Goal: Find contact information: Find contact information

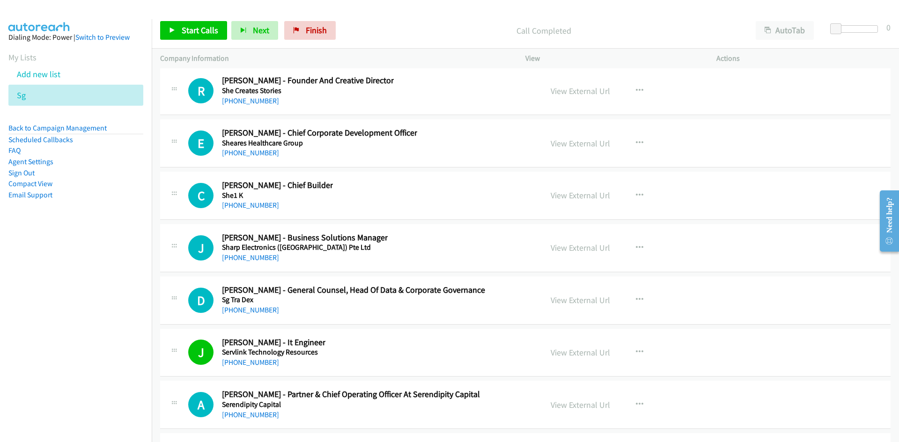
drag, startPoint x: 242, startPoint y: 310, endPoint x: 18, endPoint y: 329, distance: 225.5
click at [242, 310] on link "[PHONE_NUMBER]" at bounding box center [250, 310] width 57 height 9
drag, startPoint x: 261, startPoint y: 259, endPoint x: 3, endPoint y: 312, distance: 263.4
click at [261, 259] on link "[PHONE_NUMBER]" at bounding box center [250, 257] width 57 height 9
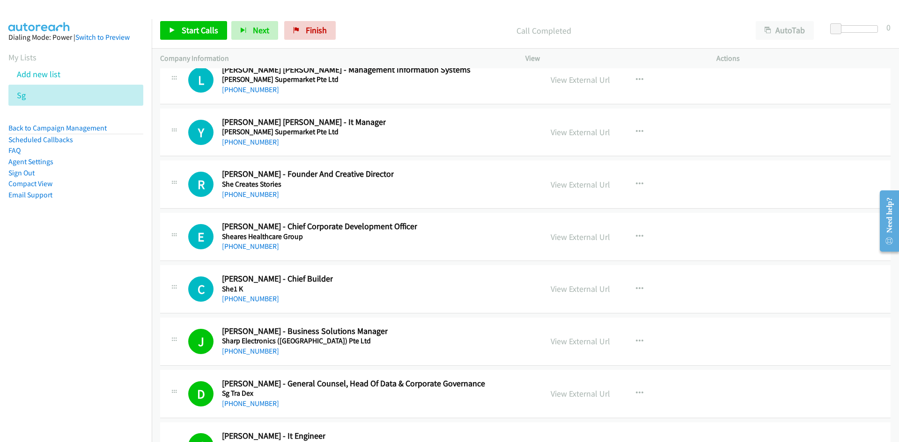
scroll to position [13030, 0]
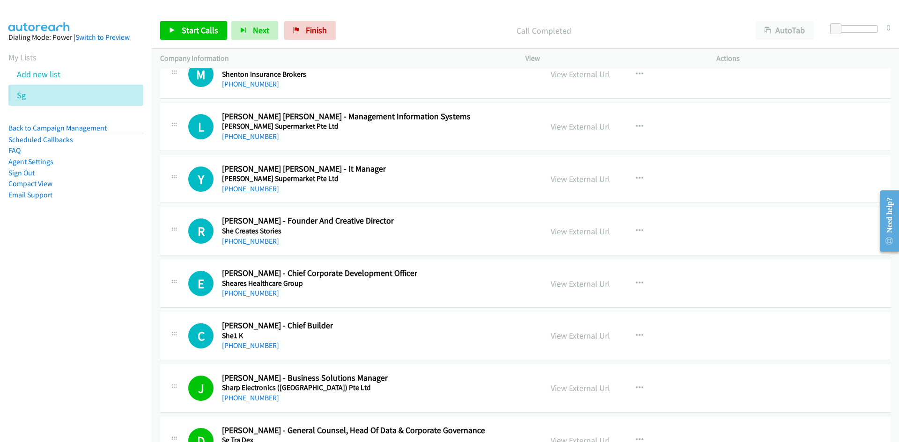
drag, startPoint x: 240, startPoint y: 186, endPoint x: 101, endPoint y: 218, distance: 142.6
click at [240, 186] on link "[PHONE_NUMBER]" at bounding box center [250, 188] width 57 height 9
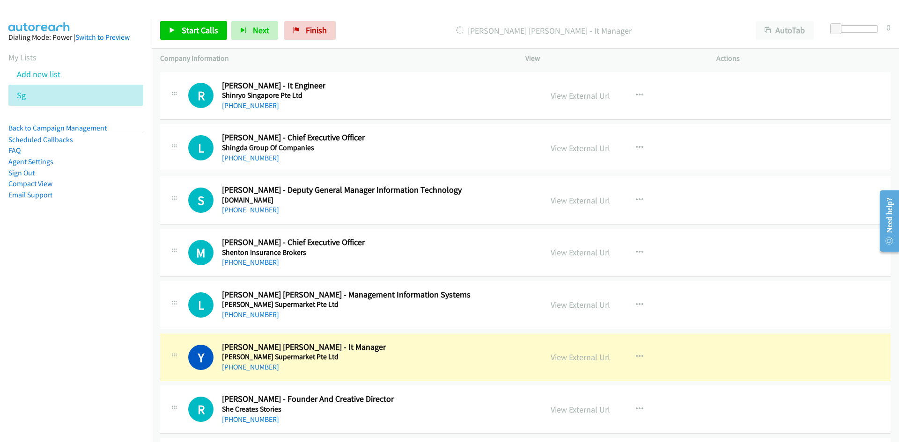
scroll to position [12843, 0]
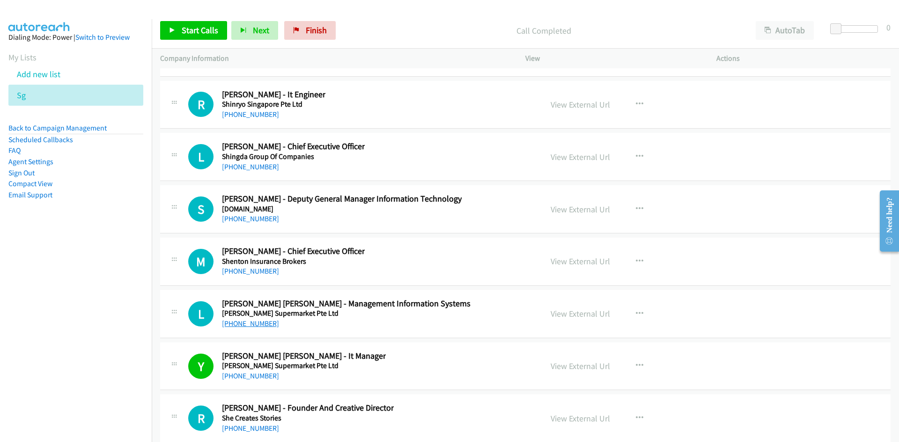
click at [243, 326] on link "[PHONE_NUMBER]" at bounding box center [250, 323] width 57 height 9
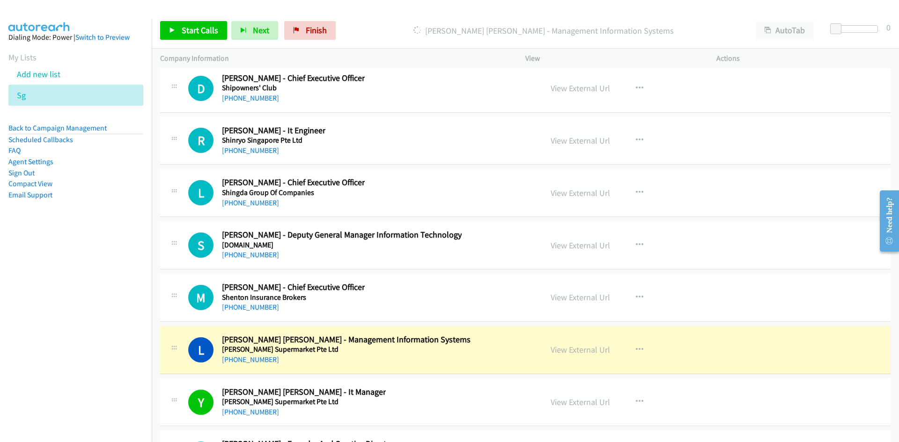
scroll to position [12796, 0]
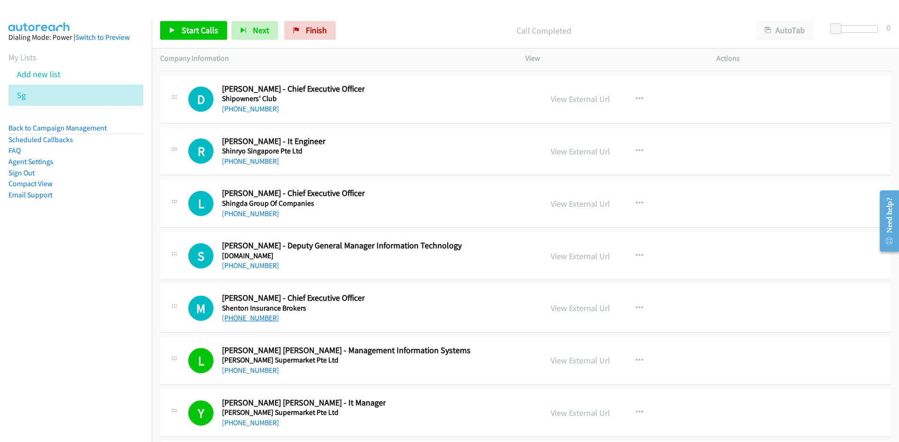
drag, startPoint x: 236, startPoint y: 318, endPoint x: 77, endPoint y: 313, distance: 159.7
click at [236, 318] on link "[PHONE_NUMBER]" at bounding box center [250, 318] width 57 height 9
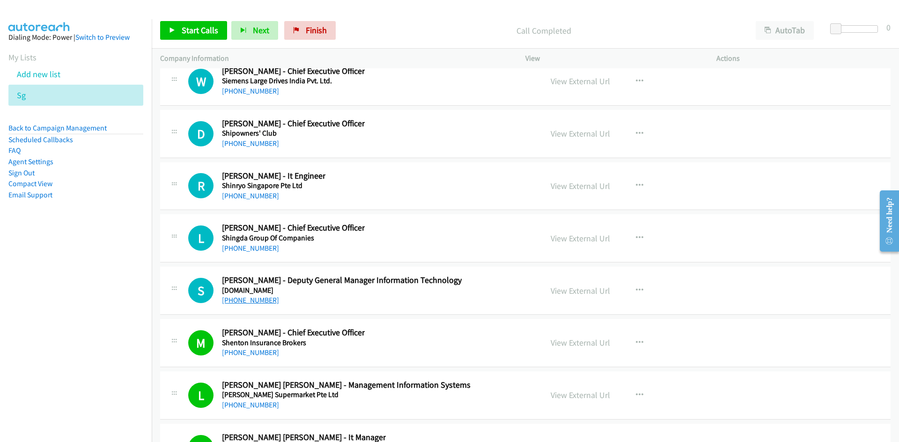
scroll to position [12703, 0]
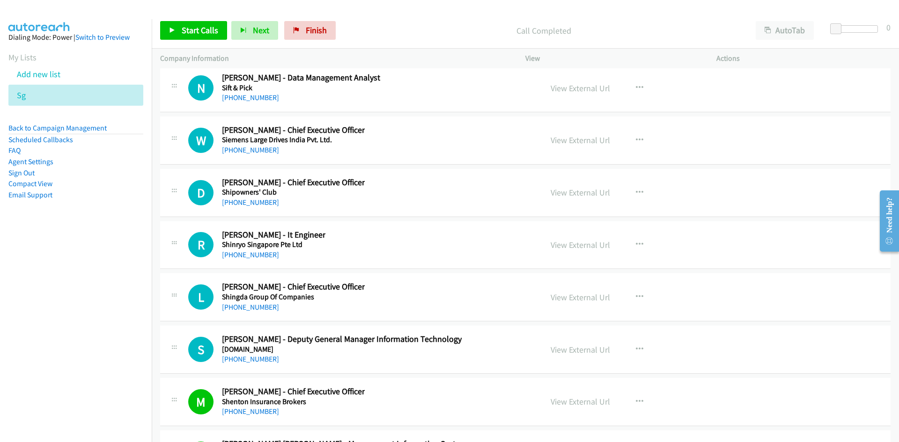
drag, startPoint x: 237, startPoint y: 358, endPoint x: 0, endPoint y: 350, distance: 237.5
click at [237, 358] on link "[PHONE_NUMBER]" at bounding box center [250, 359] width 57 height 9
drag, startPoint x: 243, startPoint y: 309, endPoint x: 183, endPoint y: 312, distance: 60.9
click at [243, 309] on link "[PHONE_NUMBER]" at bounding box center [250, 307] width 57 height 9
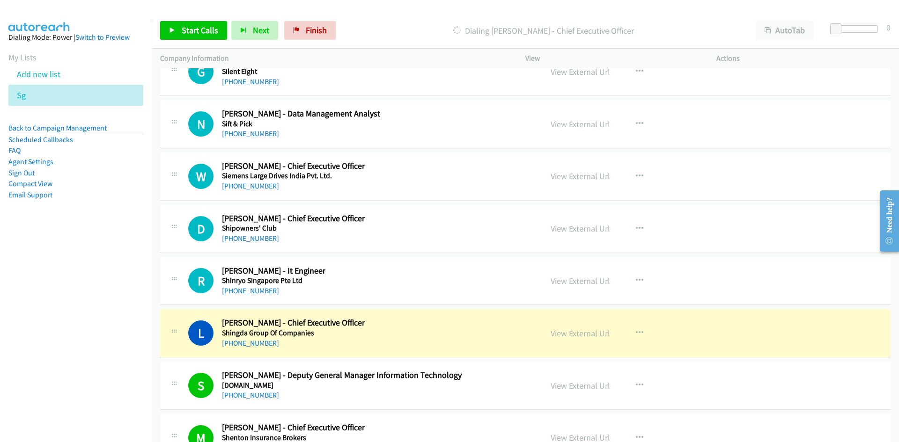
scroll to position [12656, 0]
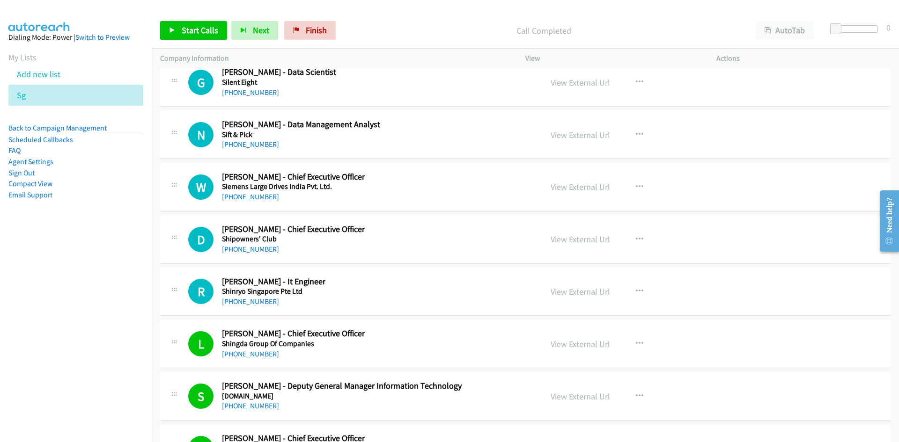
drag, startPoint x: 243, startPoint y: 303, endPoint x: 2, endPoint y: 314, distance: 241.3
click at [243, 303] on link "[PHONE_NUMBER]" at bounding box center [250, 301] width 57 height 9
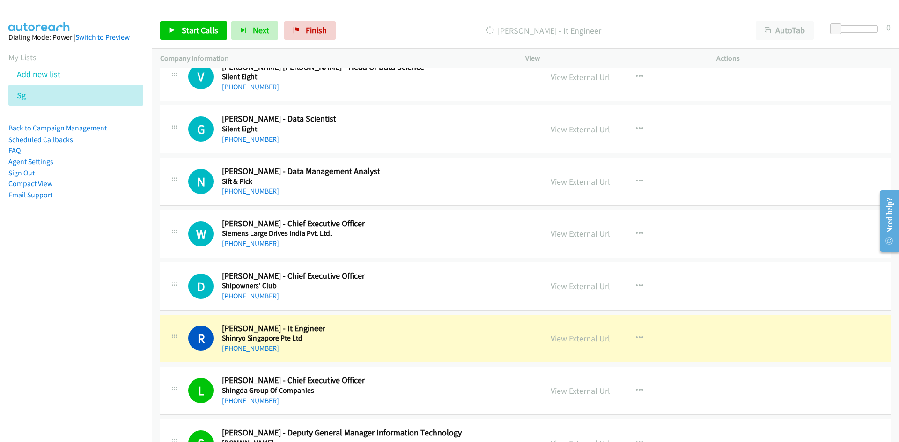
click at [575, 340] on link "View External Url" at bounding box center [580, 338] width 59 height 11
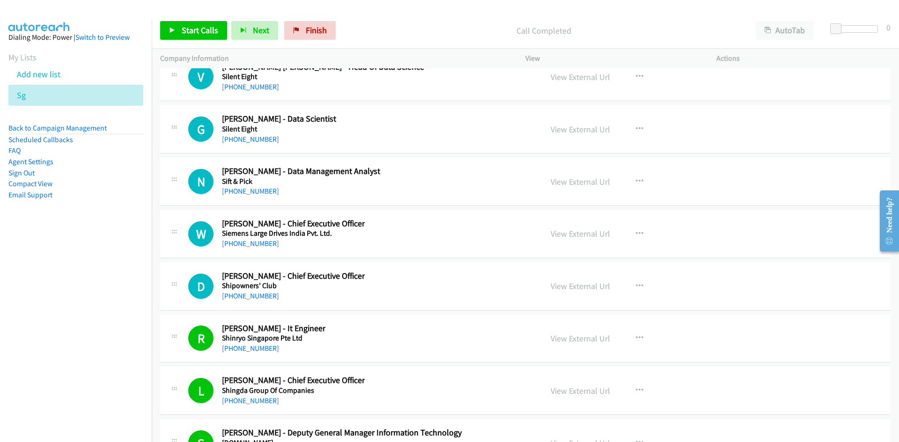
drag, startPoint x: 250, startPoint y: 297, endPoint x: 5, endPoint y: 382, distance: 258.8
click at [250, 297] on link "[PHONE_NUMBER]" at bounding box center [250, 296] width 57 height 9
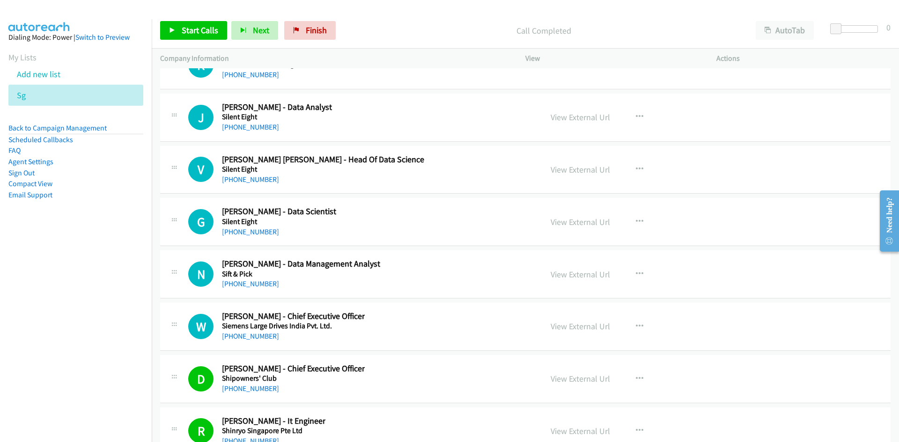
scroll to position [12516, 0]
drag, startPoint x: 246, startPoint y: 340, endPoint x: 104, endPoint y: 350, distance: 142.2
click at [246, 340] on link "[PHONE_NUMBER]" at bounding box center [250, 337] width 57 height 9
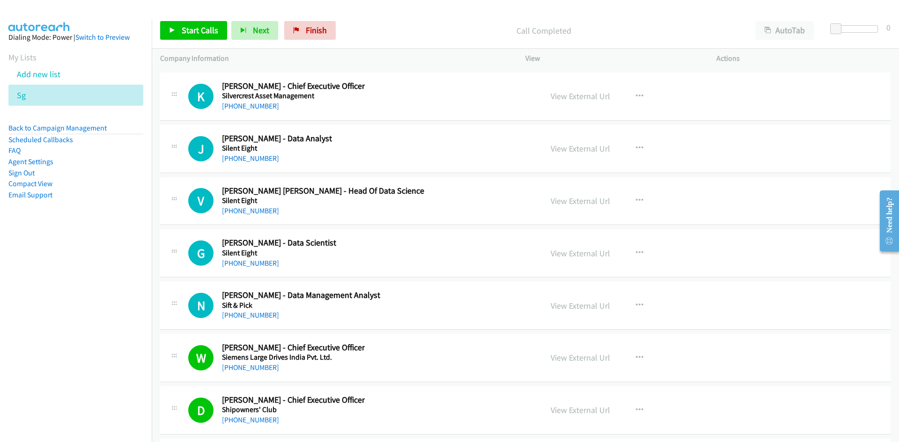
scroll to position [12469, 0]
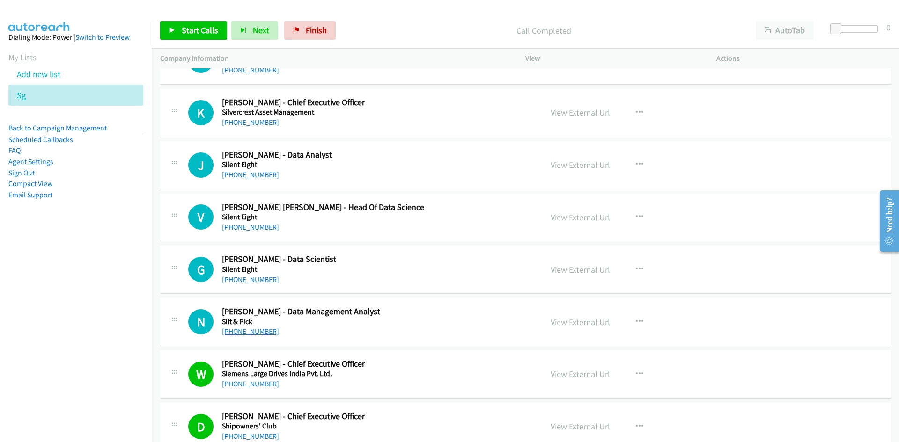
click at [254, 332] on link "[PHONE_NUMBER]" at bounding box center [250, 331] width 57 height 9
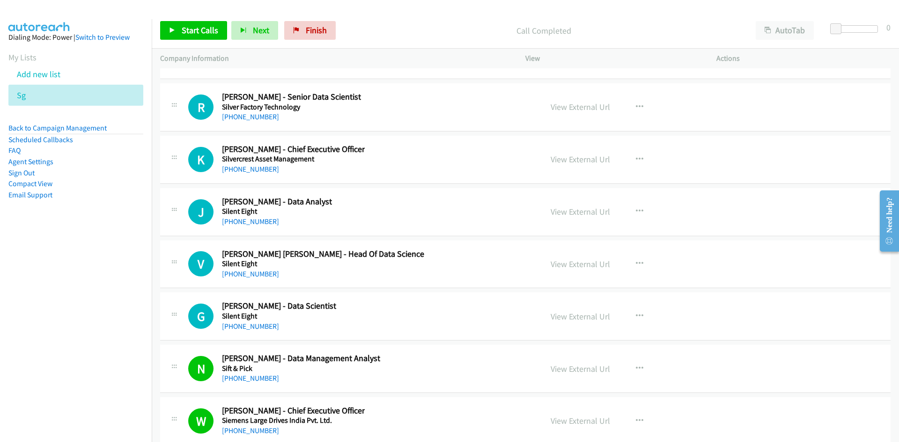
drag, startPoint x: 258, startPoint y: 324, endPoint x: 92, endPoint y: 362, distance: 170.5
click at [258, 324] on link "[PHONE_NUMBER]" at bounding box center [250, 326] width 57 height 9
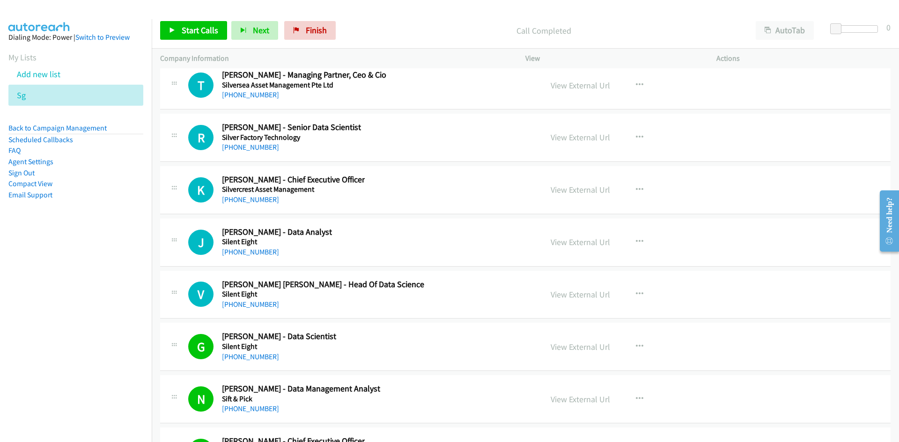
scroll to position [12375, 0]
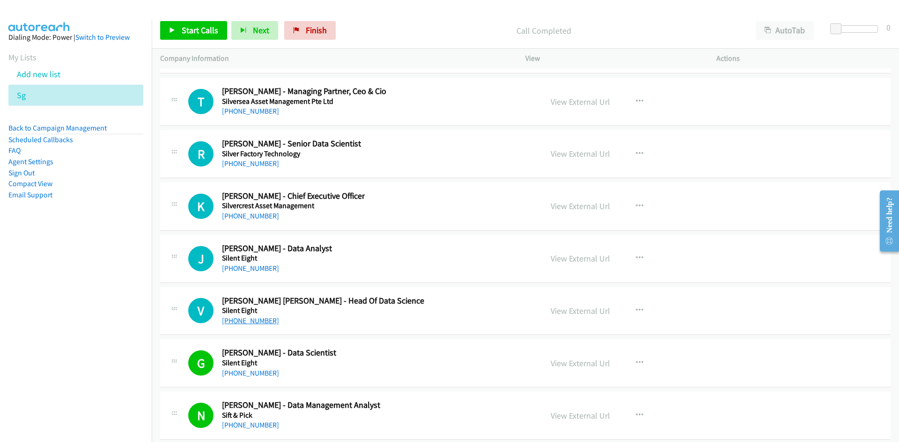
click at [247, 323] on link "[PHONE_NUMBER]" at bounding box center [250, 320] width 57 height 9
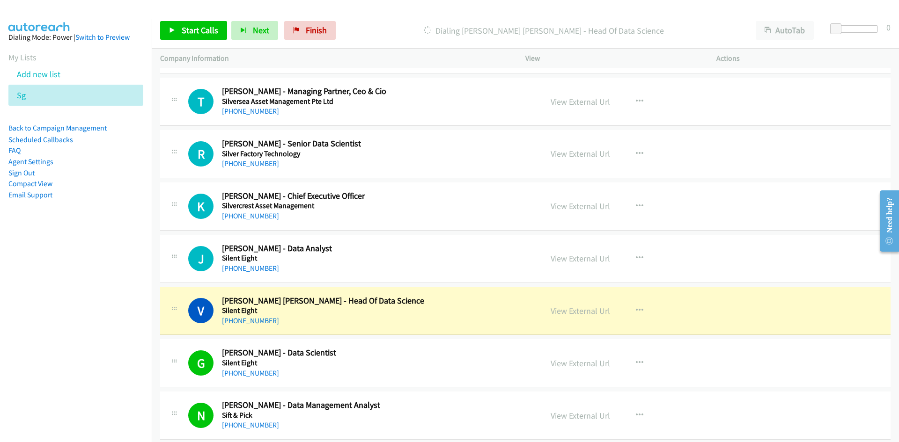
scroll to position [12328, 0]
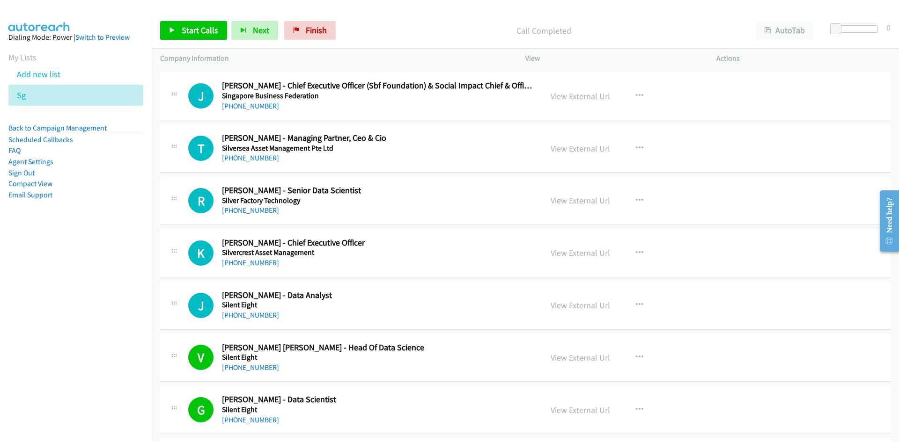
drag, startPoint x: 259, startPoint y: 318, endPoint x: 214, endPoint y: 318, distance: 44.9
click at [259, 318] on link "[PHONE_NUMBER]" at bounding box center [250, 315] width 57 height 9
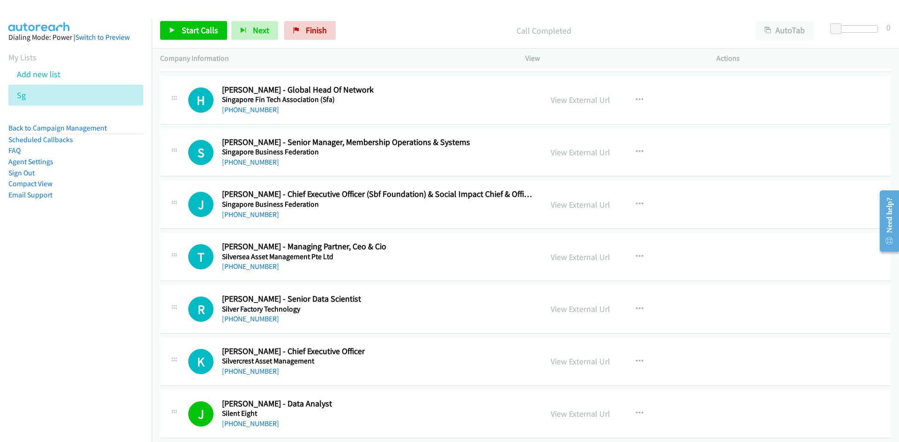
scroll to position [12235, 0]
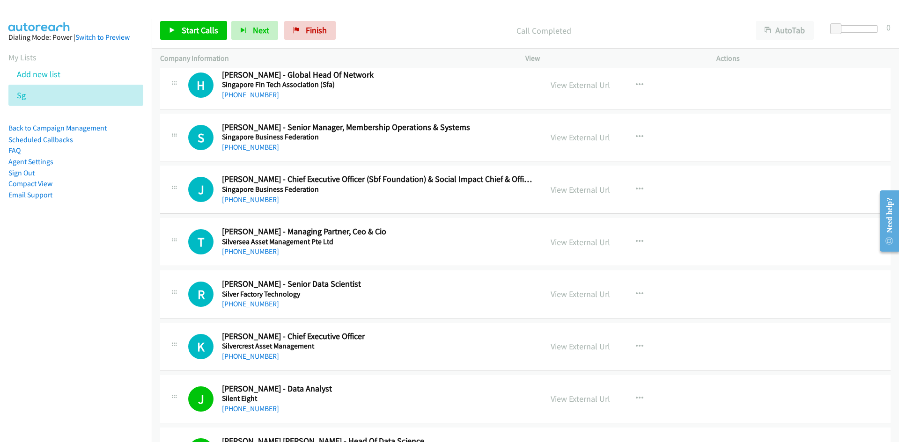
drag, startPoint x: 240, startPoint y: 352, endPoint x: 4, endPoint y: 352, distance: 235.9
click at [240, 352] on link "[PHONE_NUMBER]" at bounding box center [250, 356] width 57 height 9
drag, startPoint x: 255, startPoint y: 301, endPoint x: 56, endPoint y: 323, distance: 200.1
click at [255, 301] on link "[PHONE_NUMBER]" at bounding box center [250, 304] width 57 height 9
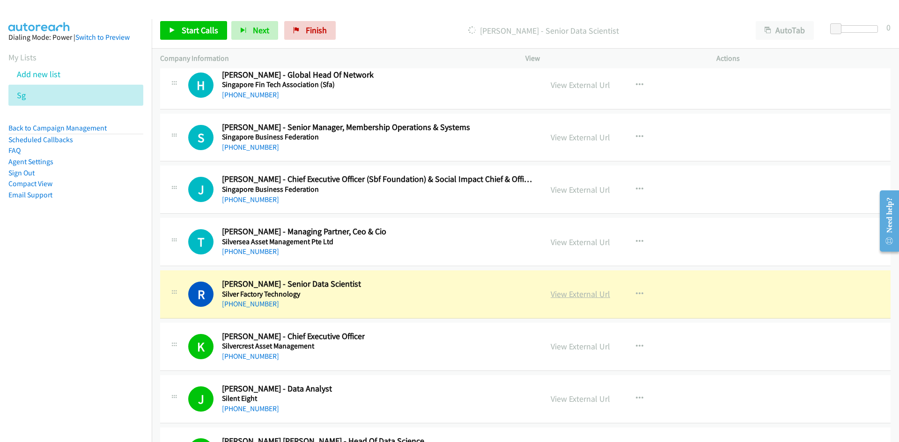
click at [562, 294] on link "View External Url" at bounding box center [580, 294] width 59 height 11
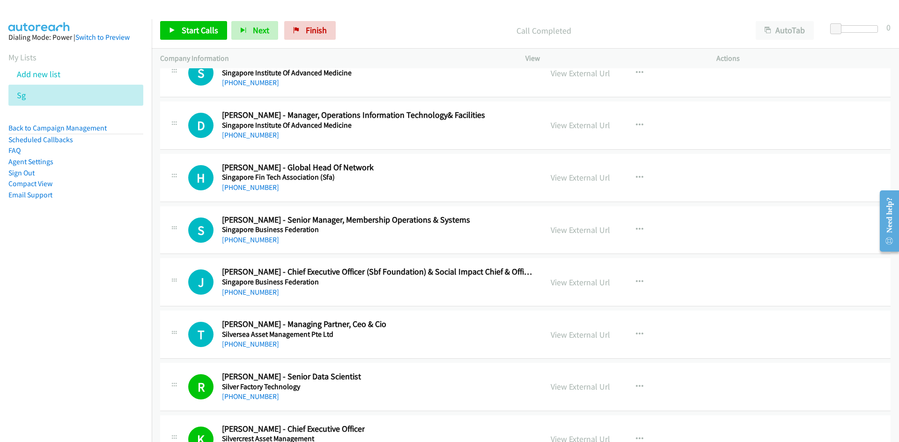
scroll to position [12141, 0]
drag, startPoint x: 244, startPoint y: 344, endPoint x: 81, endPoint y: 342, distance: 163.9
click at [244, 344] on link "[PHONE_NUMBER]" at bounding box center [250, 345] width 57 height 9
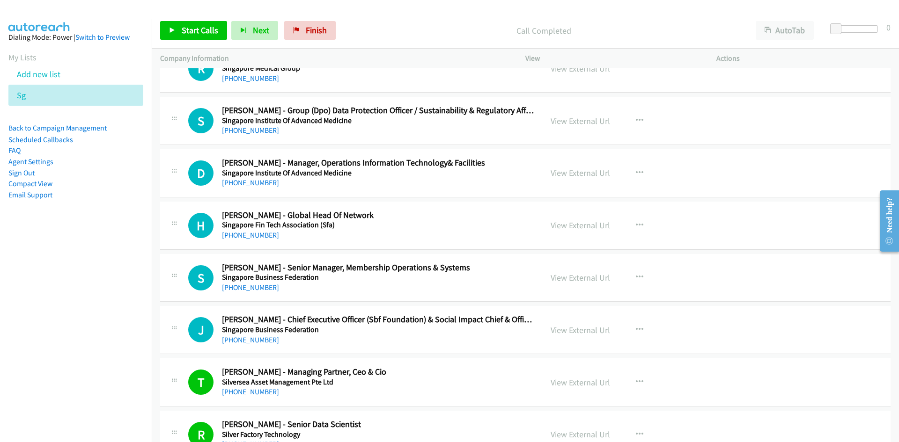
drag, startPoint x: 241, startPoint y: 287, endPoint x: 112, endPoint y: 310, distance: 130.3
click at [241, 287] on link "[PHONE_NUMBER]" at bounding box center [250, 287] width 57 height 9
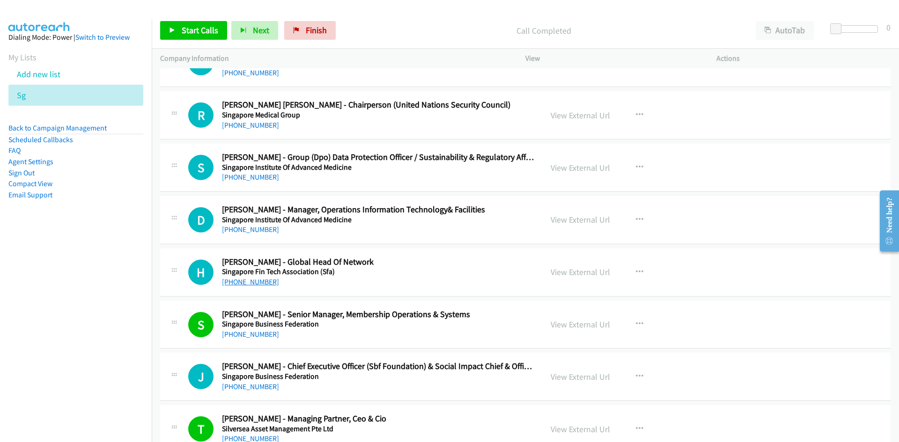
click at [250, 281] on link "[PHONE_NUMBER]" at bounding box center [250, 282] width 57 height 9
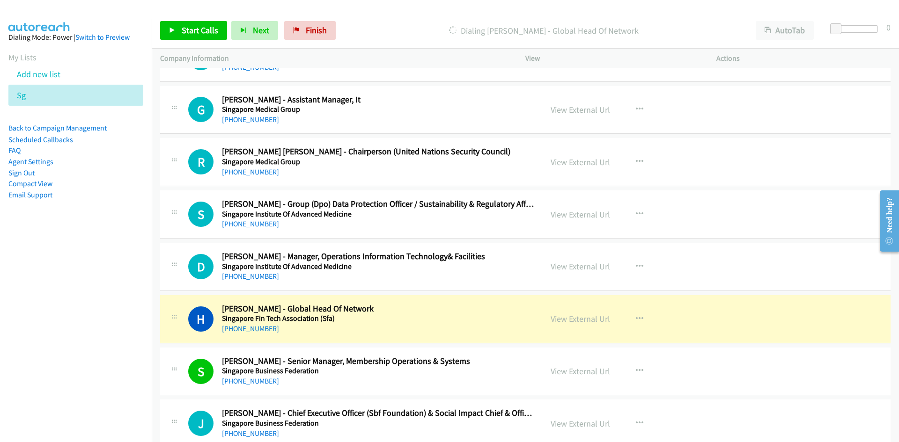
scroll to position [11954, 0]
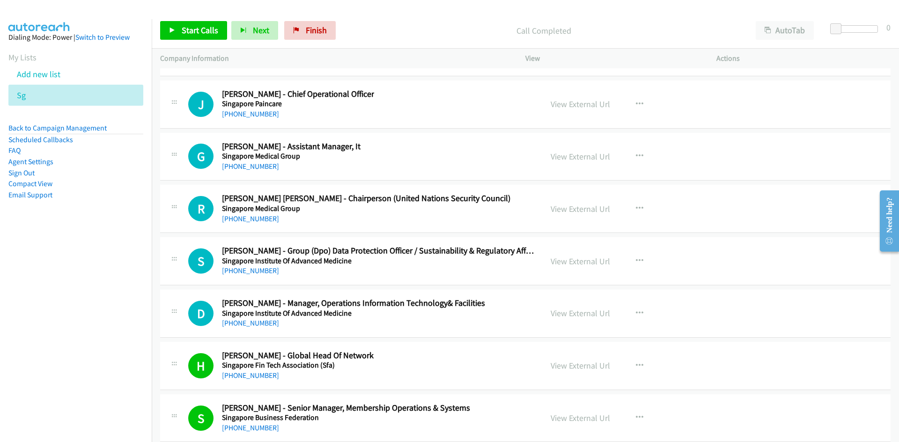
drag, startPoint x: 246, startPoint y: 319, endPoint x: 43, endPoint y: 330, distance: 203.5
click at [246, 319] on link "[PHONE_NUMBER]" at bounding box center [250, 323] width 57 height 9
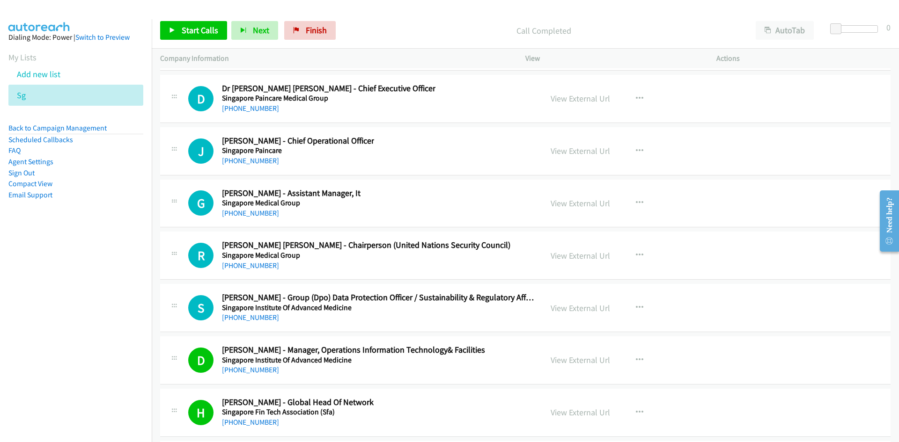
scroll to position [11860, 0]
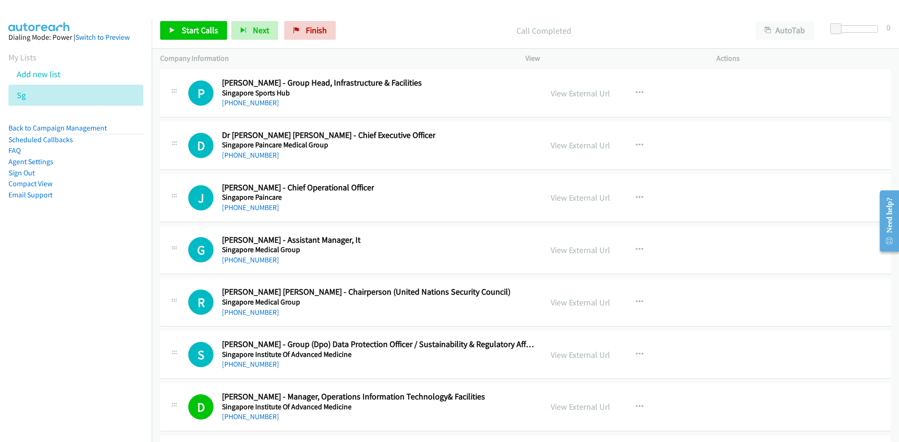
drag, startPoint x: 253, startPoint y: 261, endPoint x: 1, endPoint y: 313, distance: 257.1
click at [253, 261] on link "[PHONE_NUMBER]" at bounding box center [250, 260] width 57 height 9
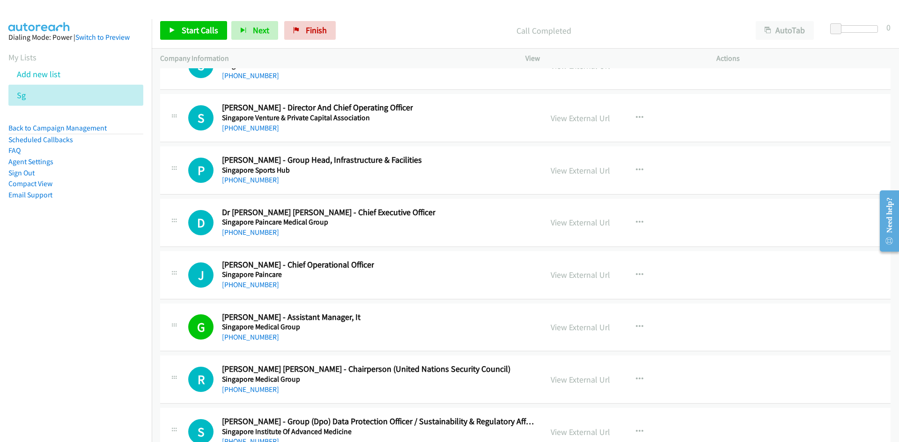
scroll to position [11767, 0]
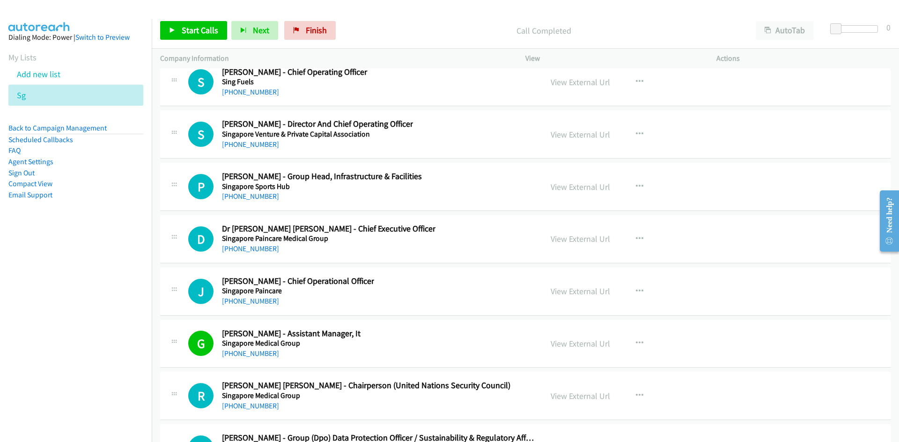
click at [249, 306] on div "[PHONE_NUMBER]" at bounding box center [298, 301] width 152 height 11
click at [249, 303] on link "[PHONE_NUMBER]" at bounding box center [250, 301] width 57 height 9
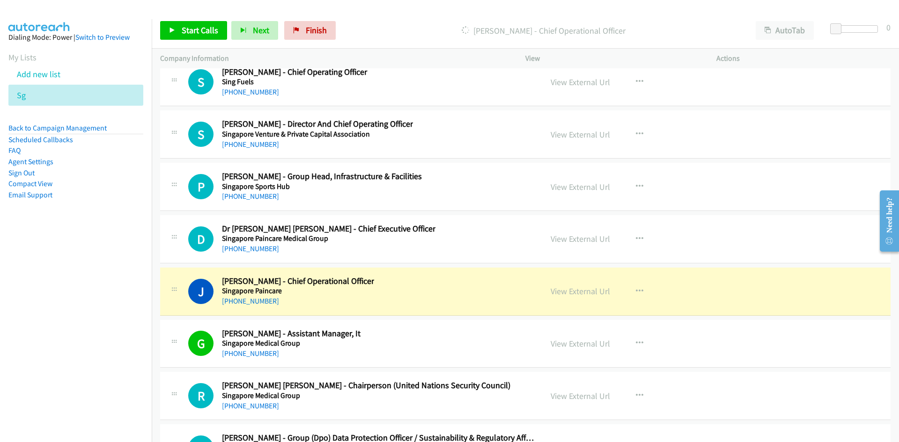
scroll to position [11720, 0]
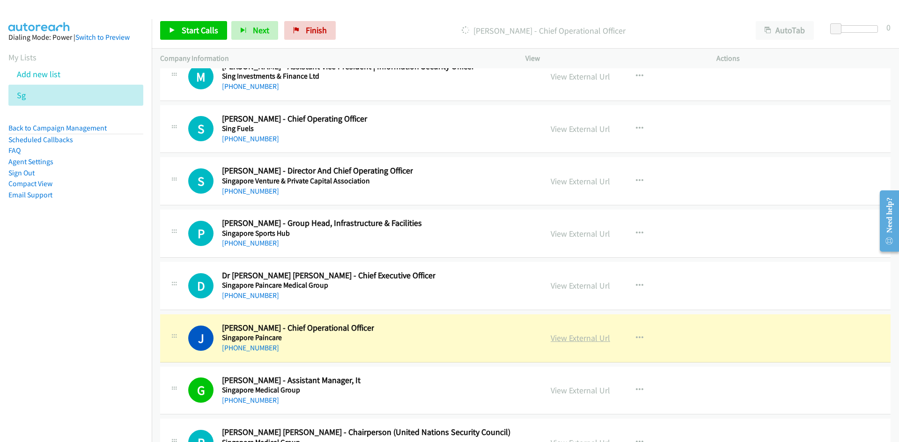
click at [582, 338] on link "View External Url" at bounding box center [580, 338] width 59 height 11
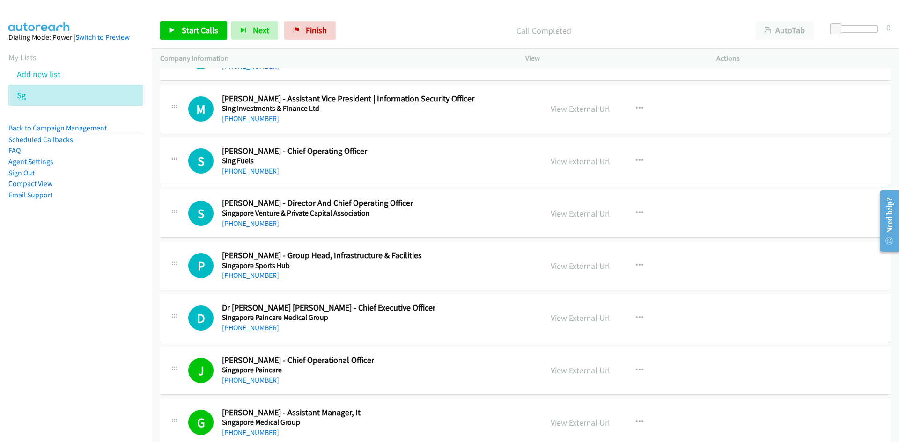
scroll to position [11673, 0]
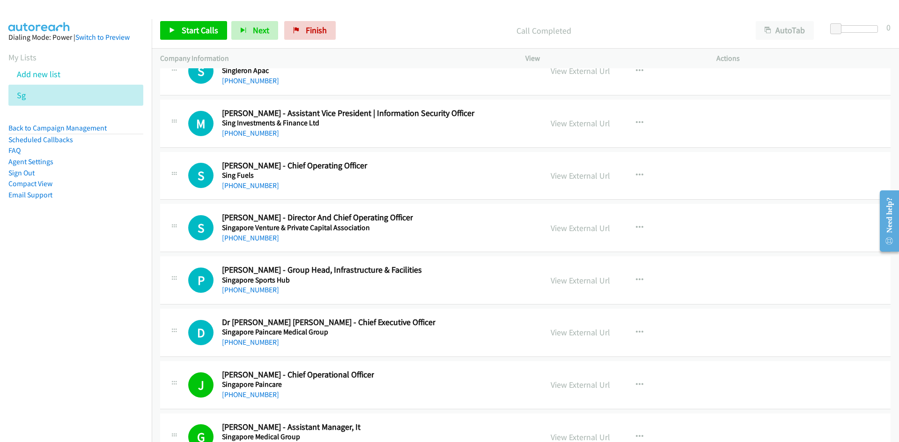
drag, startPoint x: 260, startPoint y: 341, endPoint x: 0, endPoint y: 362, distance: 261.1
click at [260, 341] on link "[PHONE_NUMBER]" at bounding box center [250, 342] width 57 height 9
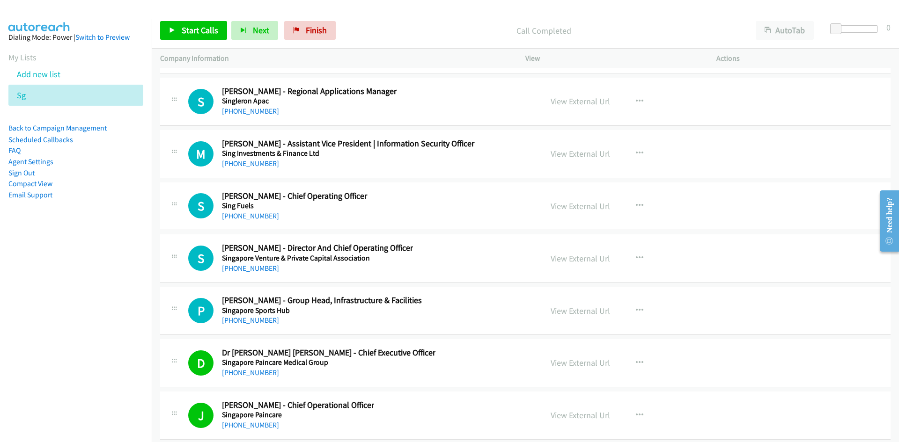
scroll to position [11626, 0]
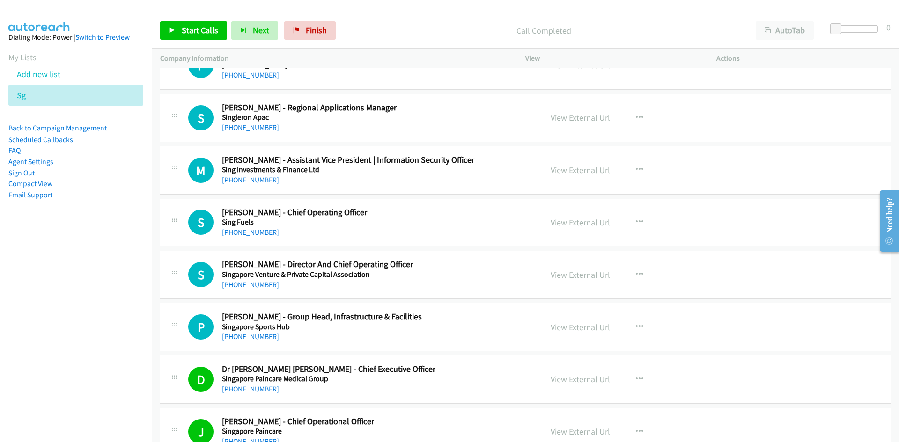
click at [257, 337] on link "[PHONE_NUMBER]" at bounding box center [250, 336] width 57 height 9
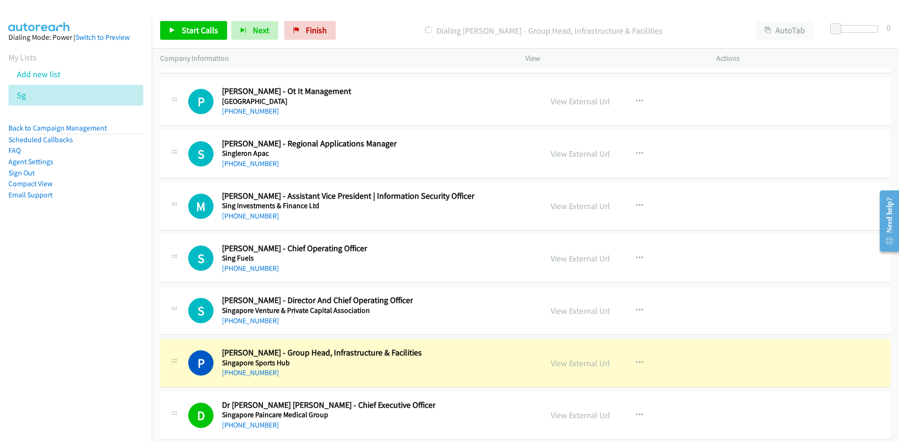
scroll to position [11579, 0]
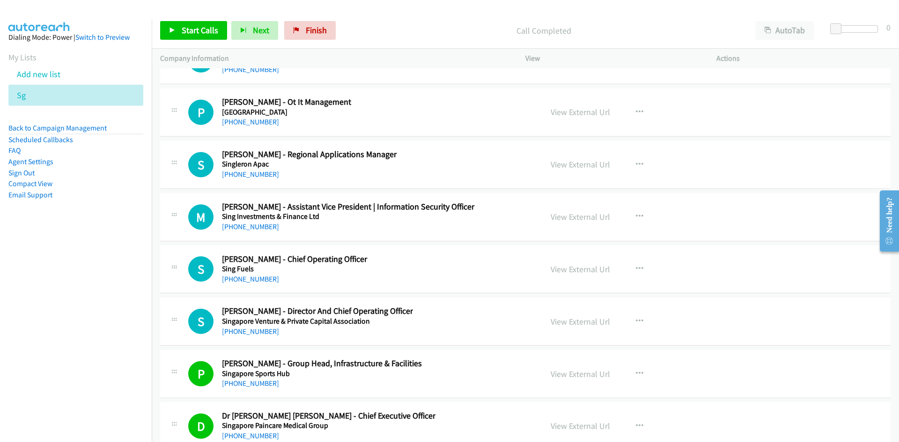
drag, startPoint x: 255, startPoint y: 331, endPoint x: 36, endPoint y: 307, distance: 219.9
click at [255, 331] on link "[PHONE_NUMBER]" at bounding box center [250, 331] width 57 height 9
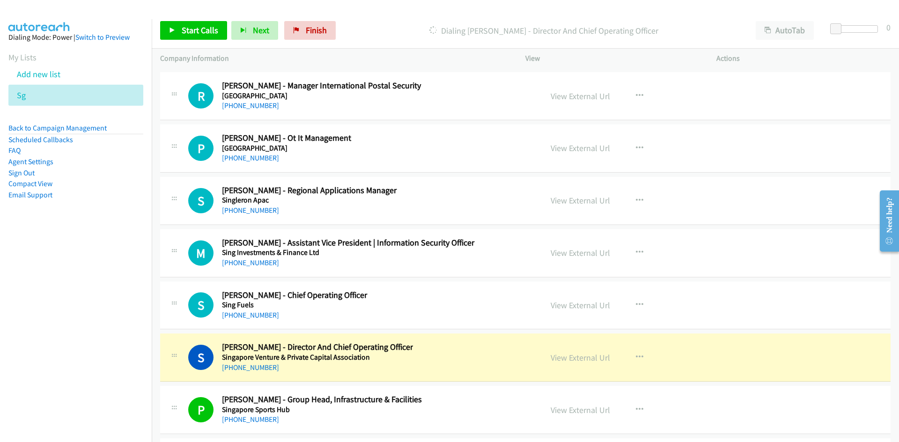
scroll to position [11532, 0]
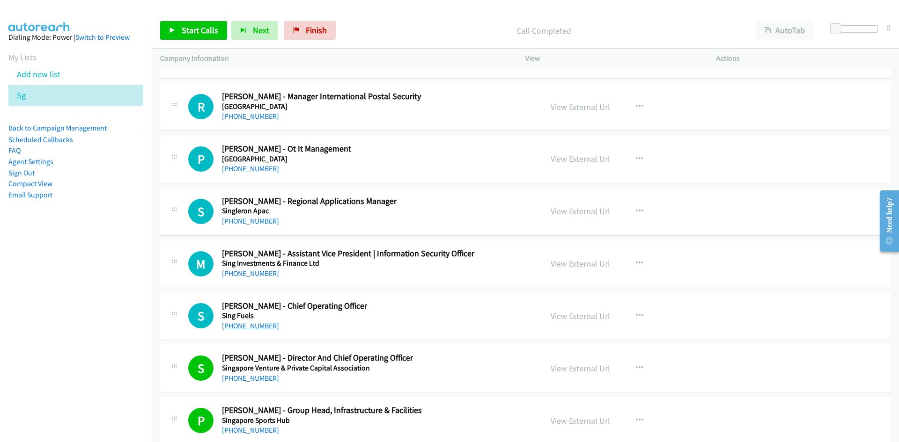
drag, startPoint x: 256, startPoint y: 326, endPoint x: 0, endPoint y: 345, distance: 256.3
click at [256, 326] on link "[PHONE_NUMBER]" at bounding box center [250, 326] width 57 height 9
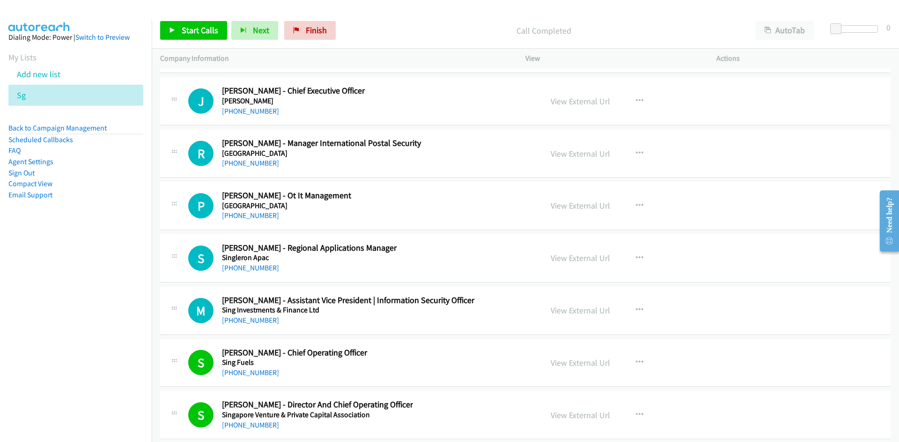
scroll to position [11439, 0]
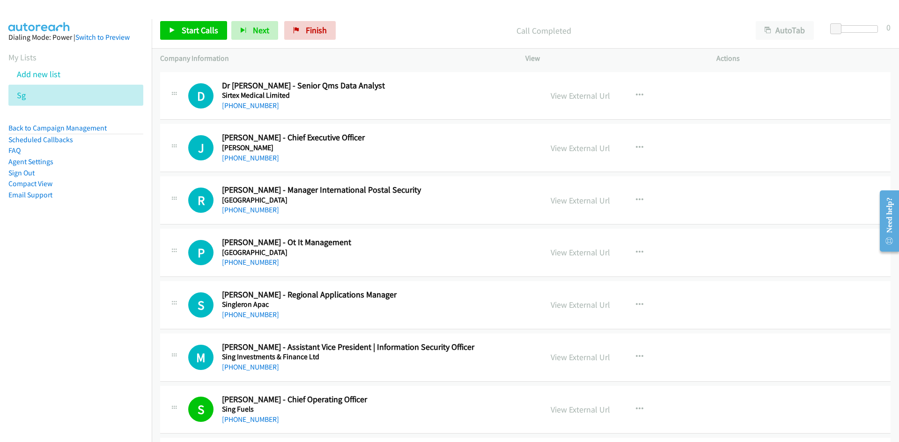
drag, startPoint x: 257, startPoint y: 367, endPoint x: 171, endPoint y: 360, distance: 86.0
click at [257, 367] on link "[PHONE_NUMBER]" at bounding box center [250, 367] width 57 height 9
drag, startPoint x: 254, startPoint y: 314, endPoint x: 15, endPoint y: 325, distance: 239.5
click at [254, 314] on link "[PHONE_NUMBER]" at bounding box center [250, 314] width 57 height 9
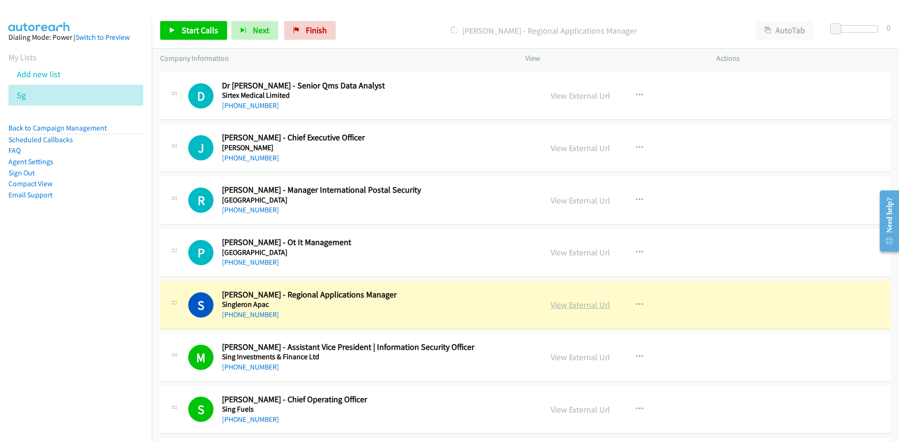
click at [578, 305] on link "View External Url" at bounding box center [580, 305] width 59 height 11
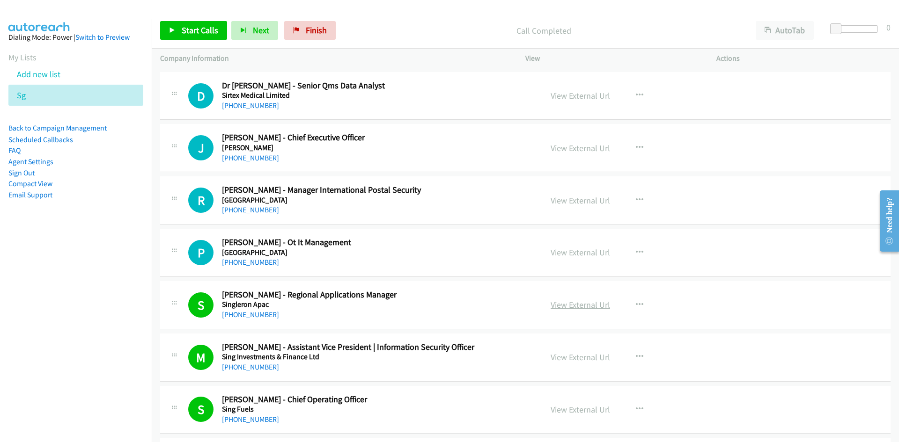
click at [566, 306] on link "View External Url" at bounding box center [580, 305] width 59 height 11
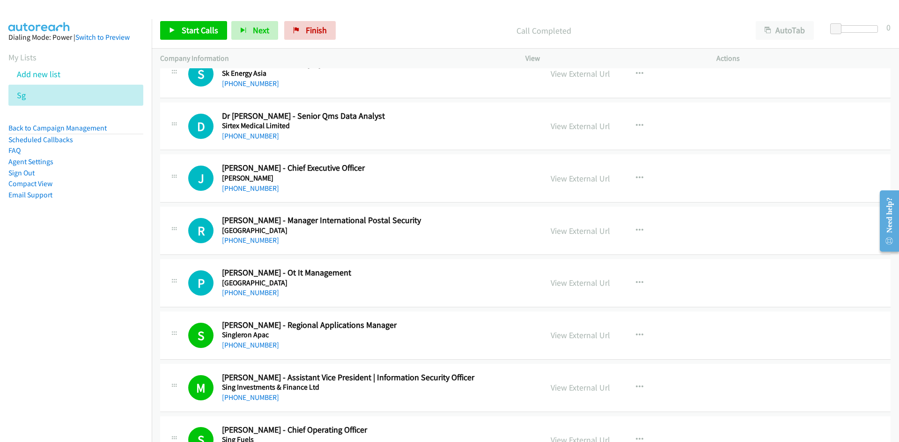
scroll to position [11392, 0]
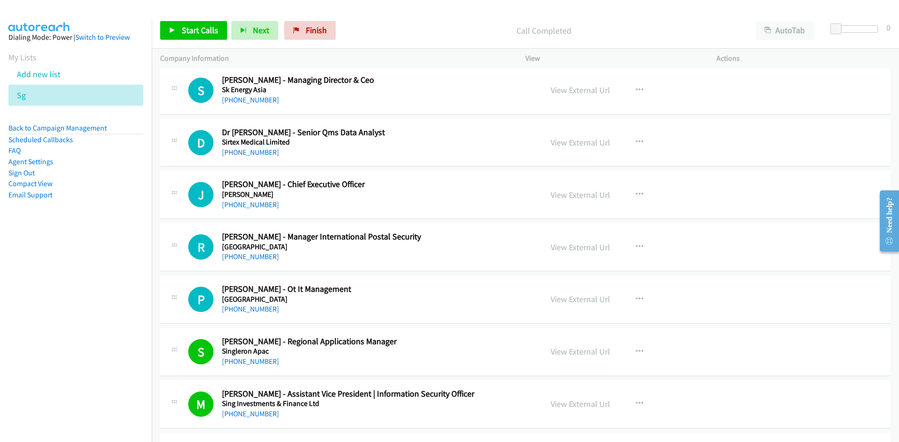
drag, startPoint x: 249, startPoint y: 307, endPoint x: 3, endPoint y: 315, distance: 246.4
click at [249, 307] on link "[PHONE_NUMBER]" at bounding box center [250, 309] width 57 height 9
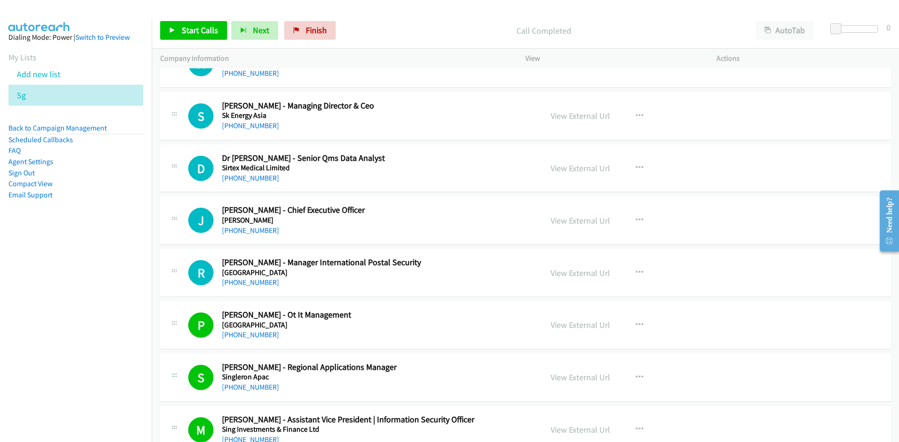
scroll to position [11345, 0]
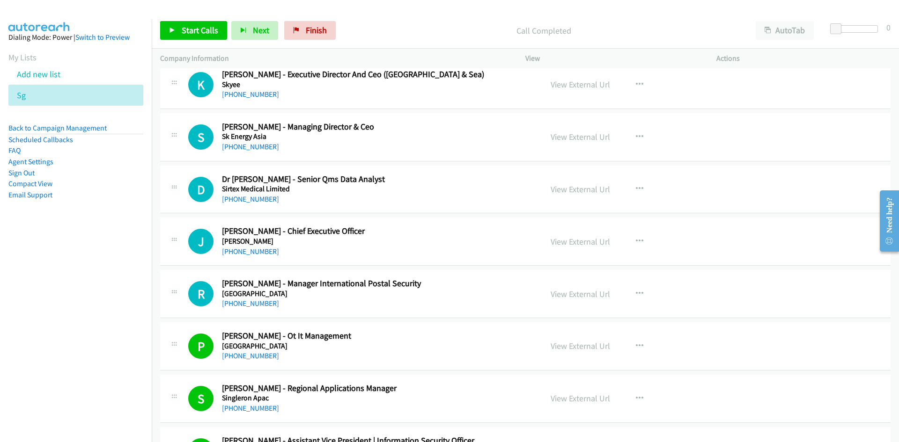
drag, startPoint x: 260, startPoint y: 250, endPoint x: 36, endPoint y: 316, distance: 233.3
click at [260, 250] on link "[PHONE_NUMBER]" at bounding box center [250, 251] width 57 height 9
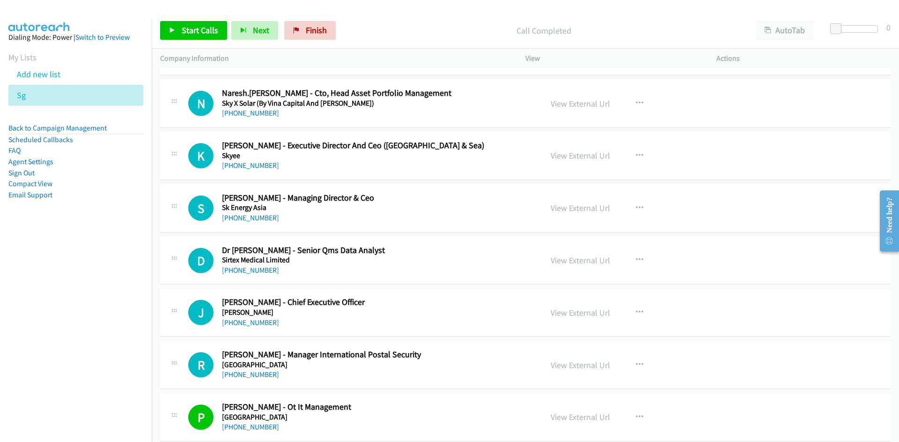
scroll to position [11252, 0]
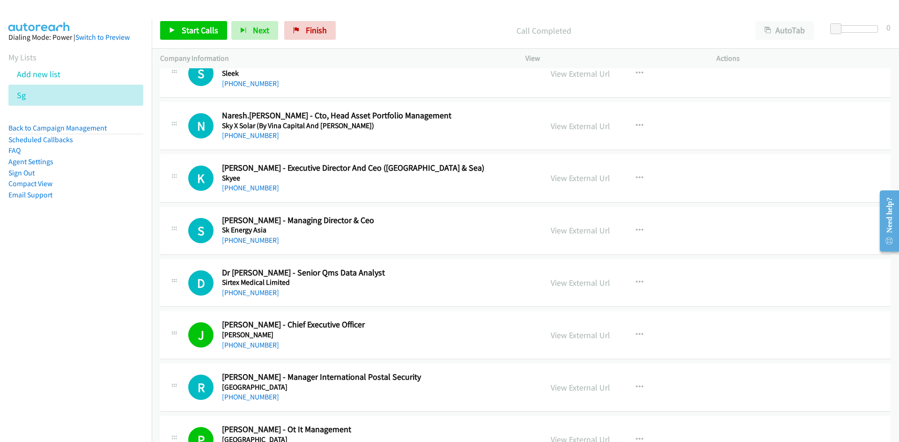
drag, startPoint x: 247, startPoint y: 294, endPoint x: 178, endPoint y: 317, distance: 72.1
click at [247, 294] on link "[PHONE_NUMBER]" at bounding box center [250, 292] width 57 height 9
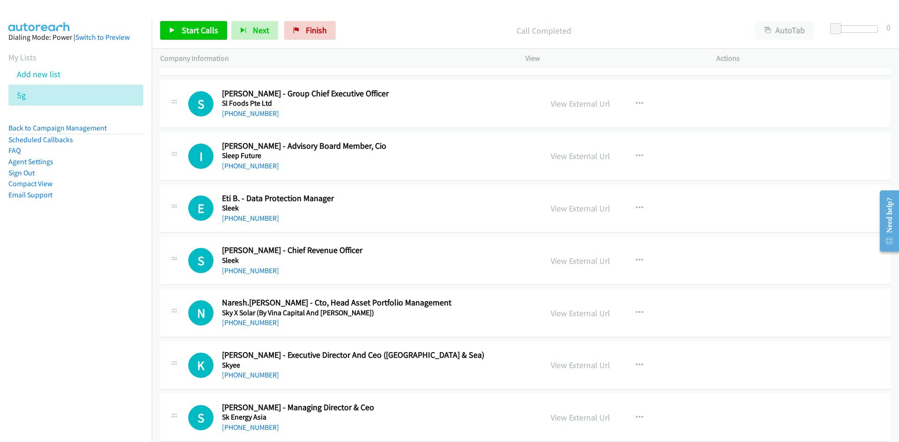
scroll to position [11018, 0]
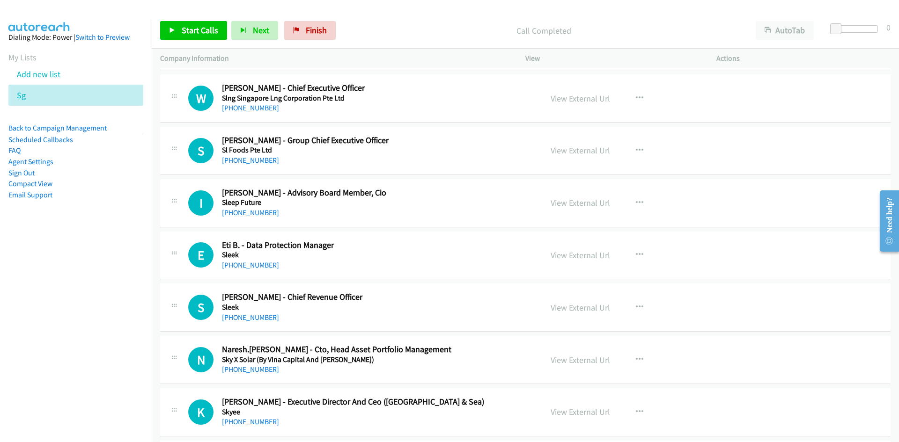
drag, startPoint x: 264, startPoint y: 263, endPoint x: 62, endPoint y: 316, distance: 209.1
click at [264, 263] on link "[PHONE_NUMBER]" at bounding box center [250, 265] width 57 height 9
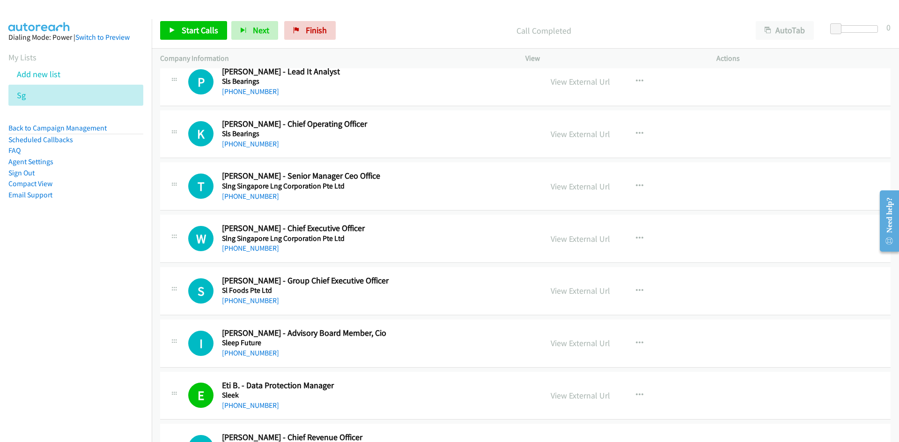
scroll to position [10830, 0]
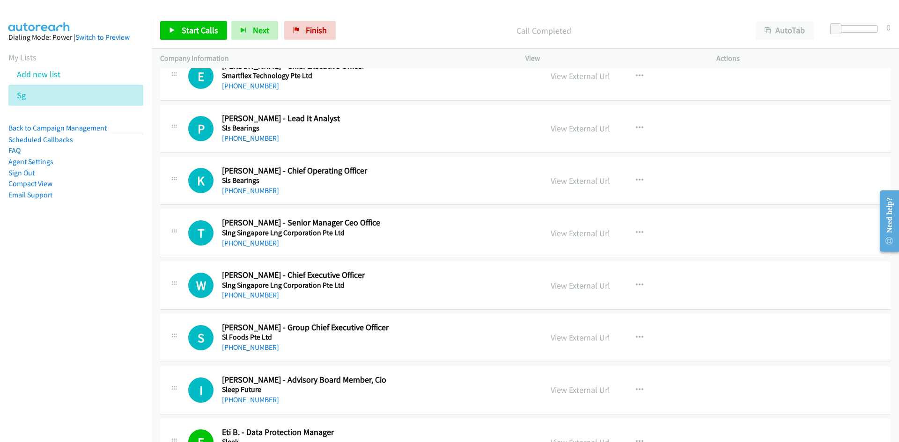
drag, startPoint x: 241, startPoint y: 297, endPoint x: 1, endPoint y: 350, distance: 245.4
click at [241, 297] on link "[PHONE_NUMBER]" at bounding box center [250, 295] width 57 height 9
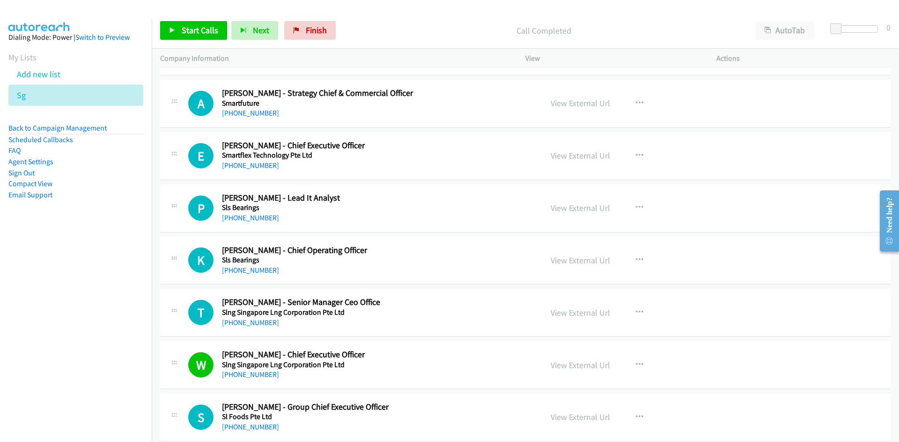
scroll to position [10737, 0]
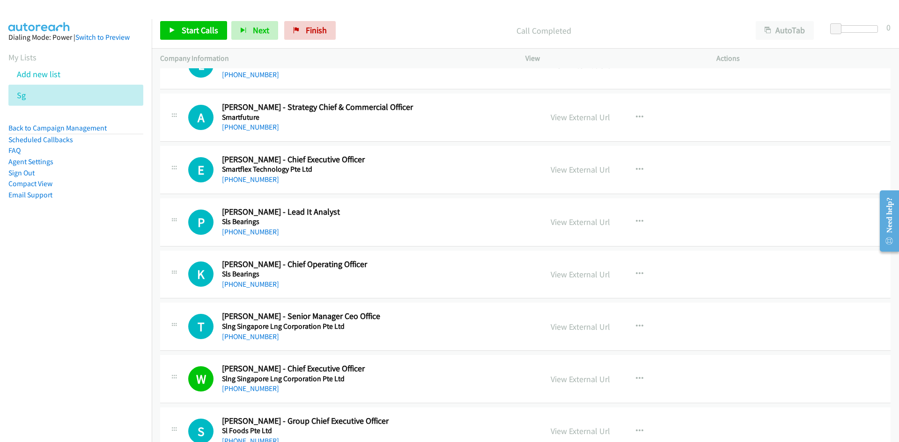
drag, startPoint x: 240, startPoint y: 279, endPoint x: 51, endPoint y: 299, distance: 190.1
click at [240, 280] on link "[PHONE_NUMBER]" at bounding box center [250, 284] width 57 height 9
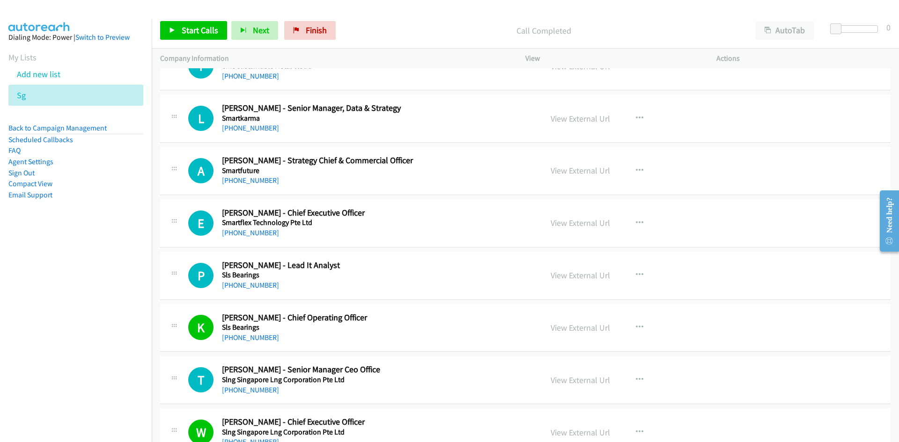
scroll to position [10643, 0]
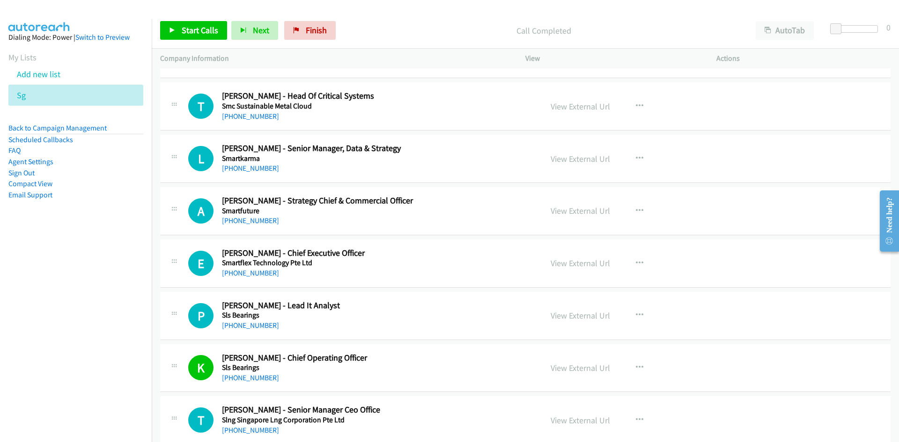
drag, startPoint x: 241, startPoint y: 323, endPoint x: 6, endPoint y: 345, distance: 236.0
click at [241, 323] on link "[PHONE_NUMBER]" at bounding box center [250, 325] width 57 height 9
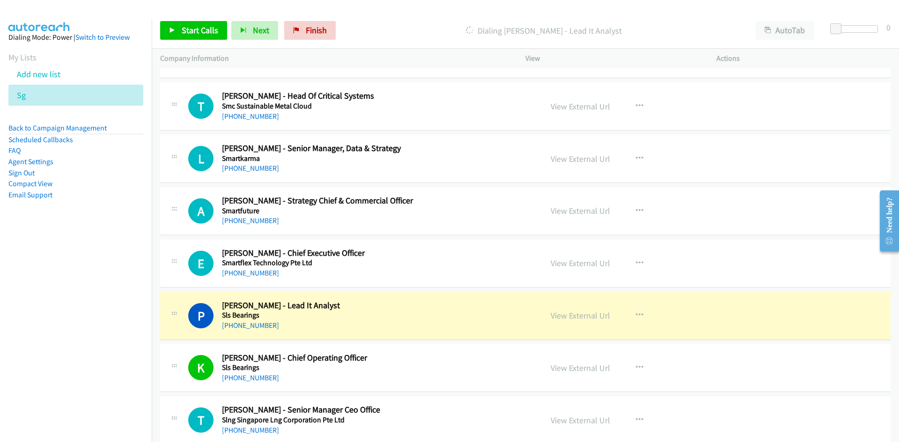
scroll to position [10596, 0]
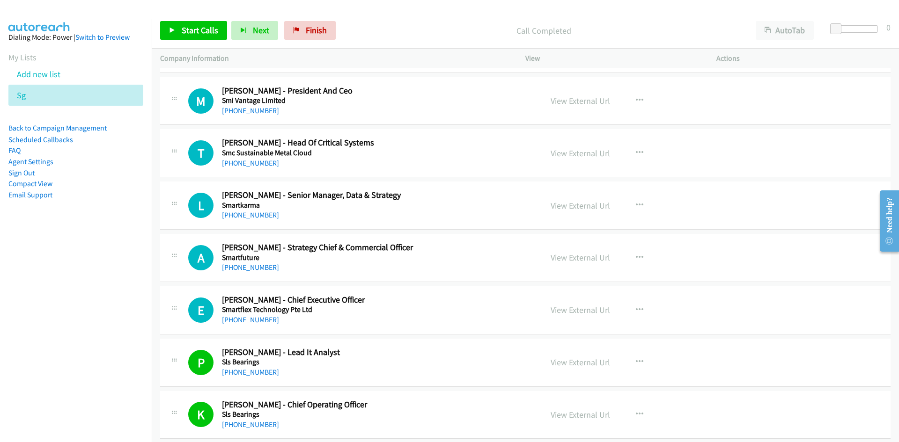
drag, startPoint x: 245, startPoint y: 316, endPoint x: 4, endPoint y: 318, distance: 241.1
click at [245, 316] on link "[PHONE_NUMBER]" at bounding box center [250, 320] width 57 height 9
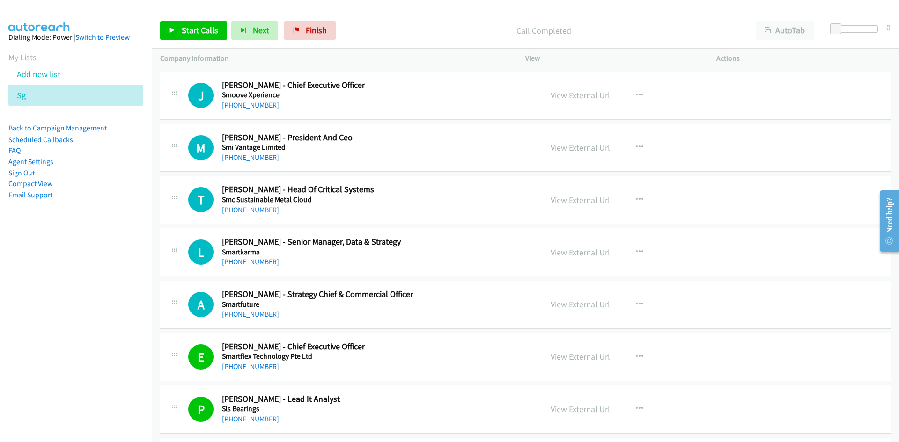
drag, startPoint x: 252, startPoint y: 312, endPoint x: 55, endPoint y: 357, distance: 202.1
click at [252, 312] on link "[PHONE_NUMBER]" at bounding box center [250, 314] width 57 height 9
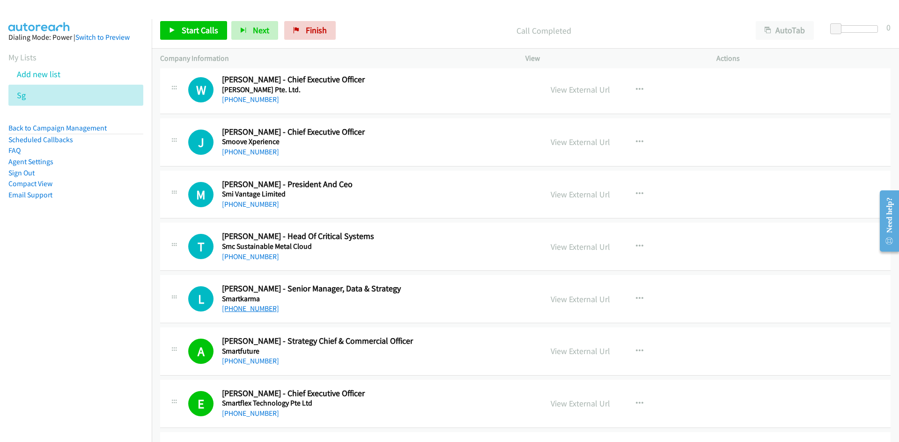
click at [257, 313] on link "[PHONE_NUMBER]" at bounding box center [250, 308] width 57 height 9
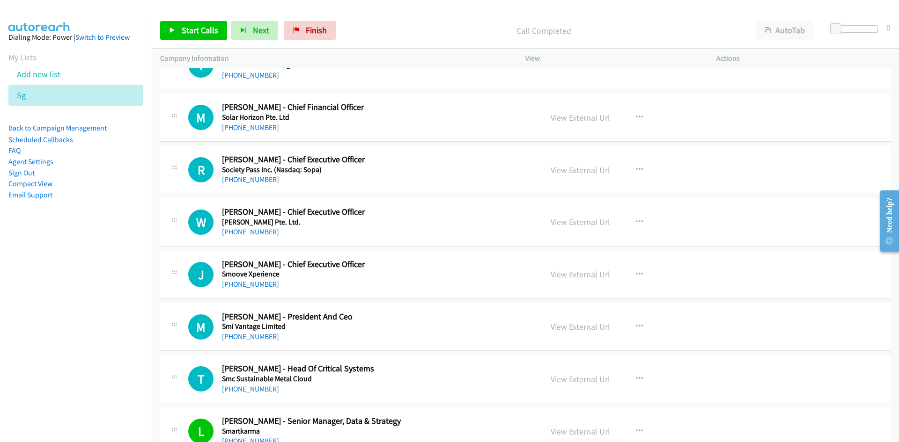
scroll to position [10362, 0]
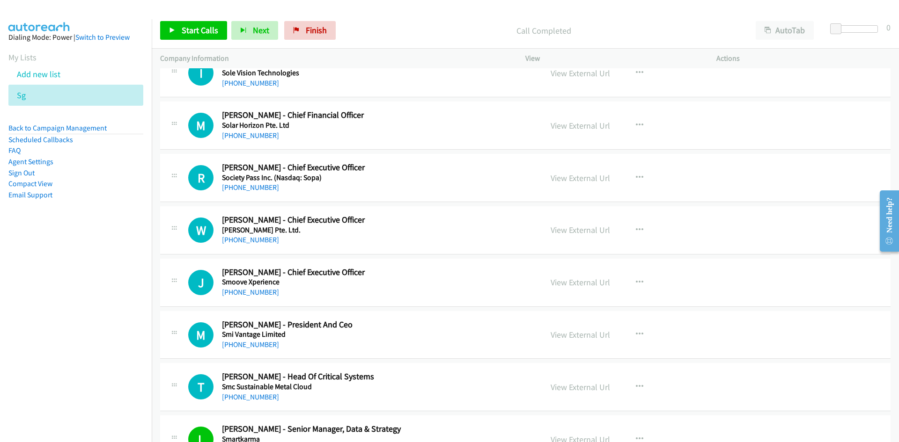
drag, startPoint x: 255, startPoint y: 294, endPoint x: 133, endPoint y: 299, distance: 121.8
click at [255, 294] on link "[PHONE_NUMBER]" at bounding box center [250, 292] width 57 height 9
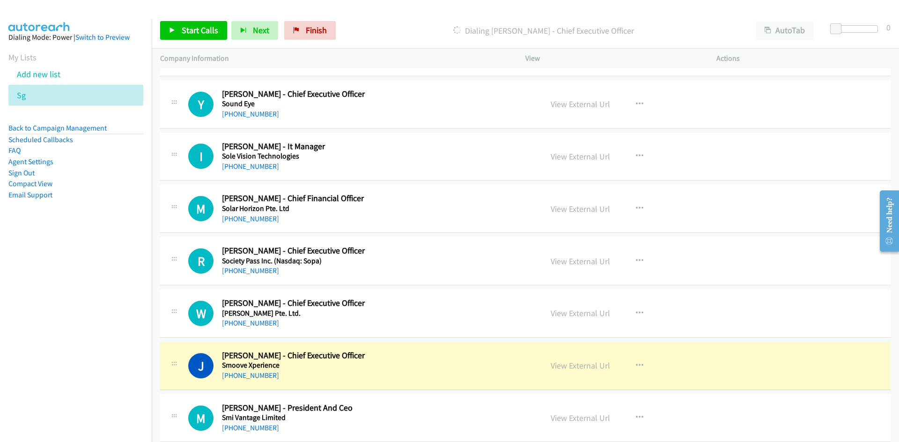
scroll to position [10269, 0]
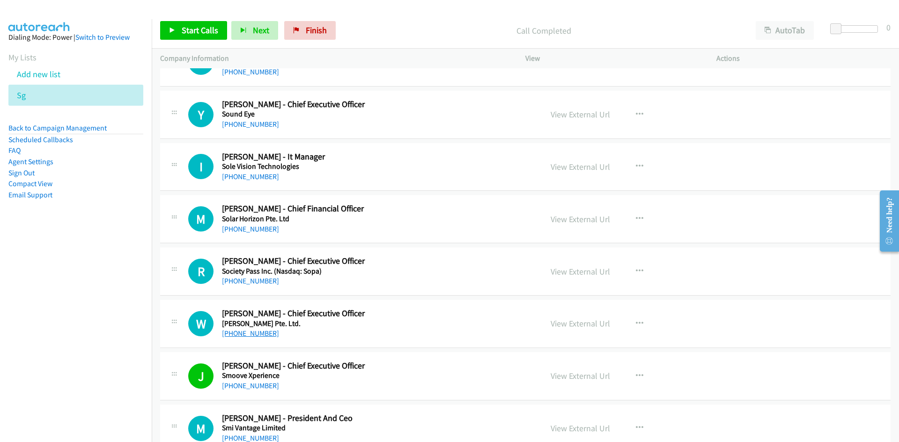
click at [243, 333] on link "[PHONE_NUMBER]" at bounding box center [250, 333] width 57 height 9
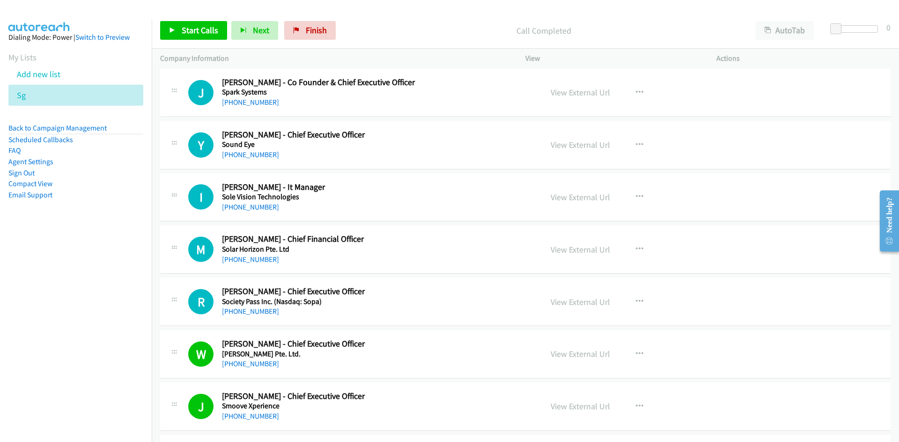
scroll to position [10222, 0]
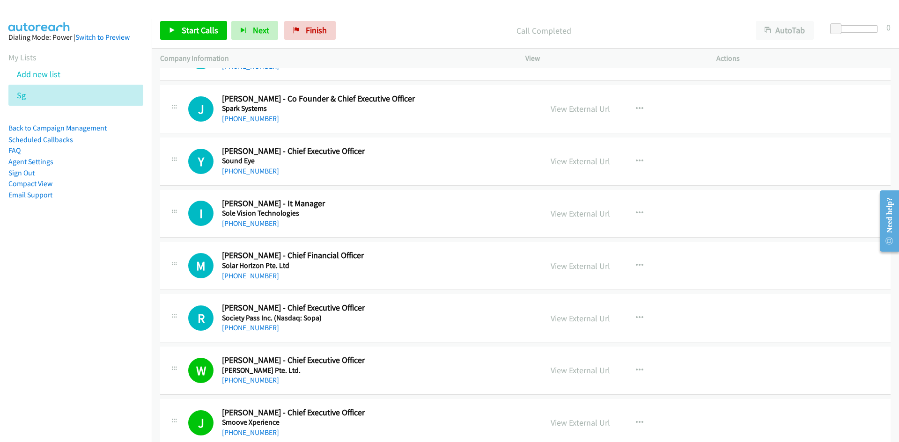
drag, startPoint x: 252, startPoint y: 326, endPoint x: 89, endPoint y: 308, distance: 164.4
click at [252, 326] on link "[PHONE_NUMBER]" at bounding box center [250, 327] width 57 height 9
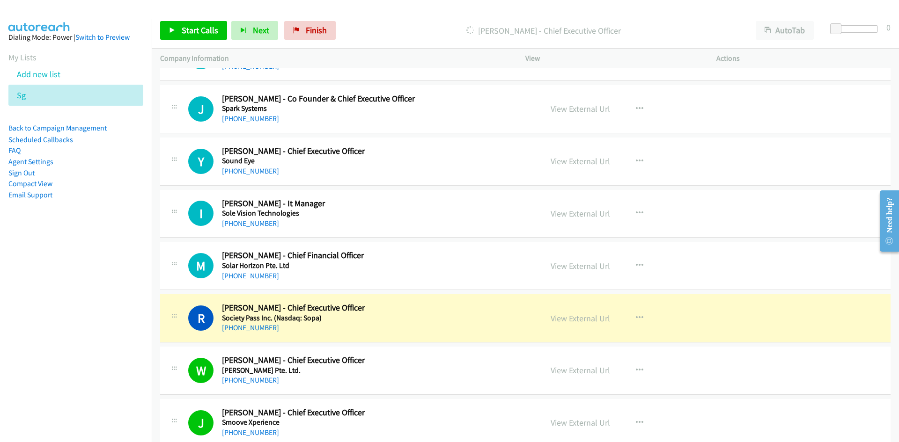
click at [569, 315] on link "View External Url" at bounding box center [580, 318] width 59 height 11
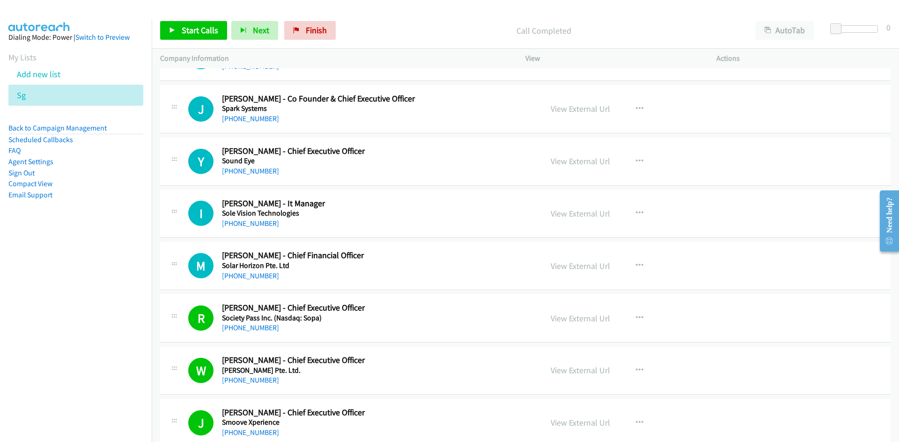
scroll to position [10175, 0]
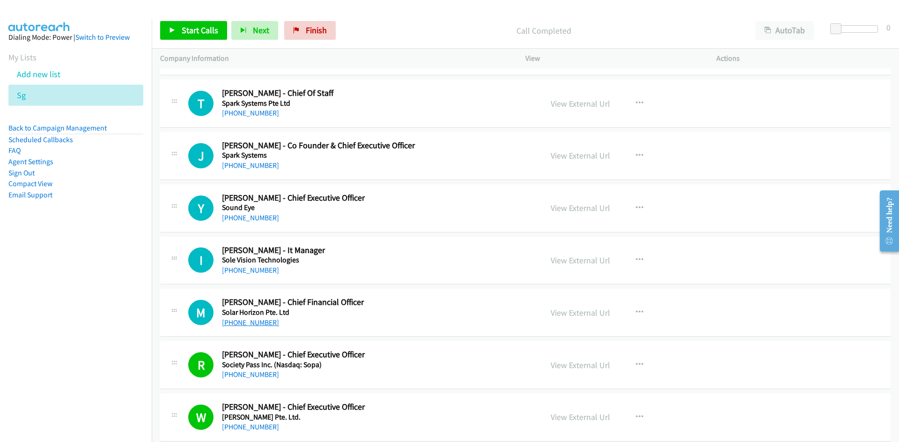
click at [253, 325] on link "[PHONE_NUMBER]" at bounding box center [250, 322] width 57 height 9
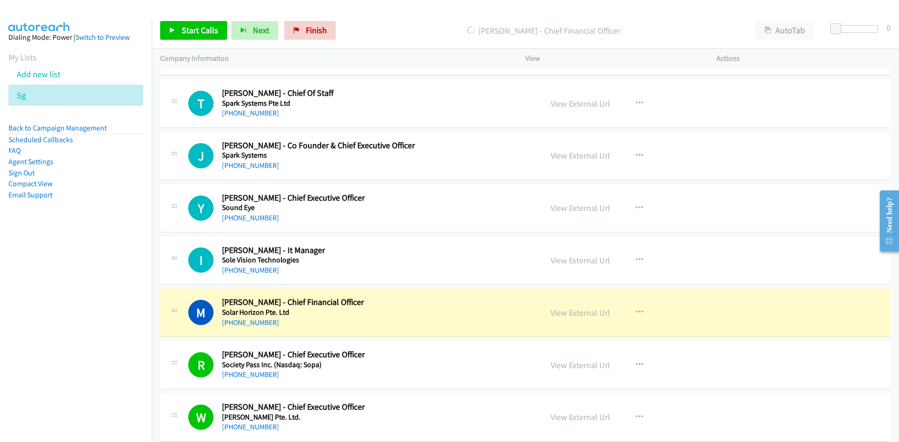
scroll to position [10128, 0]
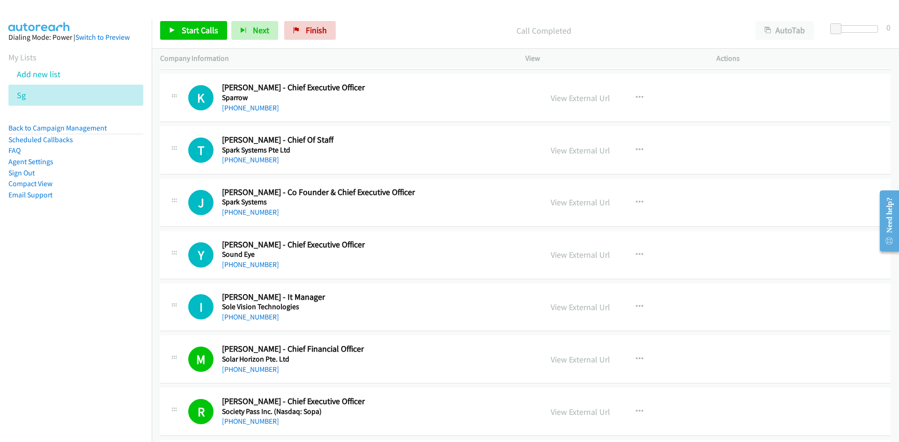
drag, startPoint x: 241, startPoint y: 318, endPoint x: 138, endPoint y: 325, distance: 102.8
click at [241, 318] on link "[PHONE_NUMBER]" at bounding box center [250, 317] width 57 height 9
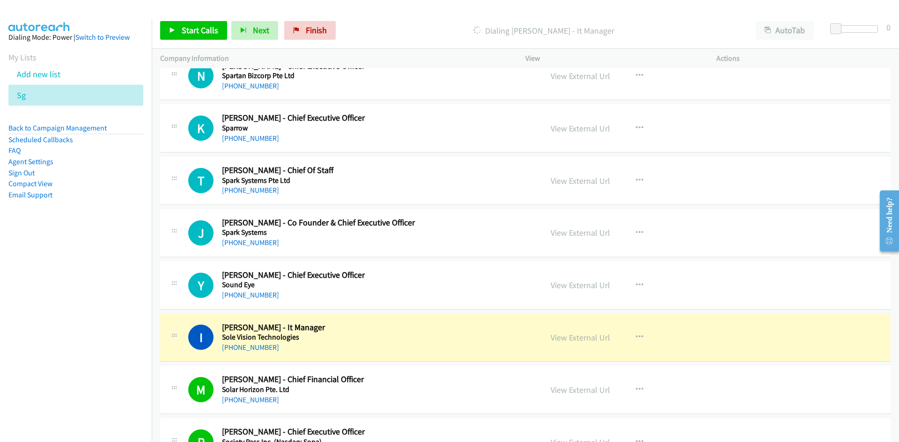
scroll to position [10081, 0]
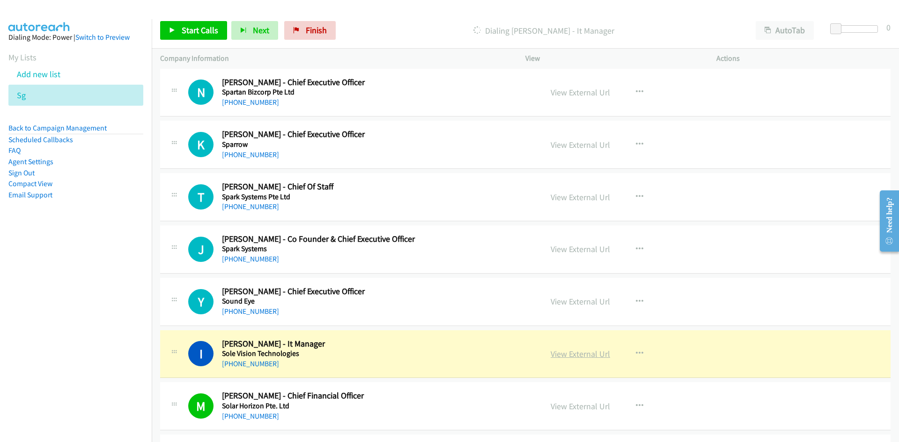
click at [576, 353] on link "View External Url" at bounding box center [580, 354] width 59 height 11
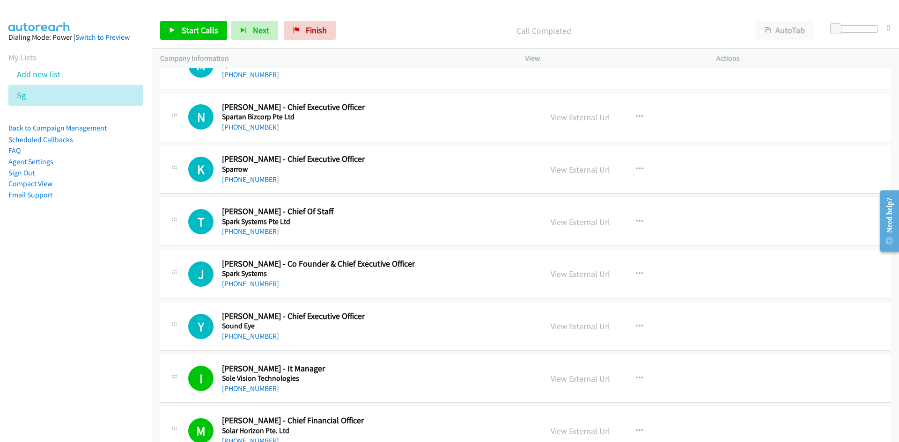
scroll to position [10035, 0]
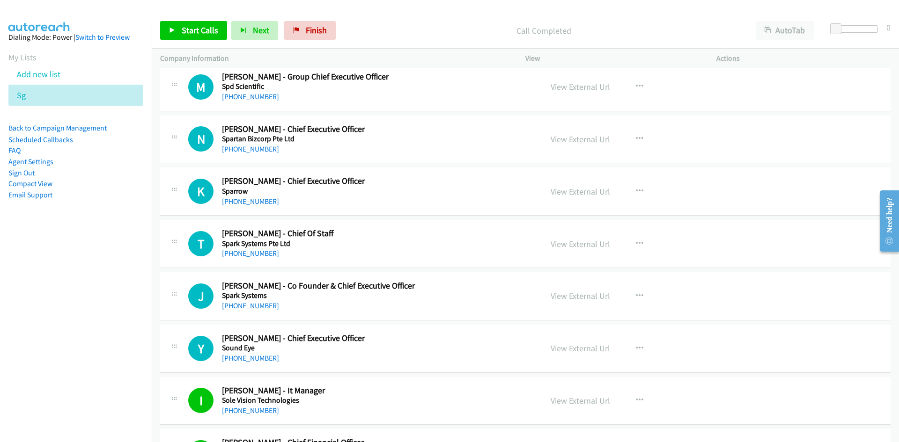
drag, startPoint x: 251, startPoint y: 360, endPoint x: 5, endPoint y: 373, distance: 246.6
click at [251, 360] on link "[PHONE_NUMBER]" at bounding box center [250, 358] width 57 height 9
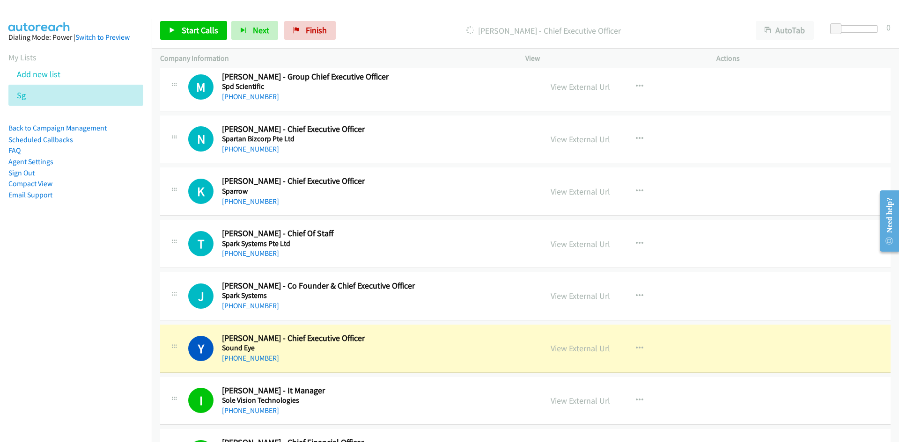
click at [573, 345] on link "View External Url" at bounding box center [580, 348] width 59 height 11
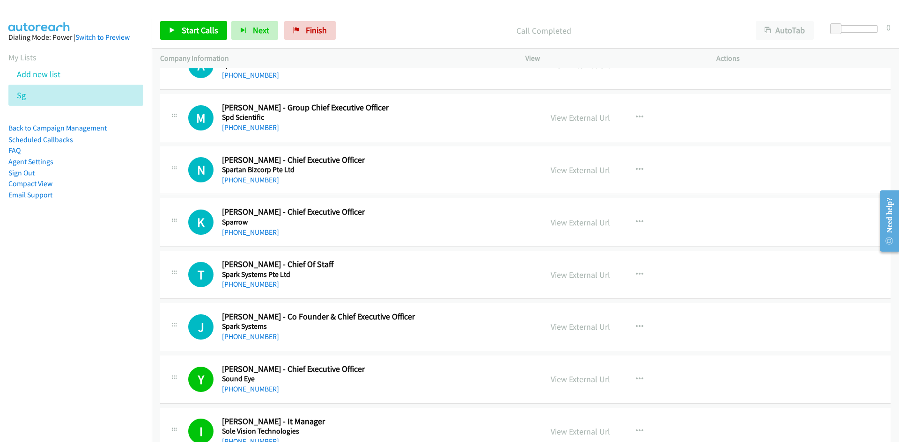
scroll to position [9988, 0]
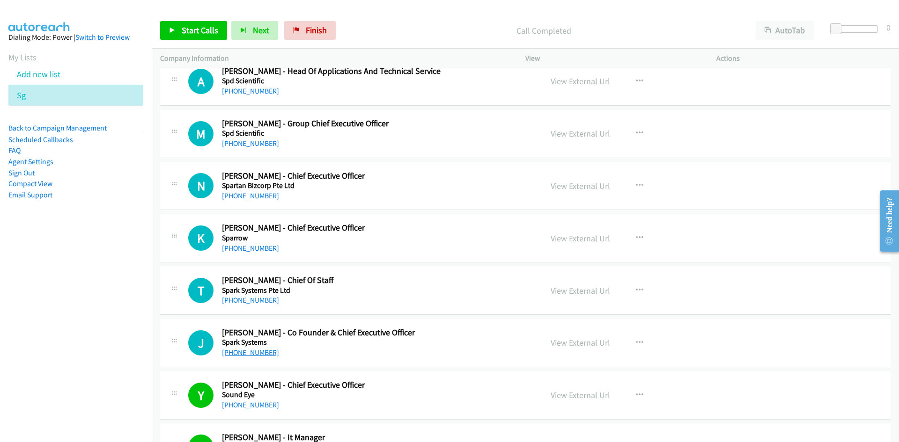
click at [259, 355] on link "[PHONE_NUMBER]" at bounding box center [250, 352] width 57 height 9
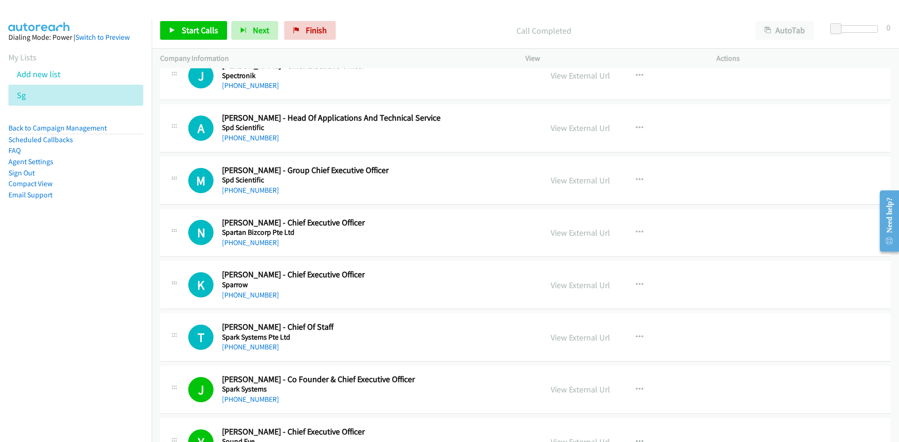
scroll to position [9894, 0]
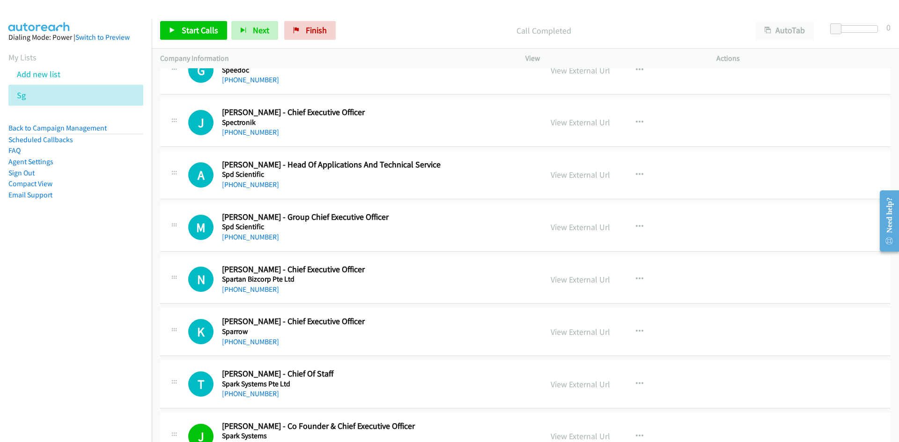
drag, startPoint x: 254, startPoint y: 345, endPoint x: 117, endPoint y: 347, distance: 137.2
click at [254, 345] on link "[PHONE_NUMBER]" at bounding box center [250, 342] width 57 height 9
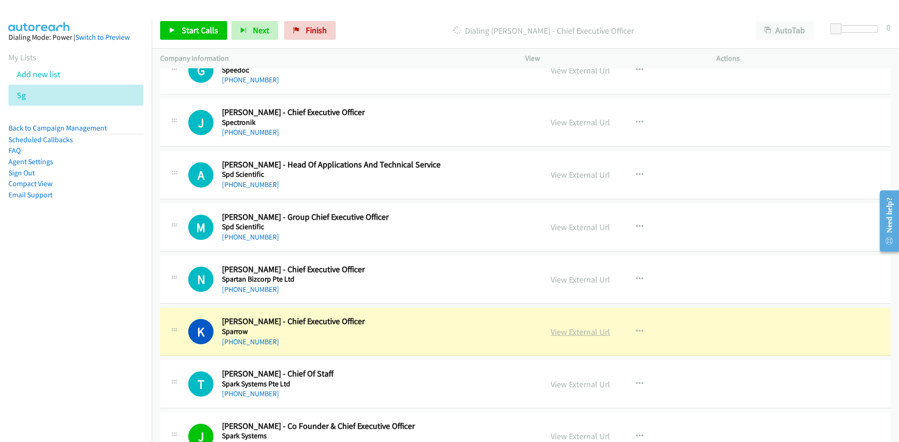
click at [580, 330] on link "View External Url" at bounding box center [580, 332] width 59 height 11
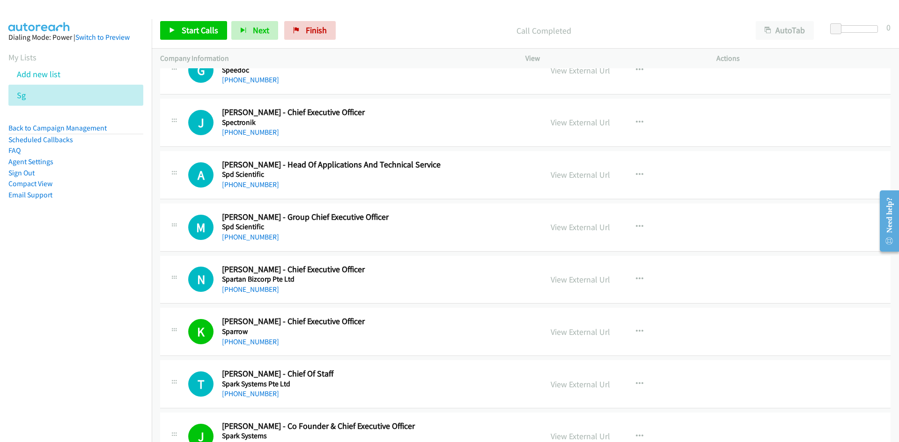
drag, startPoint x: 253, startPoint y: 287, endPoint x: 124, endPoint y: 325, distance: 134.2
click at [253, 287] on link "[PHONE_NUMBER]" at bounding box center [250, 289] width 57 height 9
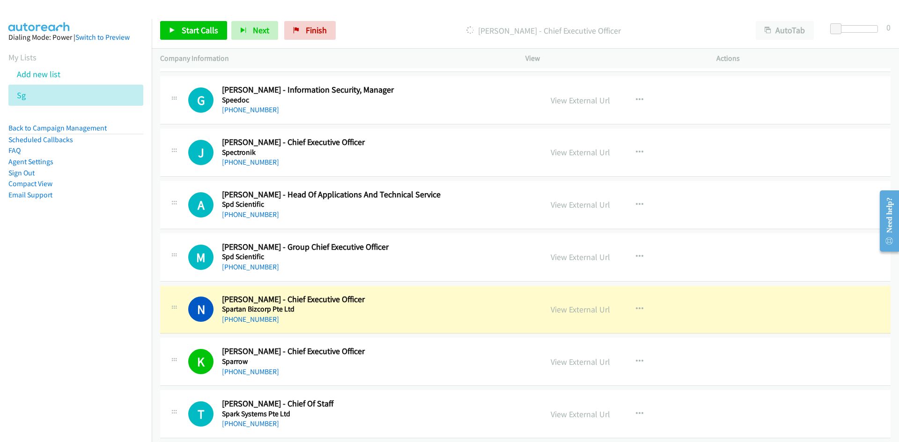
scroll to position [9847, 0]
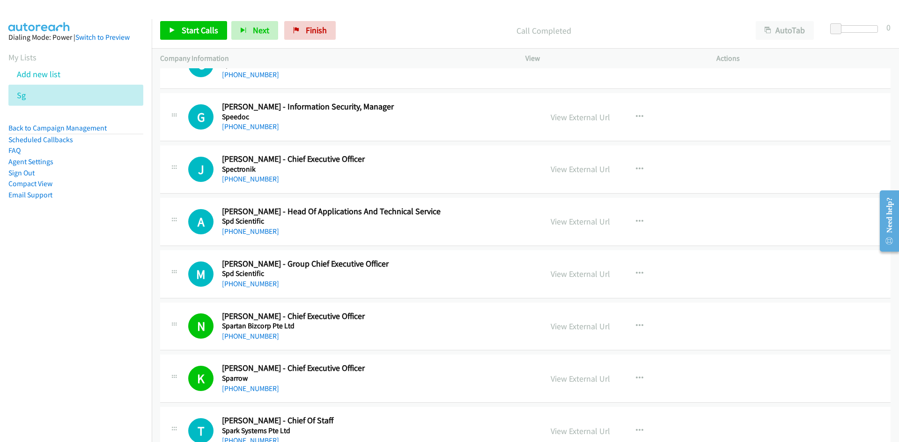
drag, startPoint x: 253, startPoint y: 286, endPoint x: 235, endPoint y: 290, distance: 19.2
click at [253, 286] on link "[PHONE_NUMBER]" at bounding box center [250, 283] width 57 height 9
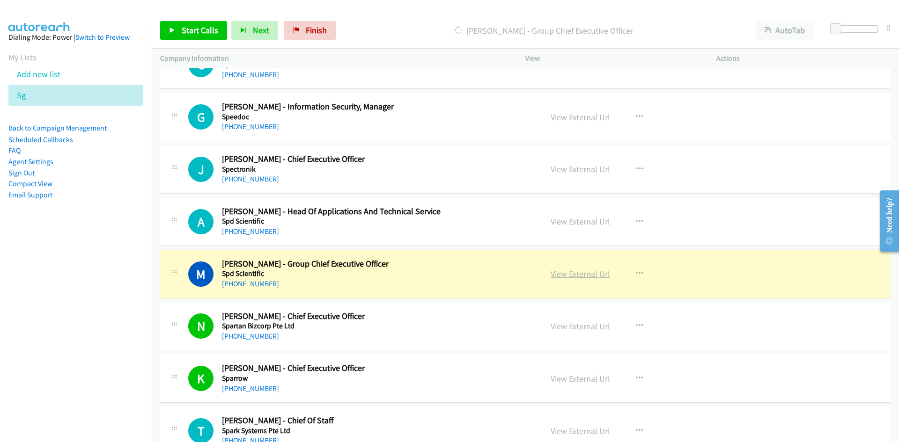
drag, startPoint x: 587, startPoint y: 273, endPoint x: 503, endPoint y: 287, distance: 85.0
click at [587, 273] on link "View External Url" at bounding box center [580, 274] width 59 height 11
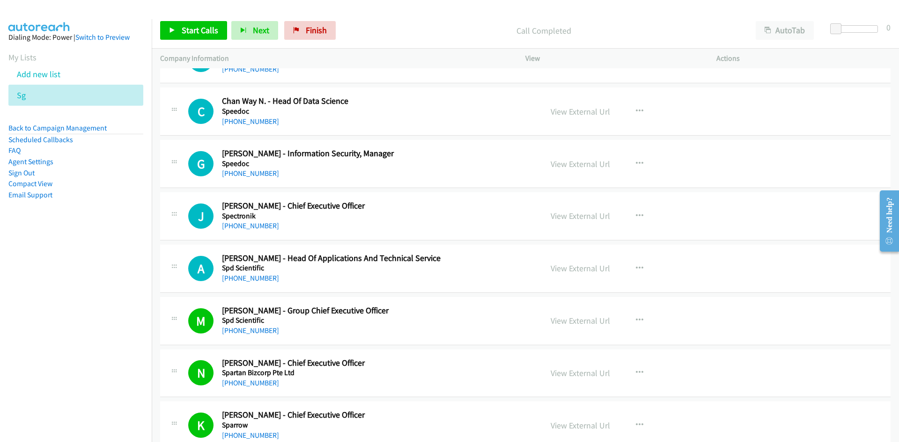
scroll to position [9754, 0]
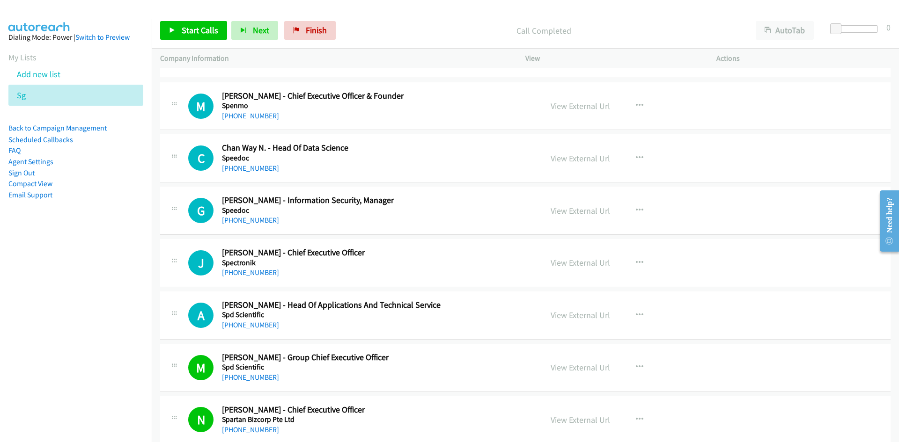
drag, startPoint x: 242, startPoint y: 326, endPoint x: 49, endPoint y: 337, distance: 193.2
click at [242, 326] on link "[PHONE_NUMBER]" at bounding box center [250, 325] width 57 height 9
drag, startPoint x: 253, startPoint y: 272, endPoint x: 3, endPoint y: 315, distance: 253.5
click at [253, 272] on link "[PHONE_NUMBER]" at bounding box center [250, 272] width 57 height 9
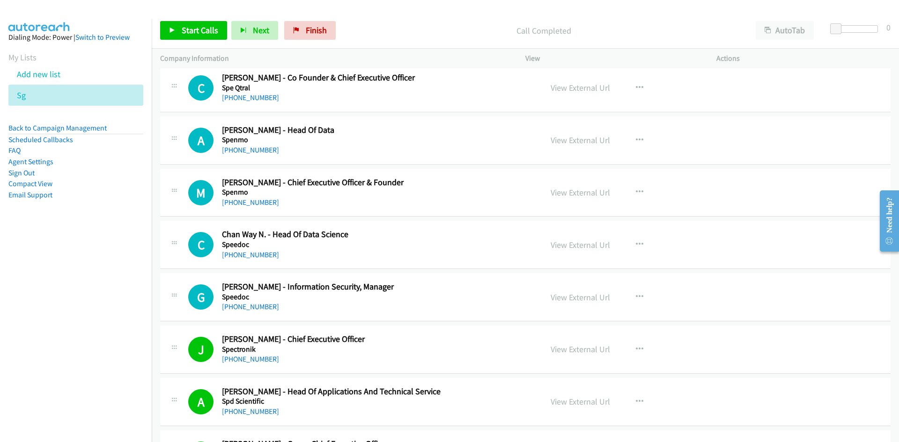
scroll to position [9660, 0]
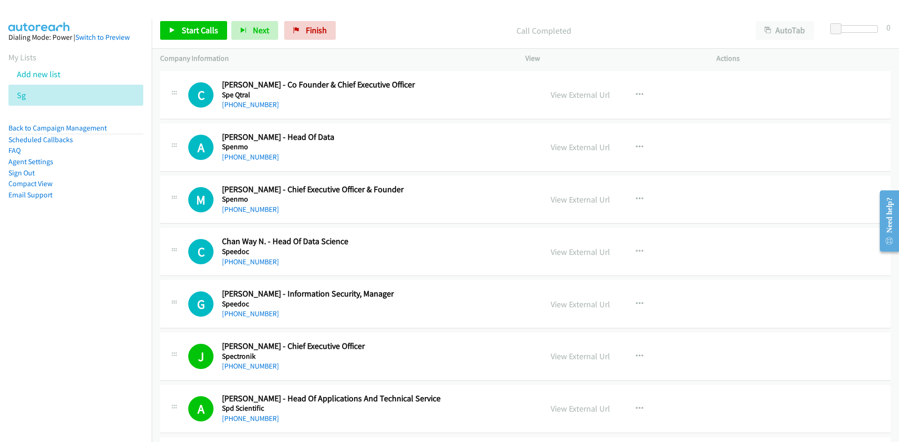
drag, startPoint x: 262, startPoint y: 312, endPoint x: 1, endPoint y: 323, distance: 260.5
click at [257, 315] on link "[PHONE_NUMBER]" at bounding box center [250, 313] width 57 height 9
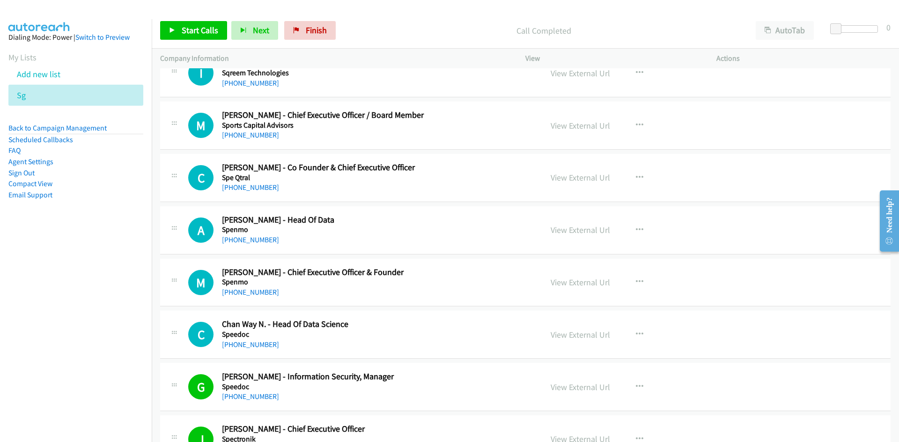
scroll to position [9566, 0]
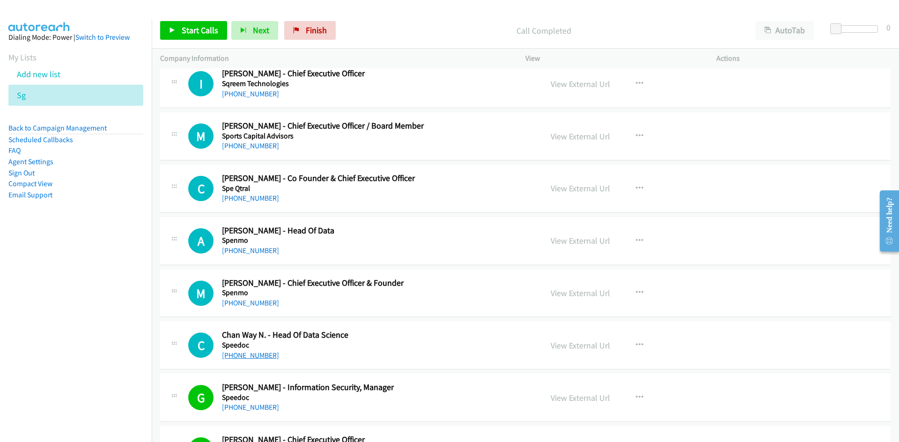
click at [258, 357] on link "[PHONE_NUMBER]" at bounding box center [250, 355] width 57 height 9
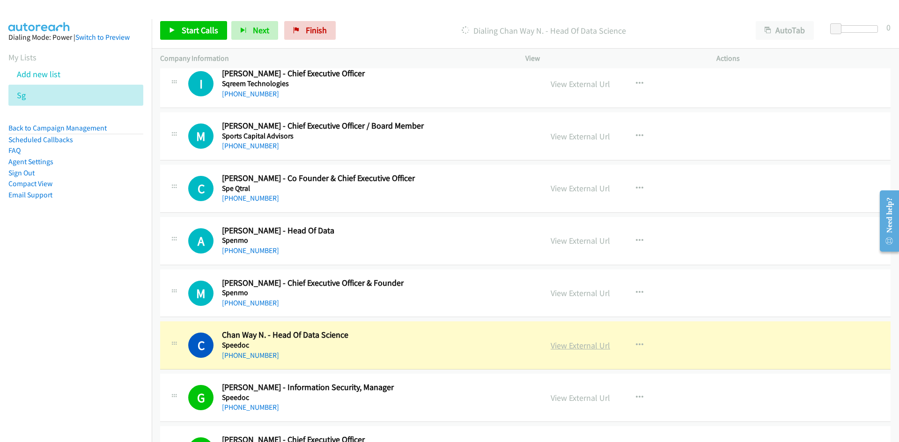
click at [580, 349] on link "View External Url" at bounding box center [580, 345] width 59 height 11
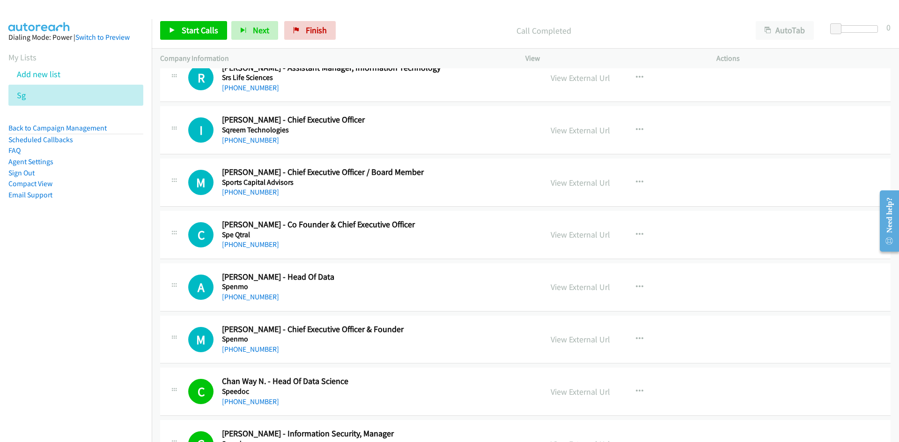
scroll to position [9520, 0]
click at [257, 345] on link "[PHONE_NUMBER]" at bounding box center [250, 349] width 57 height 9
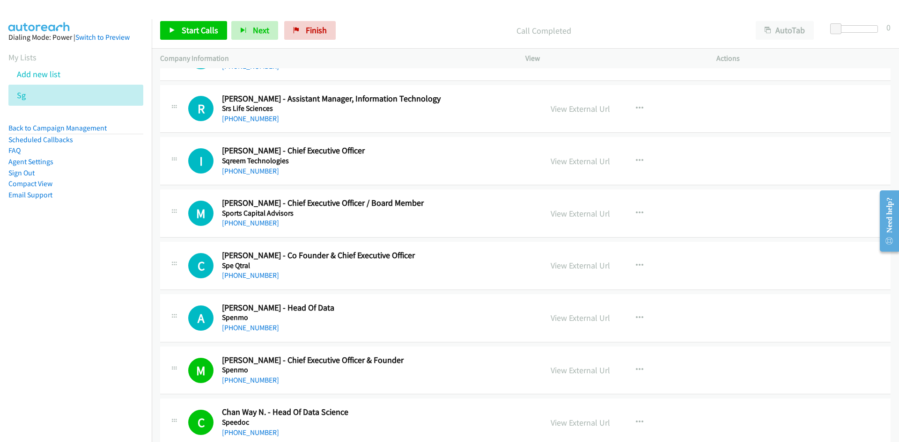
scroll to position [9473, 0]
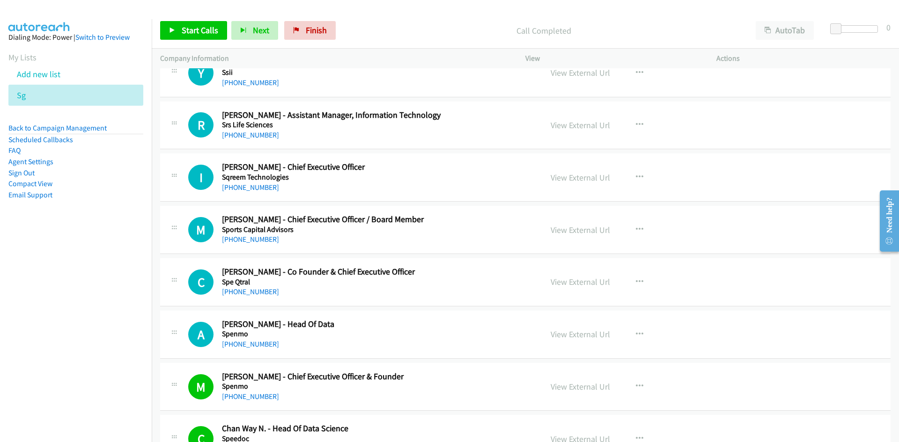
drag, startPoint x: 249, startPoint y: 348, endPoint x: 101, endPoint y: 348, distance: 148.4
click at [249, 348] on link "[PHONE_NUMBER]" at bounding box center [250, 344] width 57 height 9
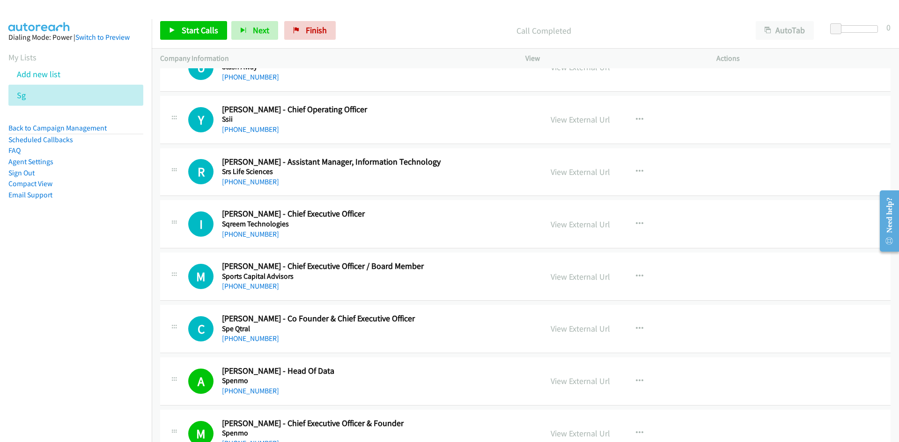
drag, startPoint x: 257, startPoint y: 336, endPoint x: 87, endPoint y: 341, distance: 170.5
click at [257, 336] on link "[PHONE_NUMBER]" at bounding box center [250, 338] width 57 height 9
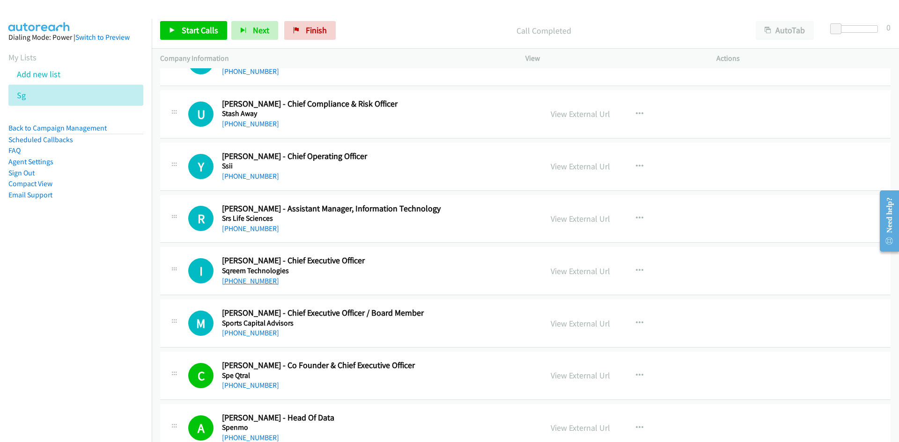
click at [262, 281] on link "[PHONE_NUMBER]" at bounding box center [250, 281] width 57 height 9
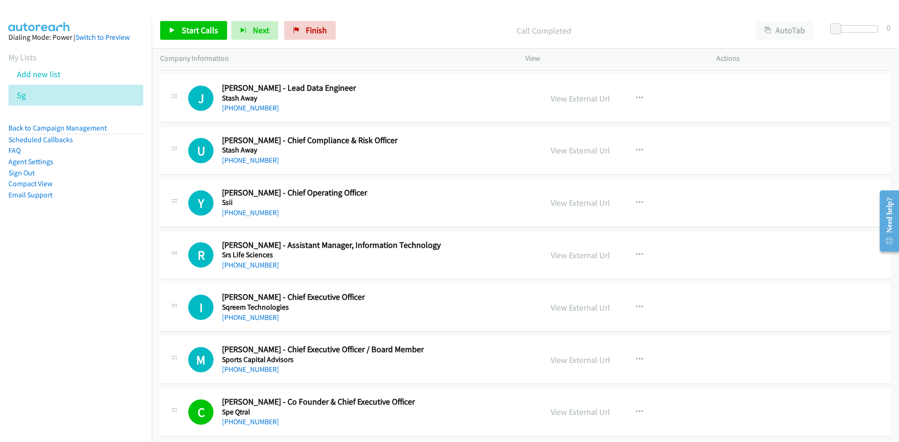
scroll to position [9332, 0]
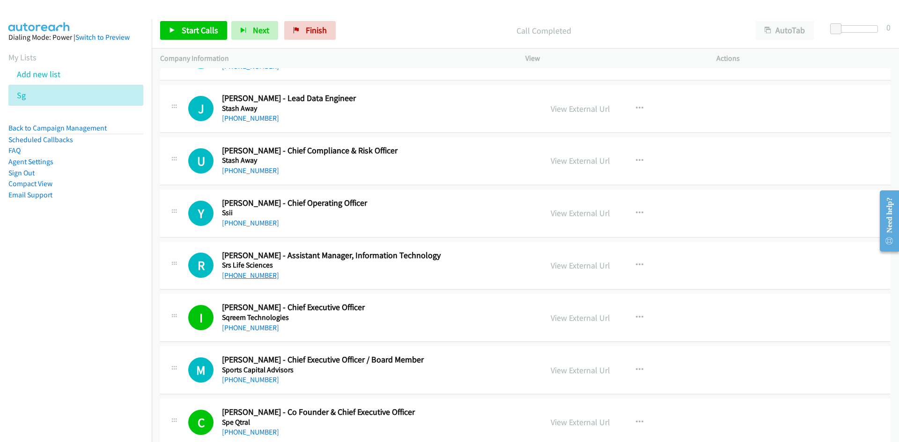
click at [257, 273] on link "[PHONE_NUMBER]" at bounding box center [250, 275] width 57 height 9
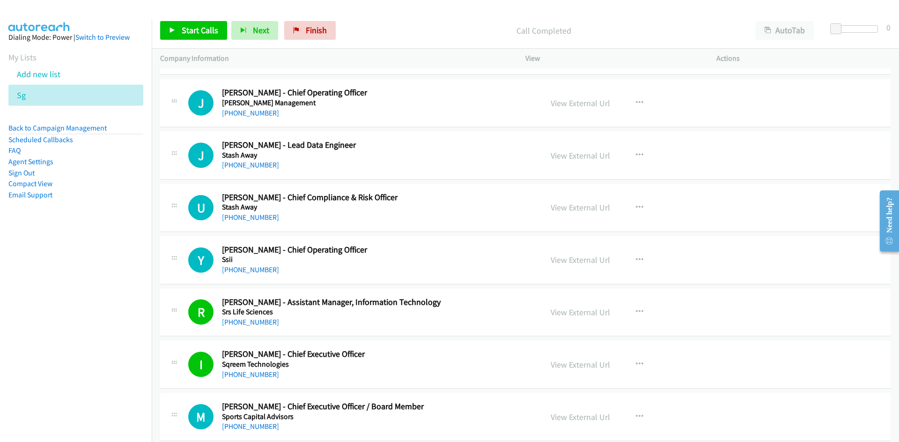
scroll to position [9239, 0]
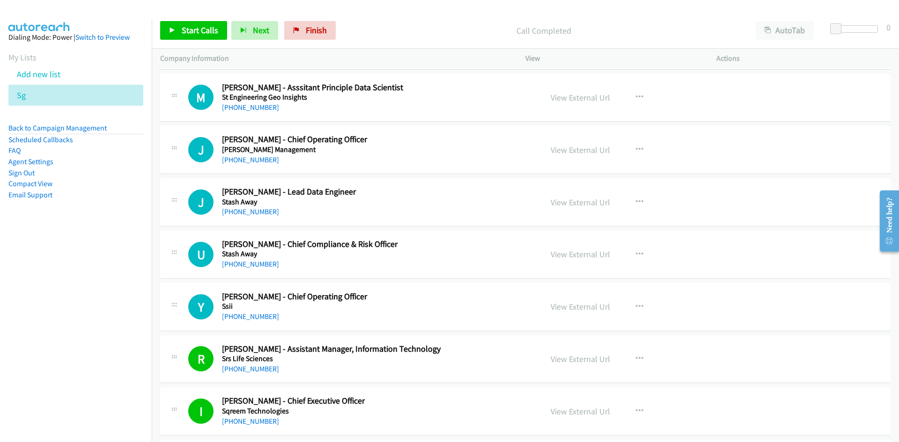
drag, startPoint x: 240, startPoint y: 313, endPoint x: 9, endPoint y: 329, distance: 231.3
click at [240, 313] on link "[PHONE_NUMBER]" at bounding box center [250, 316] width 57 height 9
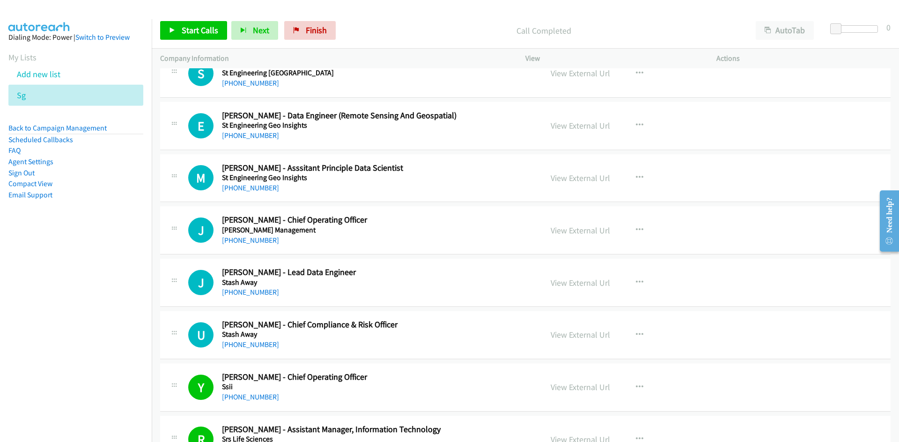
scroll to position [9145, 0]
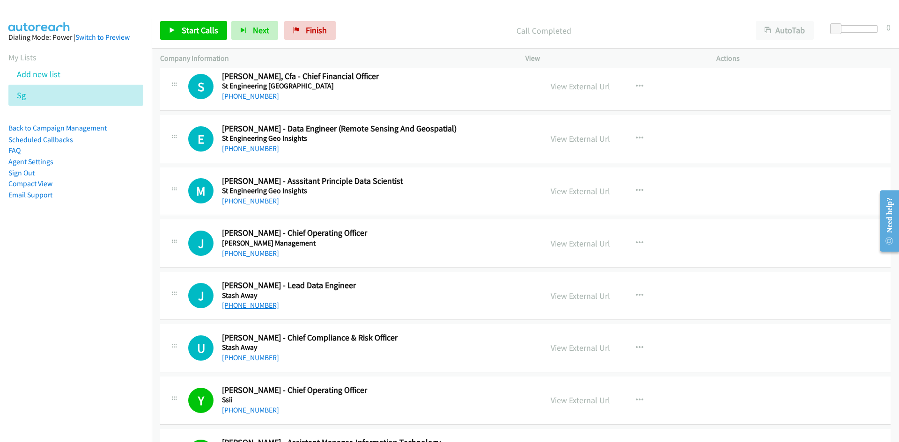
click at [255, 304] on link "[PHONE_NUMBER]" at bounding box center [250, 305] width 57 height 9
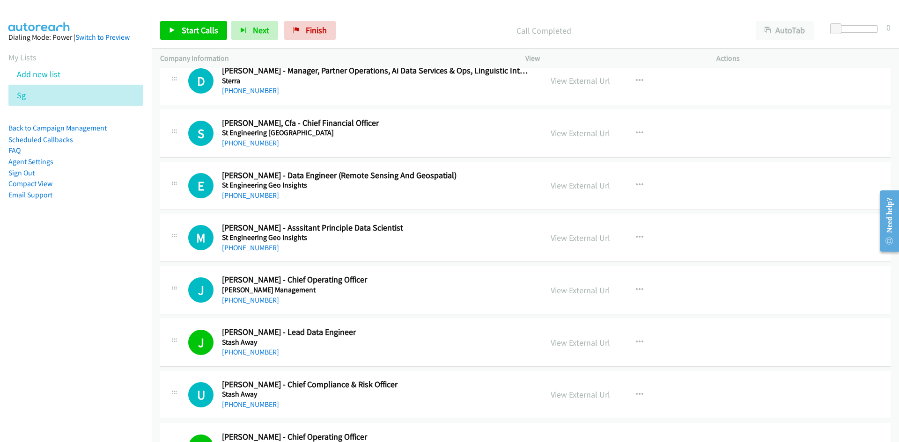
scroll to position [9051, 0]
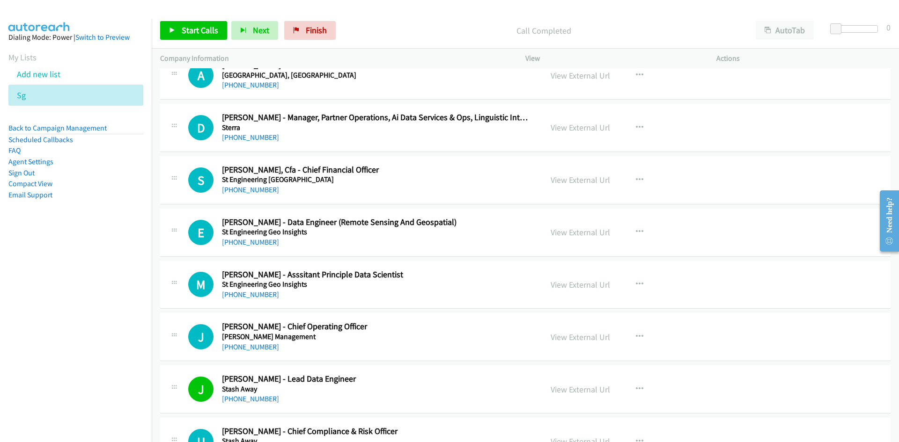
drag, startPoint x: 251, startPoint y: 345, endPoint x: 68, endPoint y: 338, distance: 183.7
click at [251, 345] on link "[PHONE_NUMBER]" at bounding box center [250, 347] width 57 height 9
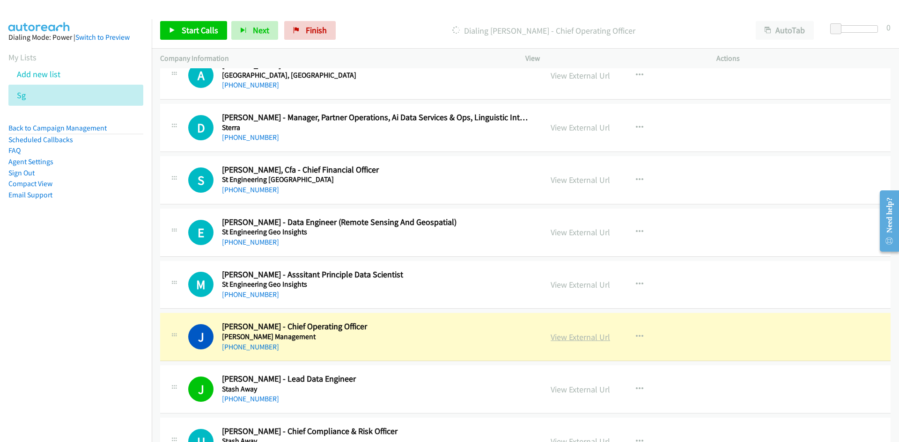
click at [565, 339] on link "View External Url" at bounding box center [580, 337] width 59 height 11
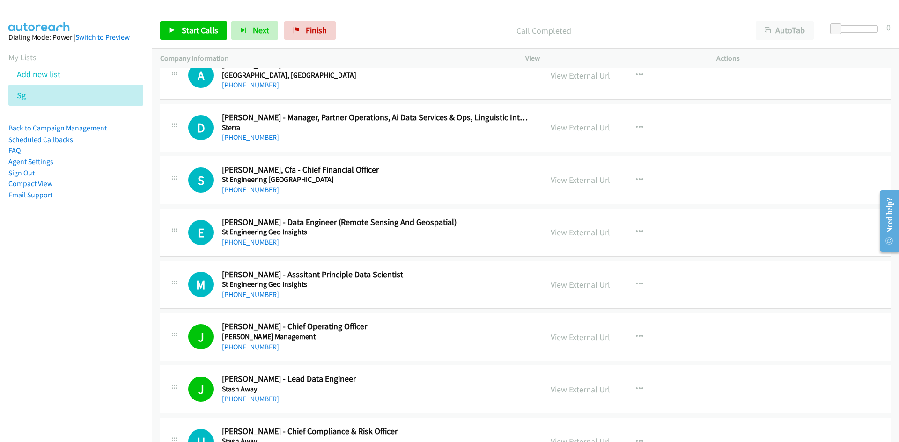
scroll to position [9005, 0]
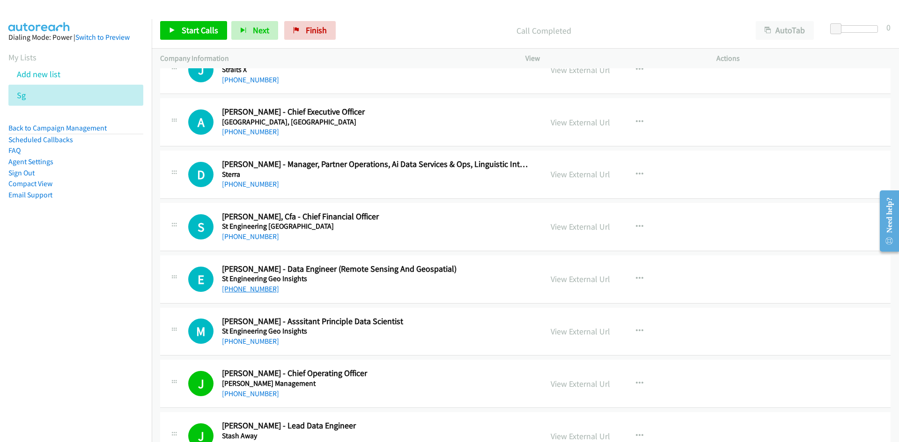
click at [255, 290] on link "[PHONE_NUMBER]" at bounding box center [250, 289] width 57 height 9
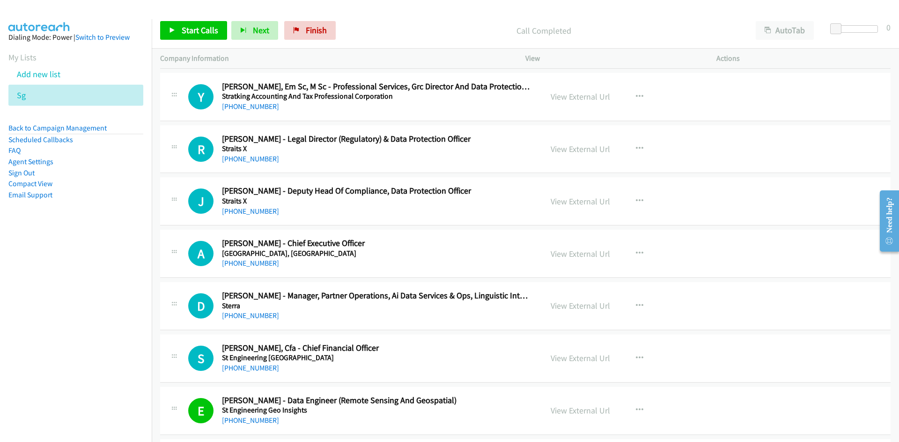
scroll to position [8864, 0]
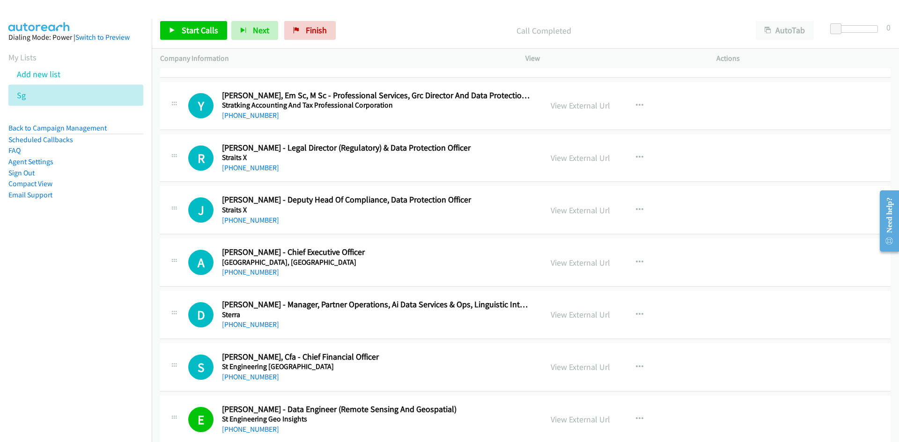
drag, startPoint x: 246, startPoint y: 329, endPoint x: 35, endPoint y: 352, distance: 212.8
click at [246, 329] on link "[PHONE_NUMBER]" at bounding box center [250, 324] width 57 height 9
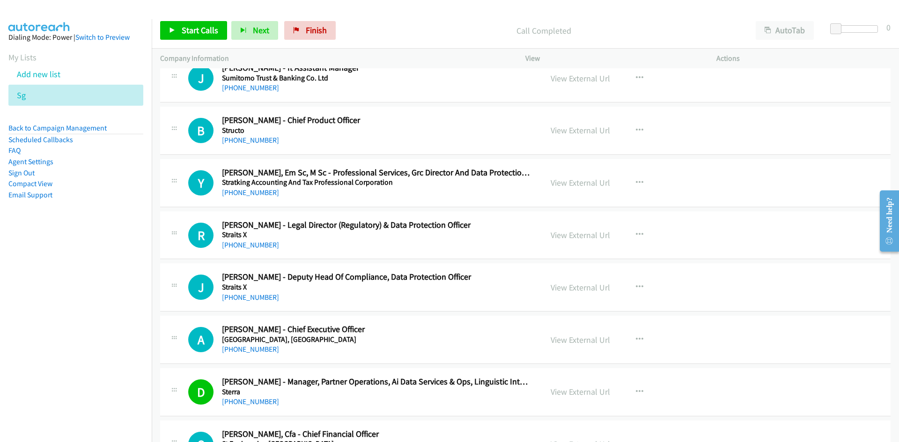
scroll to position [8771, 0]
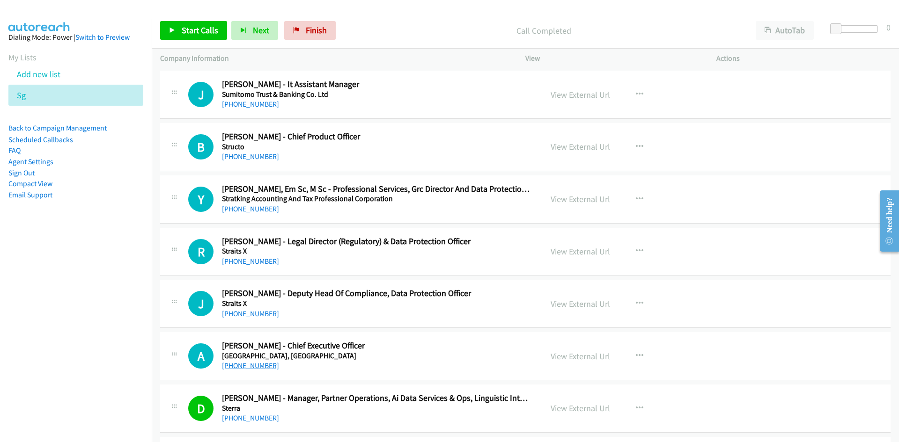
click at [250, 363] on link "[PHONE_NUMBER]" at bounding box center [250, 365] width 57 height 9
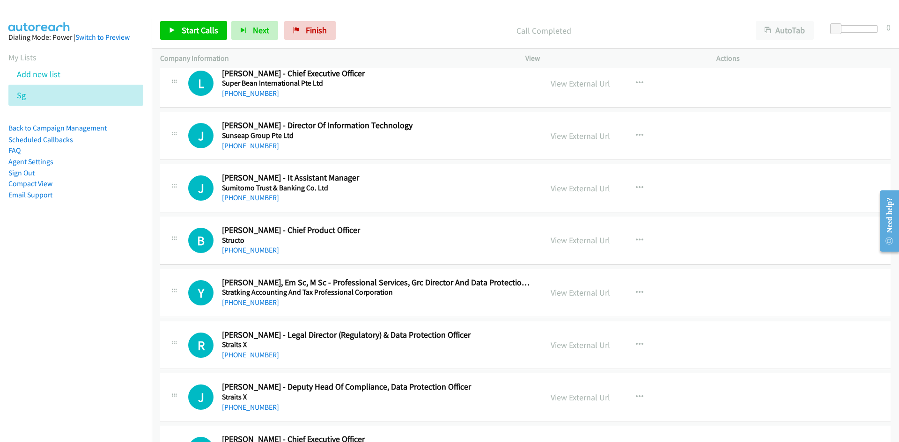
scroll to position [8630, 0]
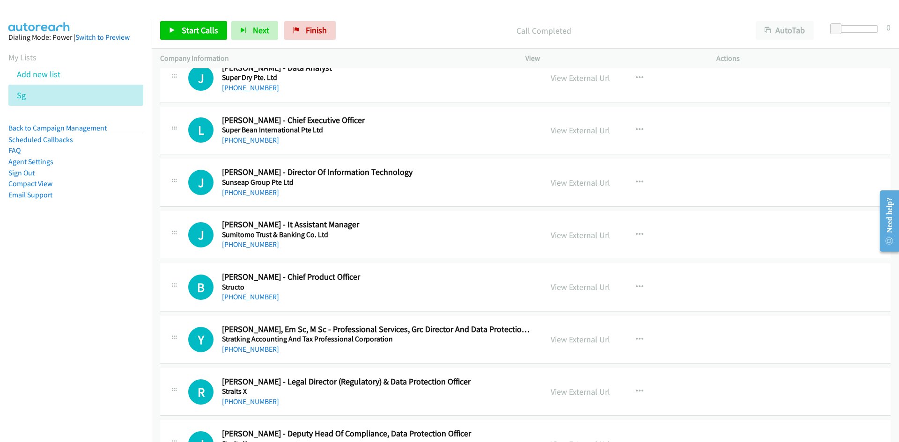
drag, startPoint x: 249, startPoint y: 244, endPoint x: 35, endPoint y: 298, distance: 221.1
click at [249, 244] on link "[PHONE_NUMBER]" at bounding box center [250, 244] width 57 height 9
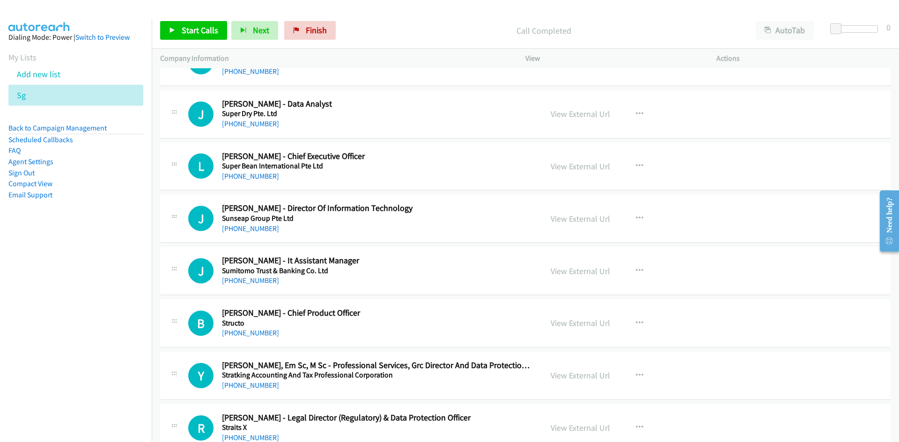
scroll to position [8583, 0]
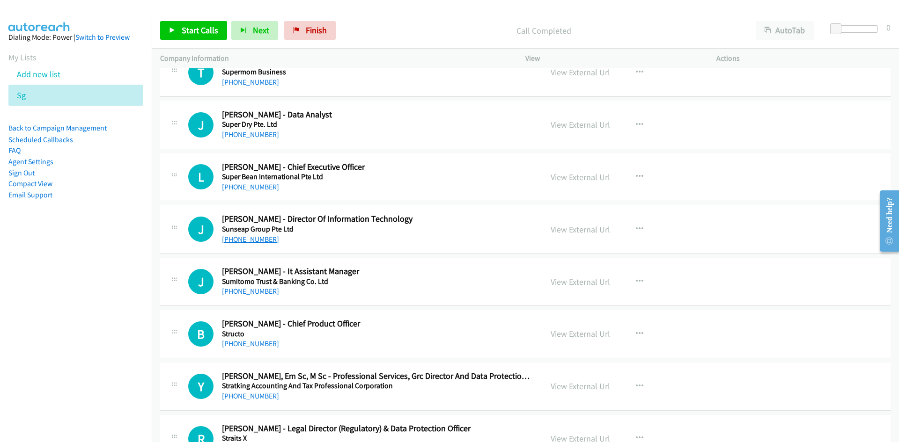
click at [253, 238] on link "[PHONE_NUMBER]" at bounding box center [250, 239] width 57 height 9
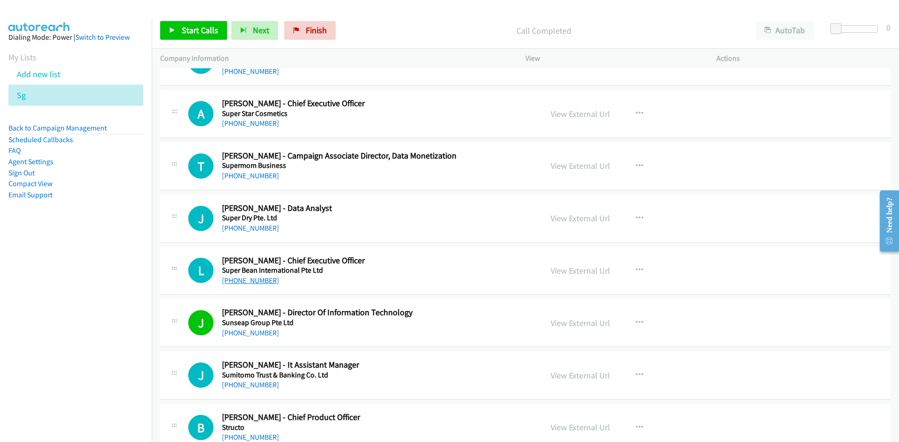
scroll to position [8443, 0]
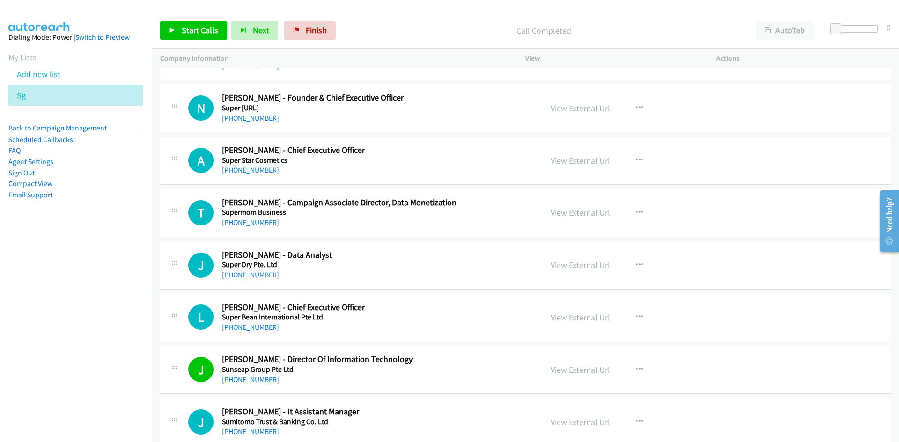
drag, startPoint x: 249, startPoint y: 327, endPoint x: 33, endPoint y: 317, distance: 216.0
click at [249, 327] on link "[PHONE_NUMBER]" at bounding box center [250, 327] width 57 height 9
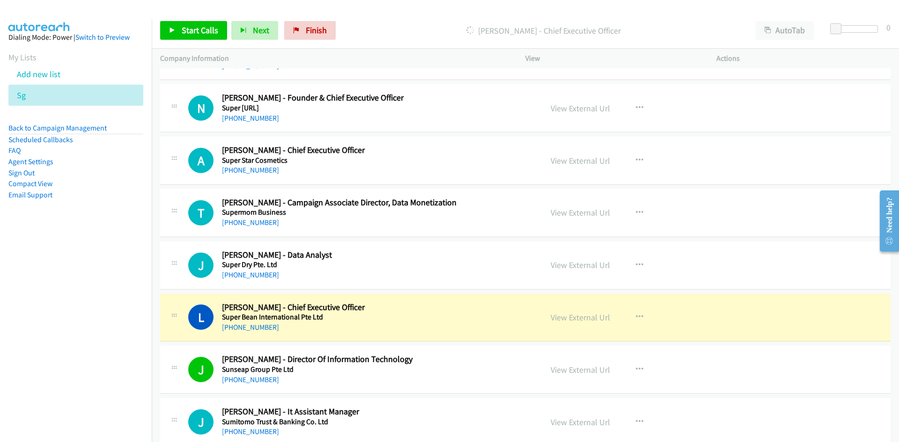
scroll to position [8396, 0]
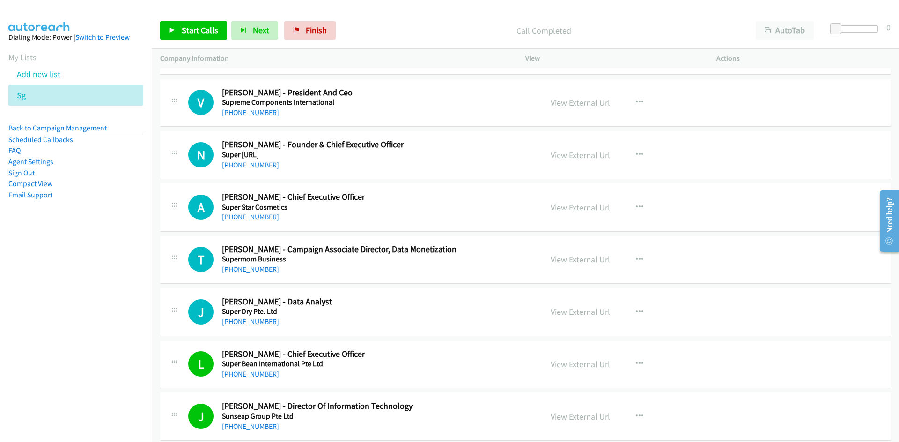
drag, startPoint x: 245, startPoint y: 323, endPoint x: 0, endPoint y: 339, distance: 245.4
click at [245, 323] on link "[PHONE_NUMBER]" at bounding box center [250, 321] width 57 height 9
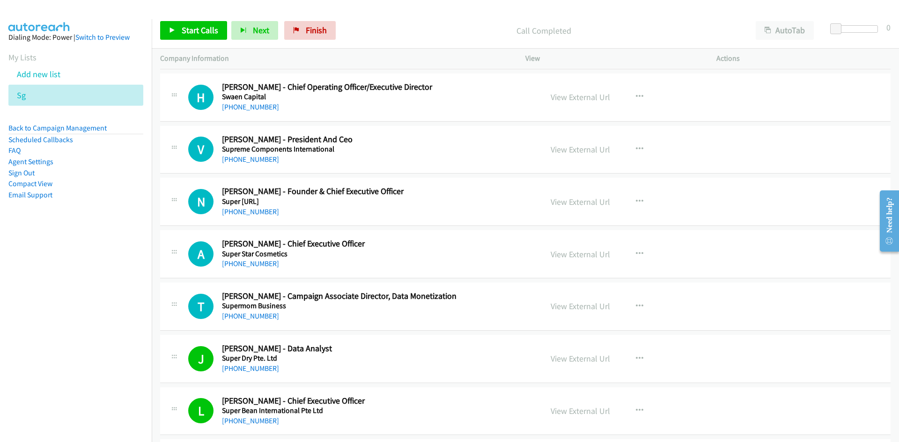
scroll to position [8302, 0]
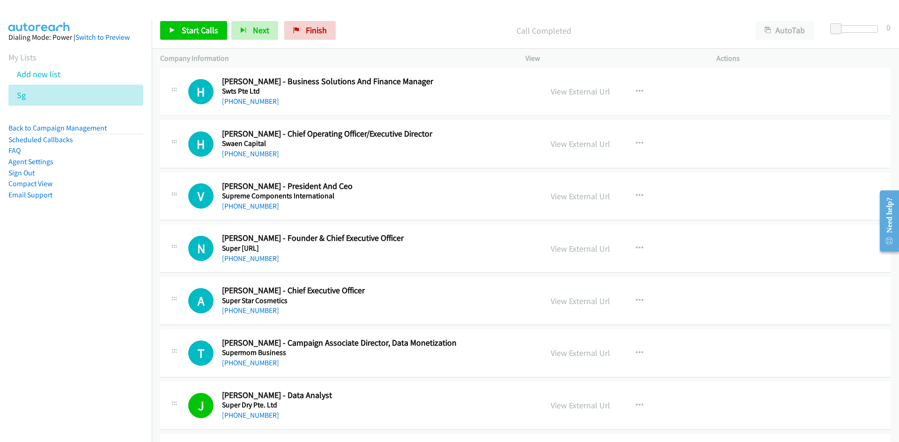
drag, startPoint x: 256, startPoint y: 313, endPoint x: 72, endPoint y: 320, distance: 184.1
click at [256, 313] on link "[PHONE_NUMBER]" at bounding box center [250, 310] width 57 height 9
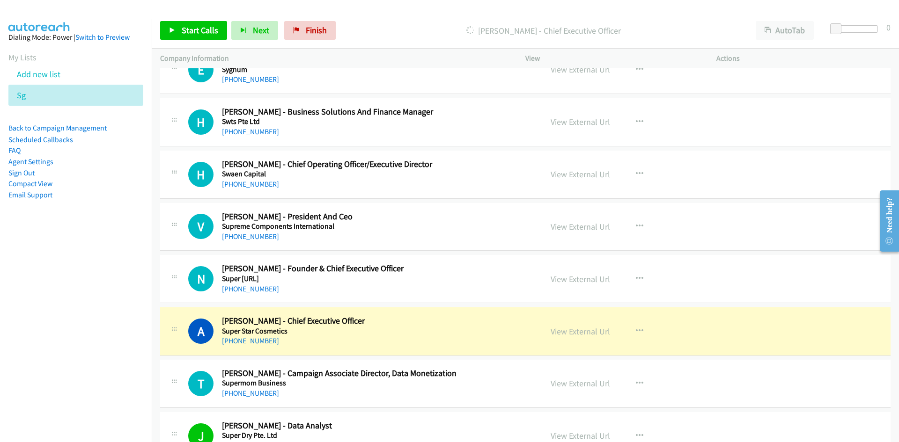
scroll to position [8256, 0]
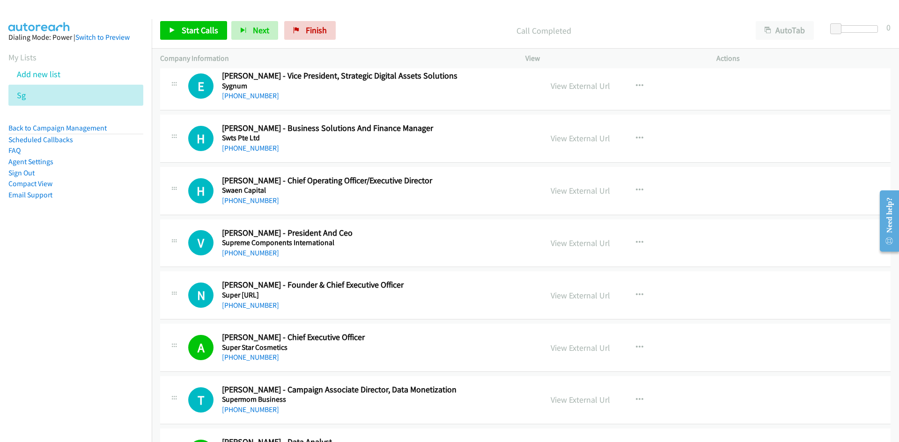
drag, startPoint x: 260, startPoint y: 303, endPoint x: 62, endPoint y: 328, distance: 199.5
click at [260, 303] on link "[PHONE_NUMBER]" at bounding box center [250, 305] width 57 height 9
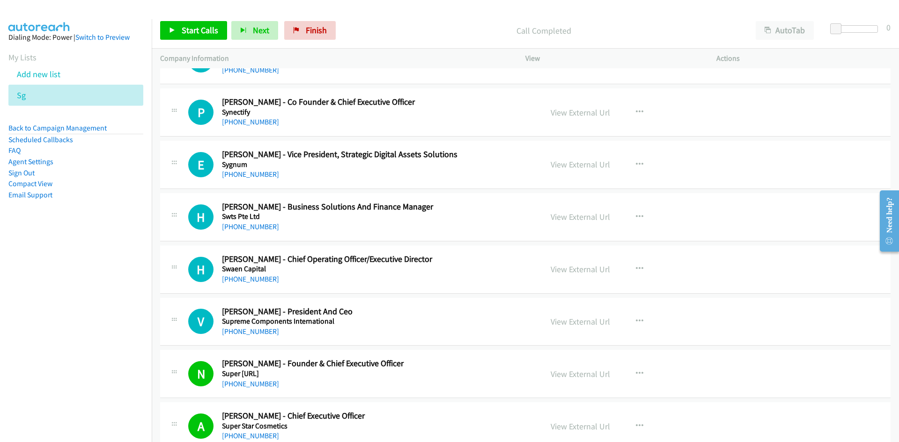
scroll to position [8162, 0]
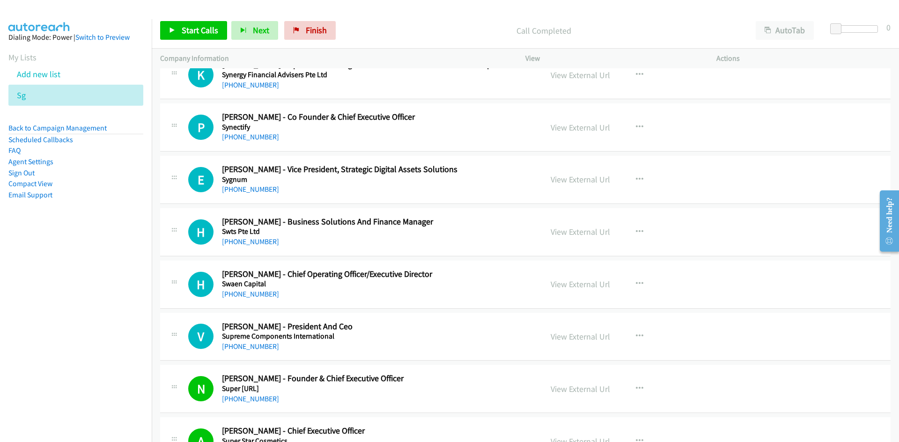
drag, startPoint x: 242, startPoint y: 293, endPoint x: 3, endPoint y: 316, distance: 240.4
click at [242, 293] on link "[PHONE_NUMBER]" at bounding box center [250, 294] width 57 height 9
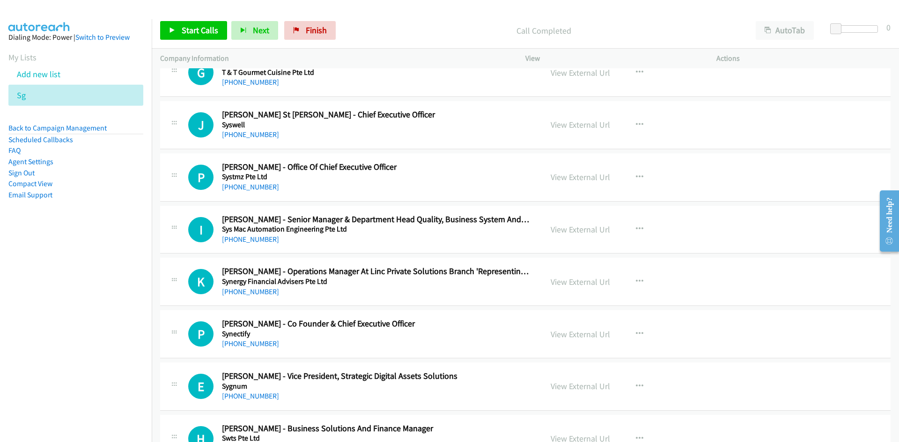
scroll to position [8022, 0]
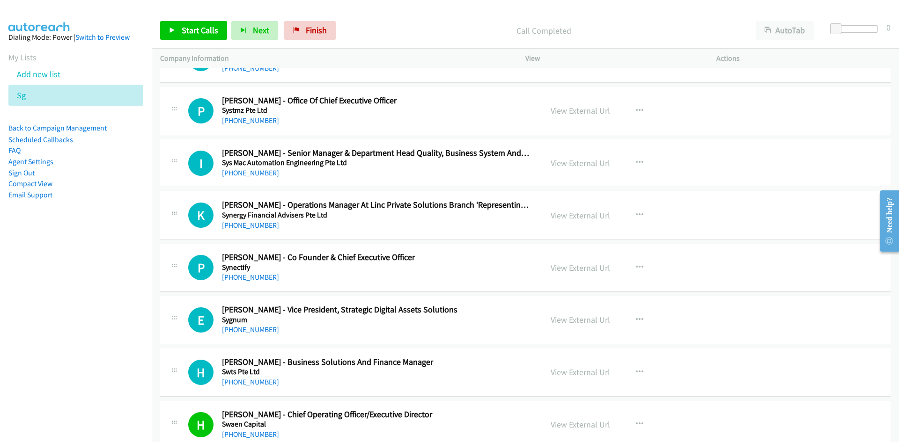
drag, startPoint x: 260, startPoint y: 278, endPoint x: 101, endPoint y: 340, distance: 171.1
click at [260, 278] on link "[PHONE_NUMBER]" at bounding box center [250, 277] width 57 height 9
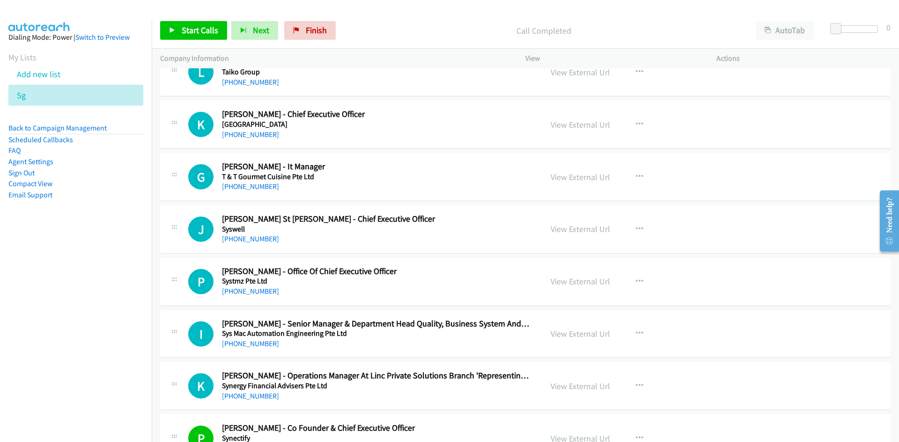
scroll to position [7834, 0]
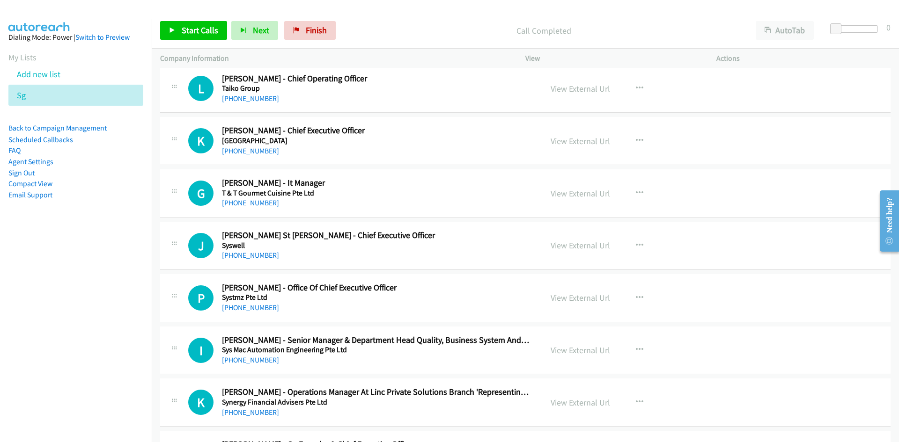
drag, startPoint x: 254, startPoint y: 259, endPoint x: 81, endPoint y: 279, distance: 173.8
click at [254, 259] on link "[PHONE_NUMBER]" at bounding box center [250, 255] width 57 height 9
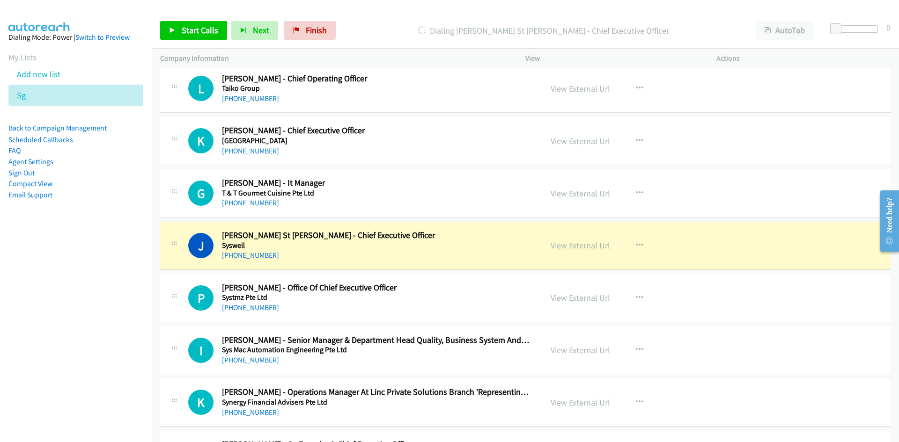
click at [574, 248] on link "View External Url" at bounding box center [580, 245] width 59 height 11
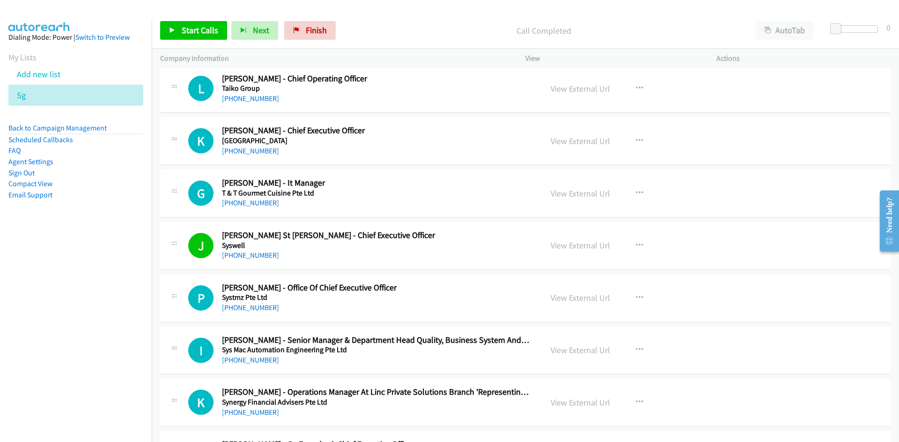
scroll to position [7788, 0]
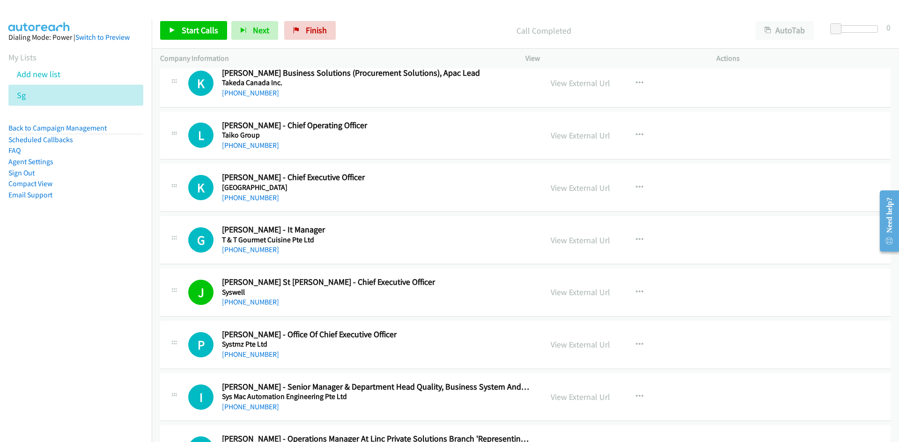
drag, startPoint x: 255, startPoint y: 252, endPoint x: 57, endPoint y: 267, distance: 199.0
click at [255, 252] on link "[PHONE_NUMBER]" at bounding box center [250, 249] width 57 height 9
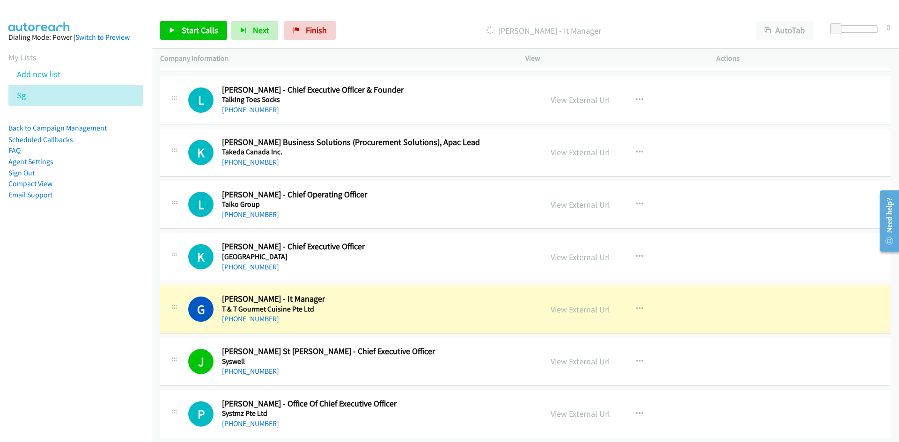
scroll to position [7694, 0]
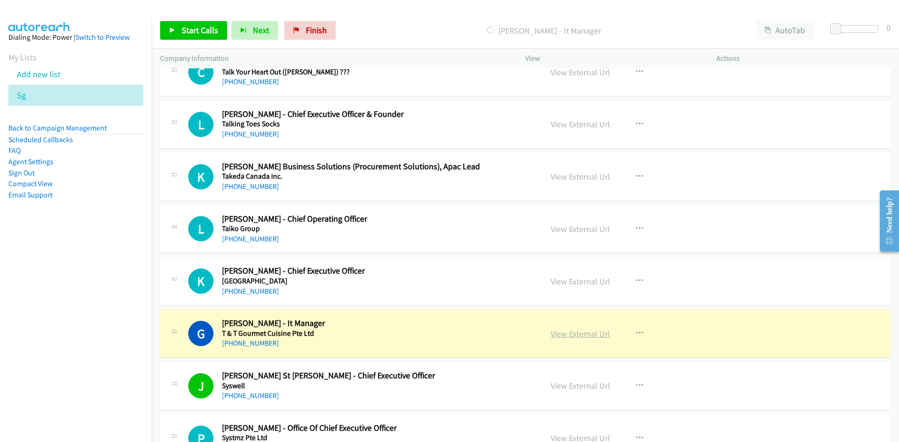
click at [572, 331] on link "View External Url" at bounding box center [580, 334] width 59 height 11
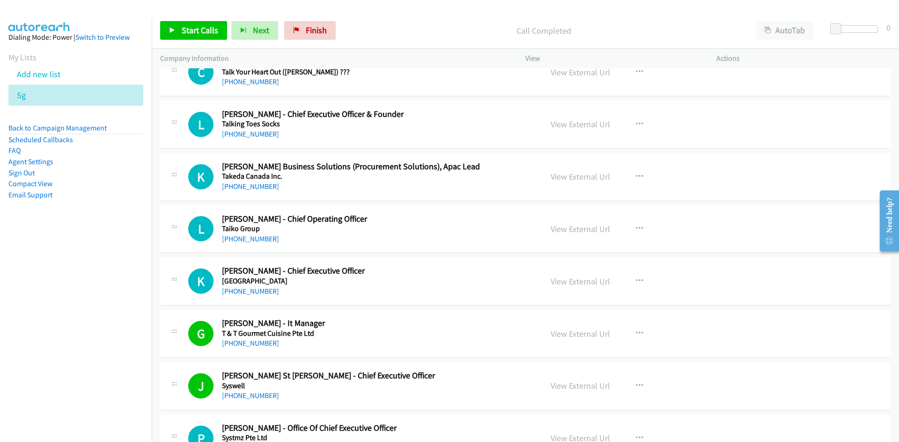
scroll to position [7647, 0]
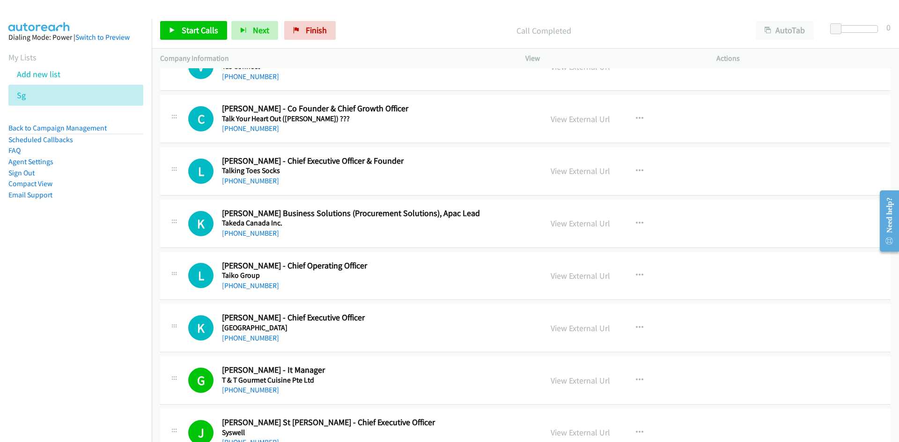
drag, startPoint x: 242, startPoint y: 338, endPoint x: 10, endPoint y: 342, distance: 231.3
click at [242, 338] on link "[PHONE_NUMBER]" at bounding box center [250, 338] width 57 height 9
drag, startPoint x: 246, startPoint y: 284, endPoint x: 10, endPoint y: 305, distance: 237.4
click at [246, 284] on link "[PHONE_NUMBER]" at bounding box center [250, 285] width 57 height 9
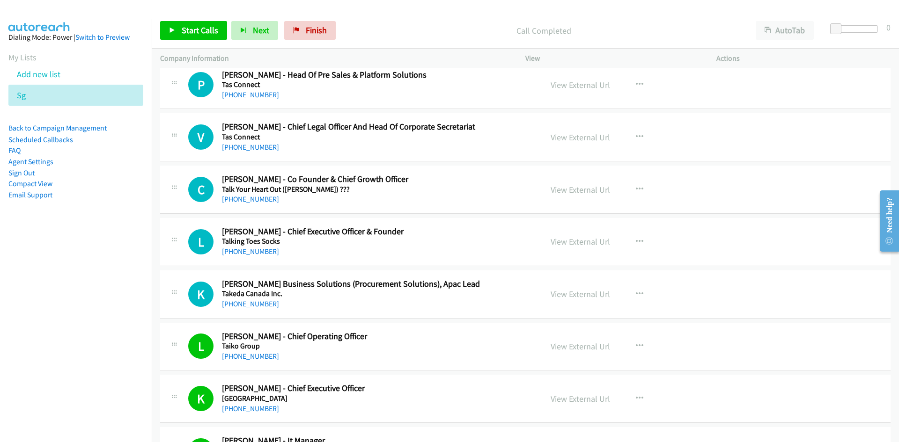
scroll to position [7553, 0]
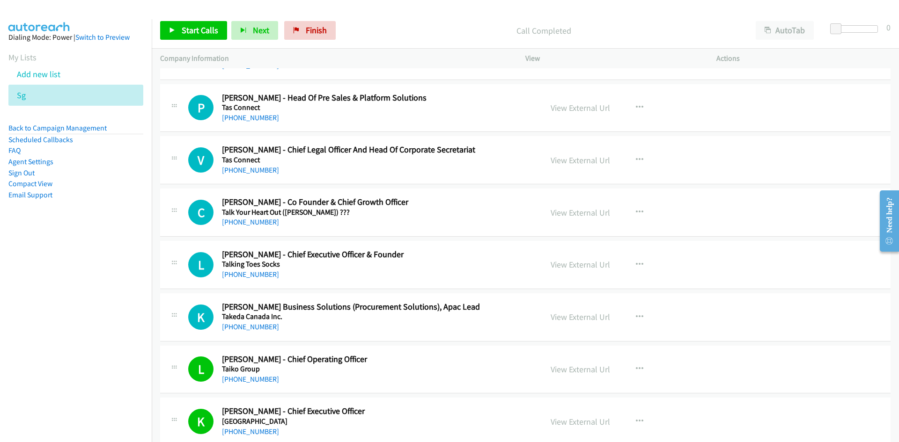
drag, startPoint x: 258, startPoint y: 276, endPoint x: 1, endPoint y: 367, distance: 272.4
click at [233, 273] on link "[PHONE_NUMBER]" at bounding box center [250, 274] width 57 height 9
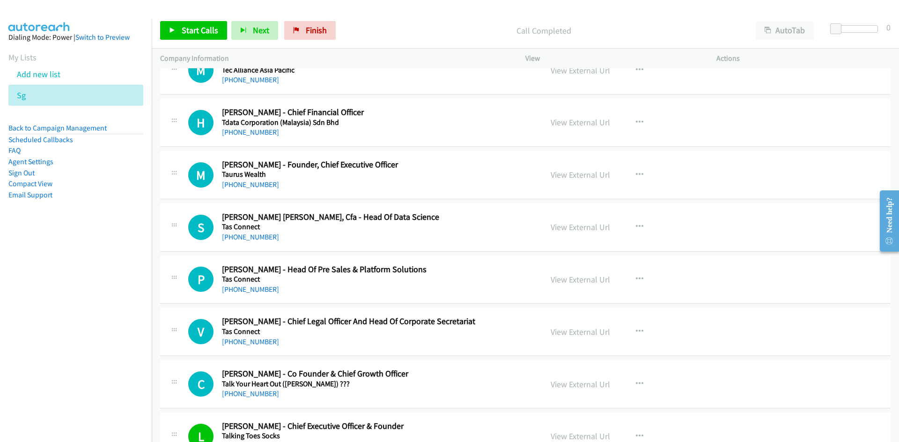
scroll to position [7366, 0]
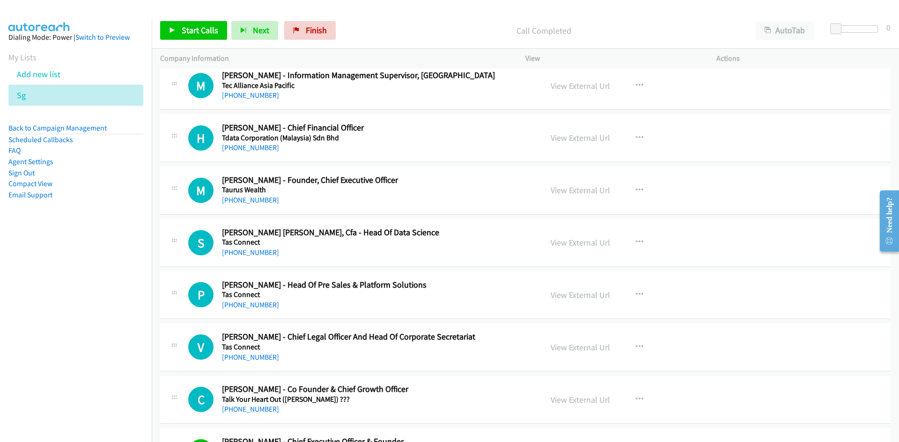
drag, startPoint x: 250, startPoint y: 250, endPoint x: 163, endPoint y: 267, distance: 88.3
click at [250, 250] on link "[PHONE_NUMBER]" at bounding box center [250, 252] width 57 height 9
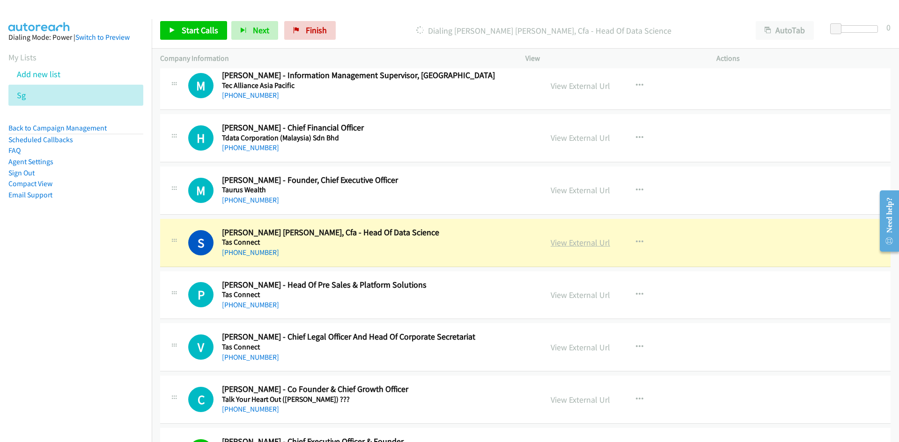
click at [580, 246] on link "View External Url" at bounding box center [580, 242] width 59 height 11
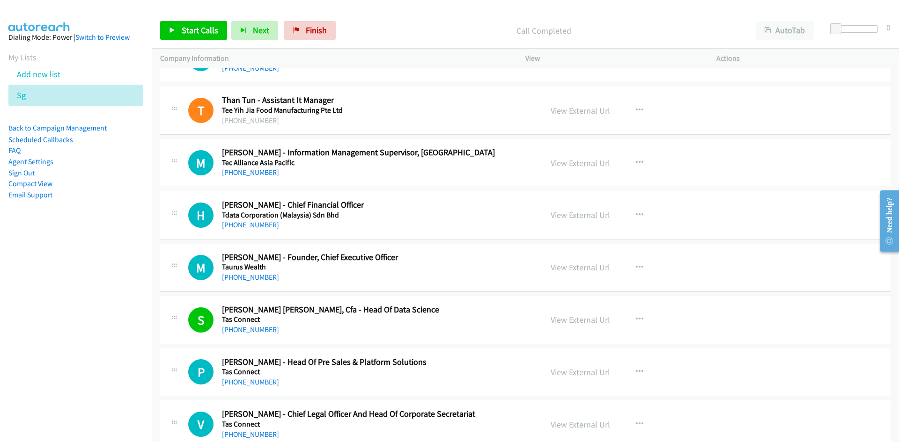
scroll to position [7273, 0]
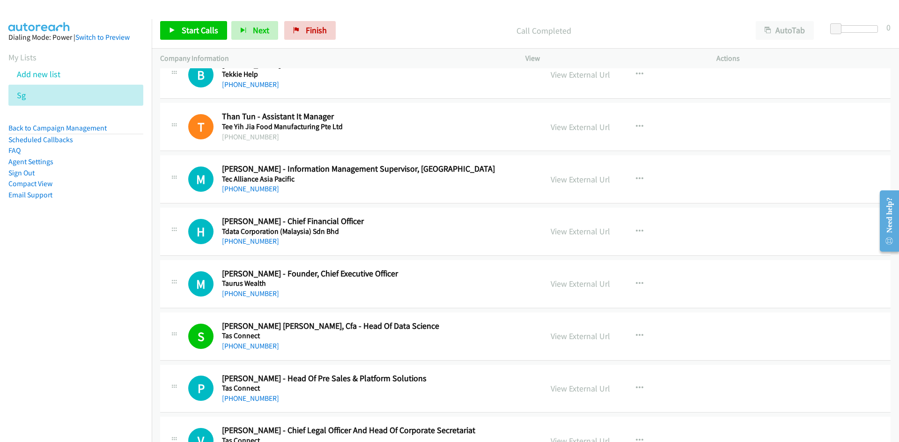
drag, startPoint x: 261, startPoint y: 295, endPoint x: 51, endPoint y: 309, distance: 210.2
click at [261, 295] on link "[PHONE_NUMBER]" at bounding box center [250, 293] width 57 height 9
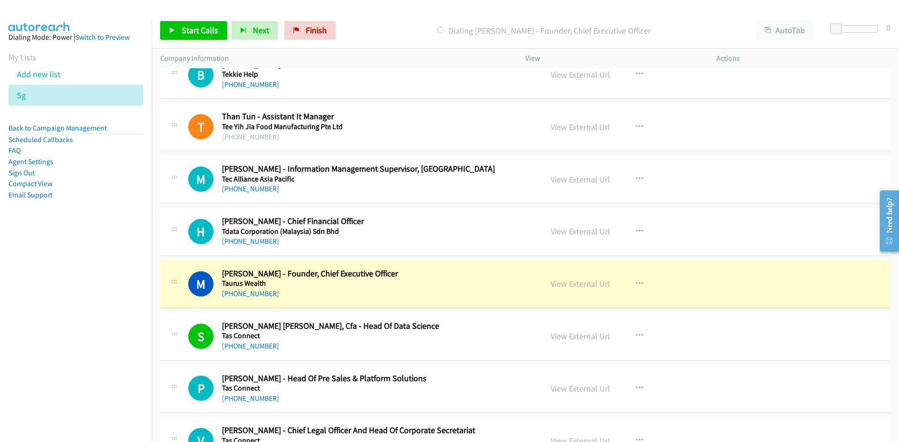
scroll to position [7226, 0]
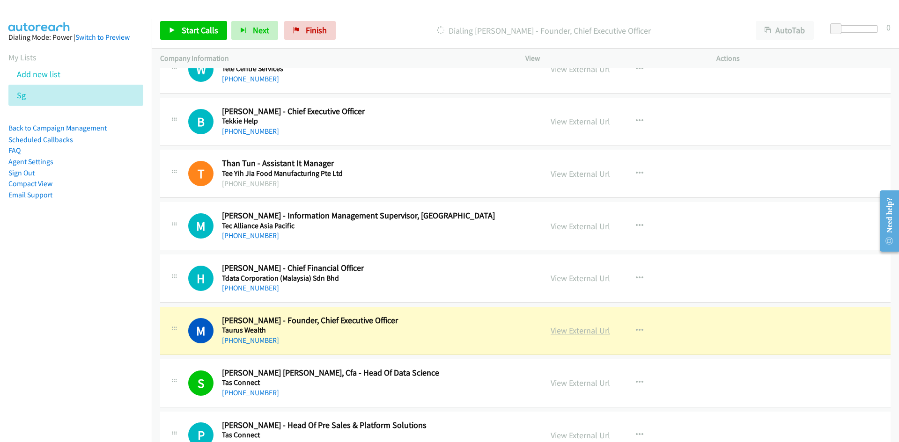
click at [579, 329] on link "View External Url" at bounding box center [580, 330] width 59 height 11
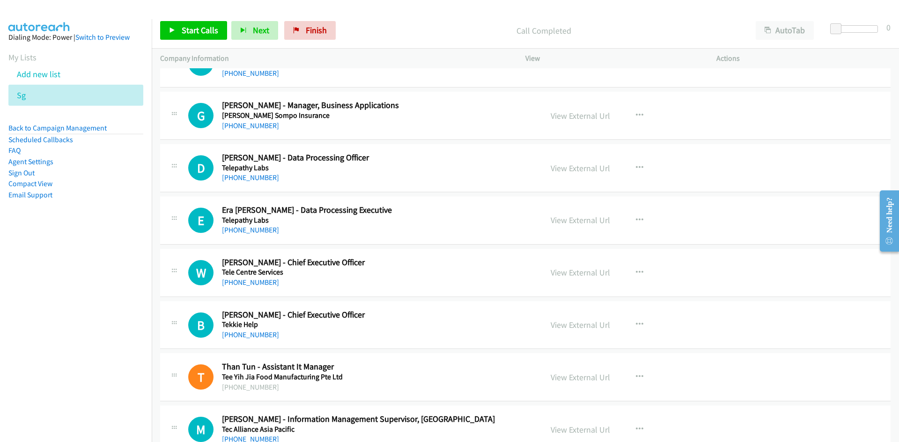
scroll to position [7039, 0]
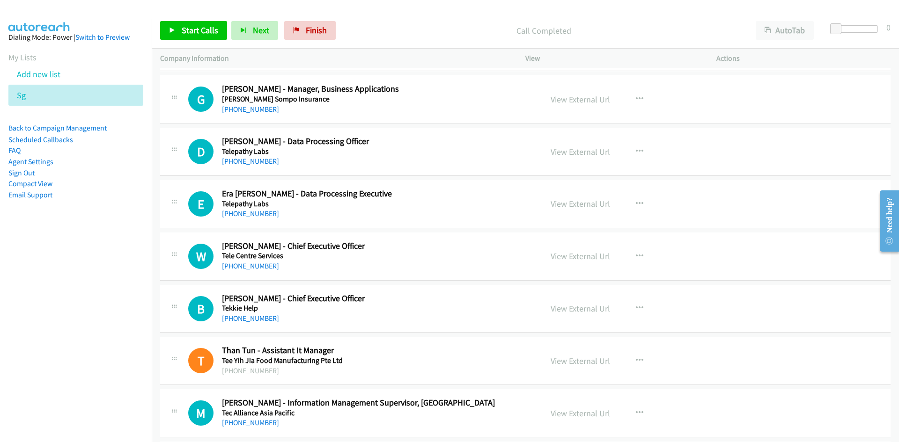
drag, startPoint x: 252, startPoint y: 319, endPoint x: 110, endPoint y: 322, distance: 142.3
click at [252, 319] on link "[PHONE_NUMBER]" at bounding box center [250, 318] width 57 height 9
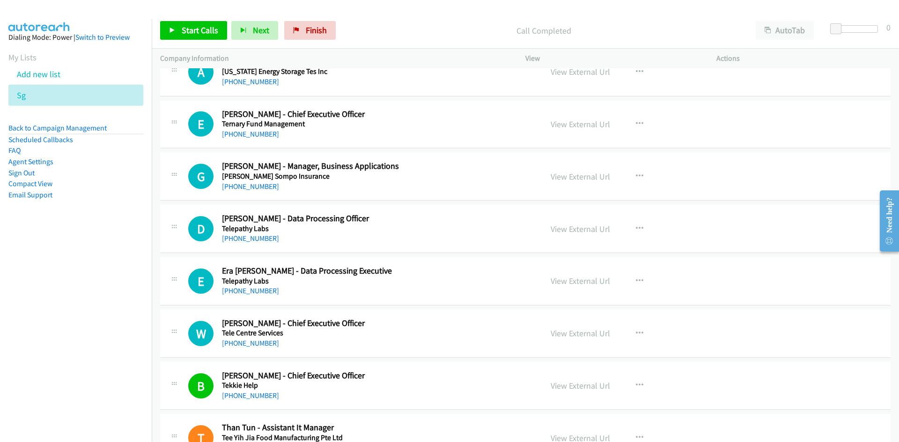
scroll to position [6945, 0]
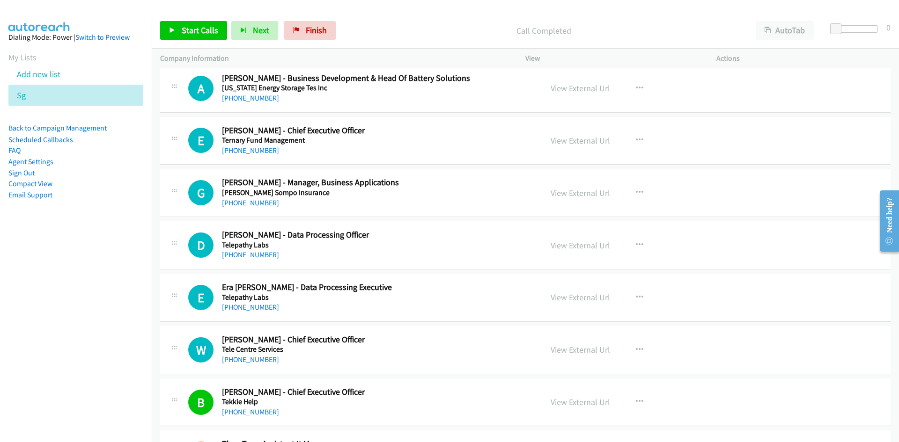
drag, startPoint x: 250, startPoint y: 360, endPoint x: 73, endPoint y: 358, distance: 177.0
click at [250, 360] on link "[PHONE_NUMBER]" at bounding box center [250, 359] width 57 height 9
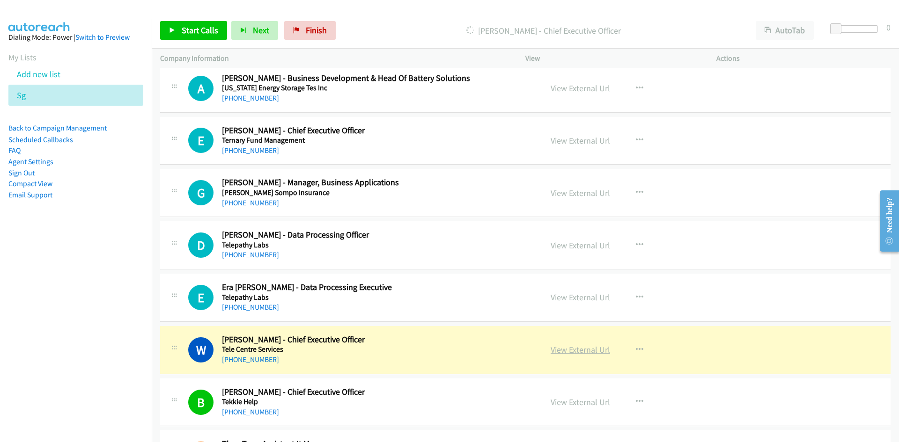
click at [586, 350] on link "View External Url" at bounding box center [580, 350] width 59 height 11
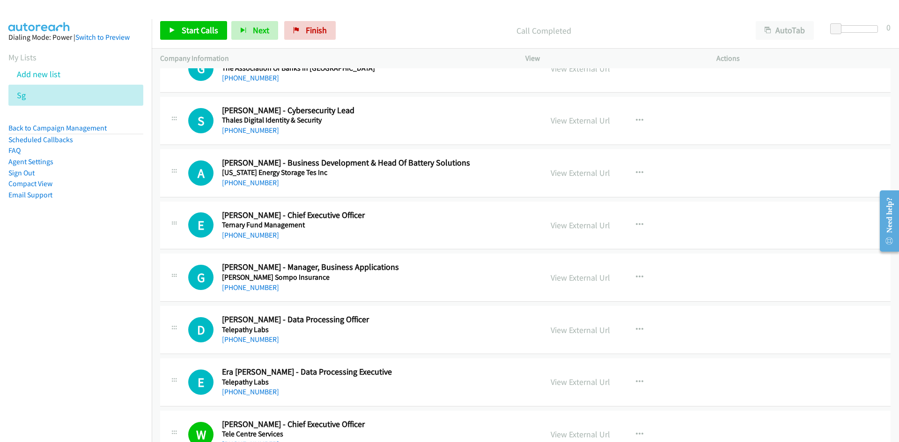
scroll to position [6851, 0]
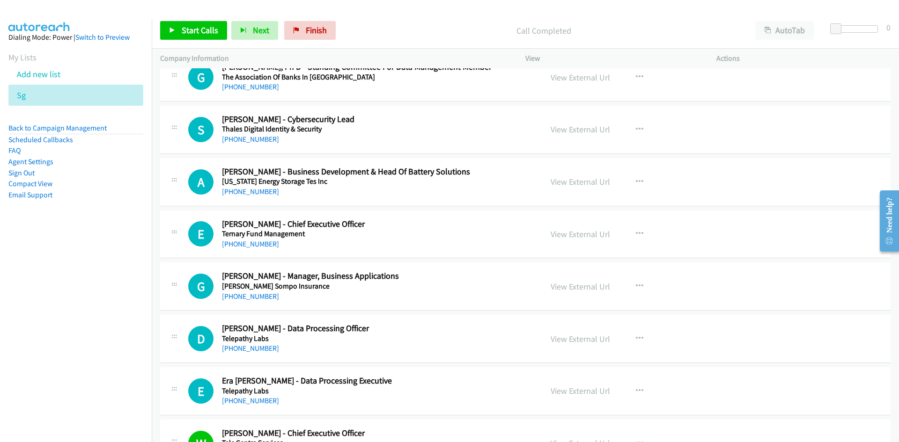
drag, startPoint x: 244, startPoint y: 242, endPoint x: 22, endPoint y: 291, distance: 228.1
click at [244, 242] on link "[PHONE_NUMBER]" at bounding box center [250, 244] width 57 height 9
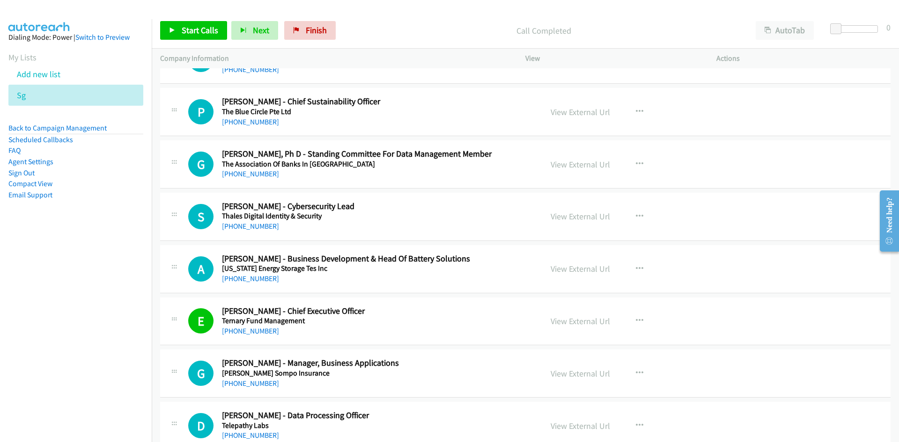
scroll to position [6758, 0]
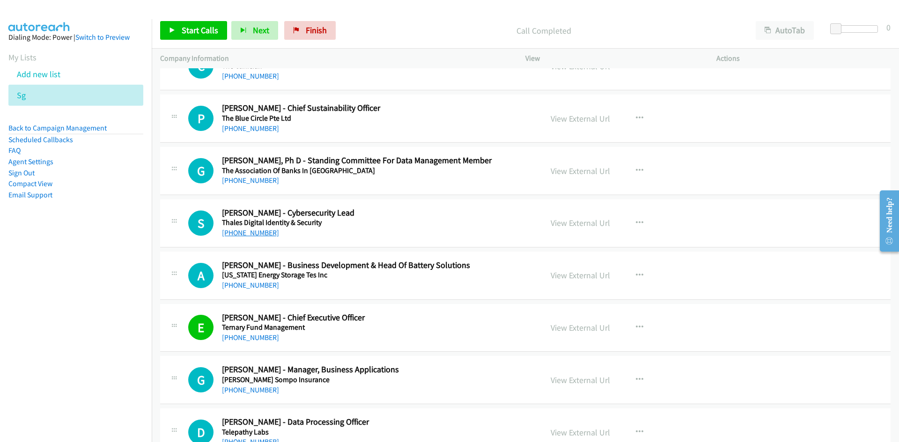
click at [258, 232] on link "[PHONE_NUMBER]" at bounding box center [250, 232] width 57 height 9
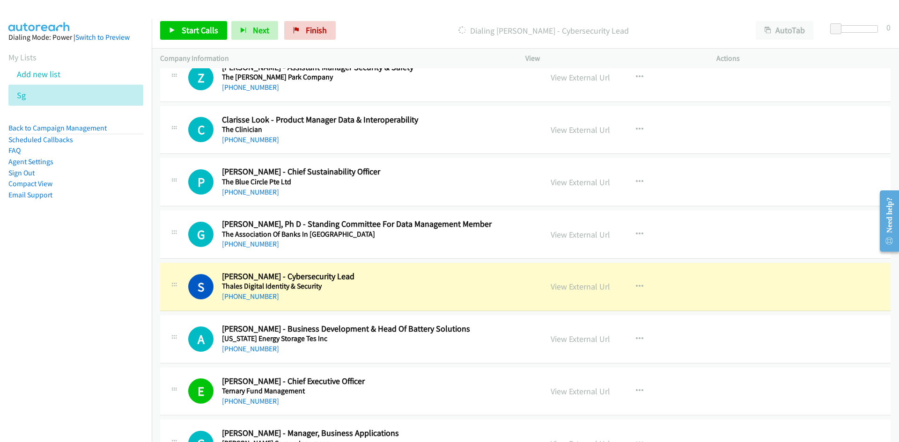
scroll to position [6664, 0]
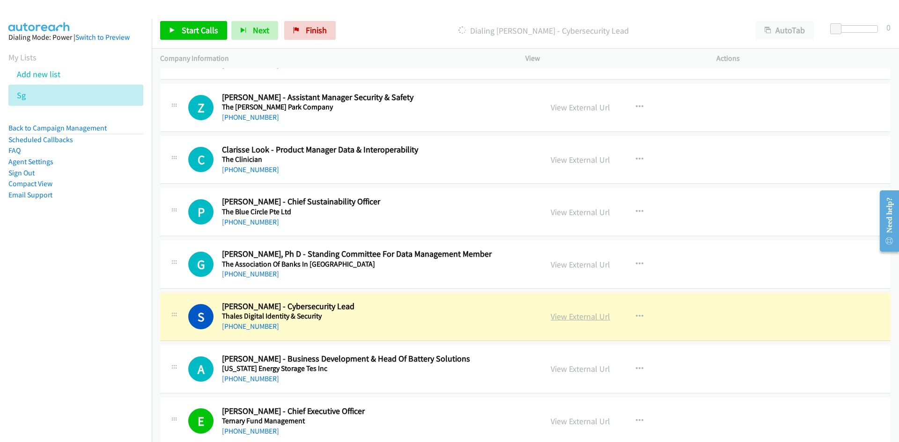
click at [575, 316] on link "View External Url" at bounding box center [580, 316] width 59 height 11
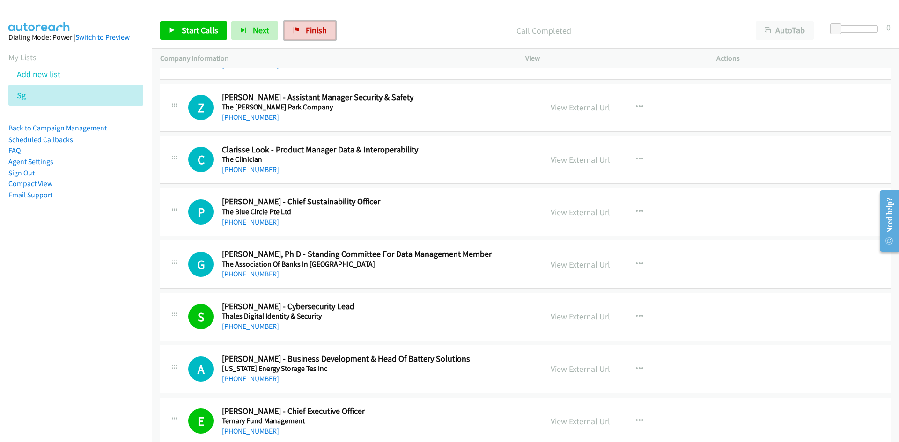
drag, startPoint x: 315, startPoint y: 29, endPoint x: 491, endPoint y: 50, distance: 176.8
click at [315, 29] on span "Finish" at bounding box center [316, 30] width 21 height 11
